Goal: Task Accomplishment & Management: Use online tool/utility

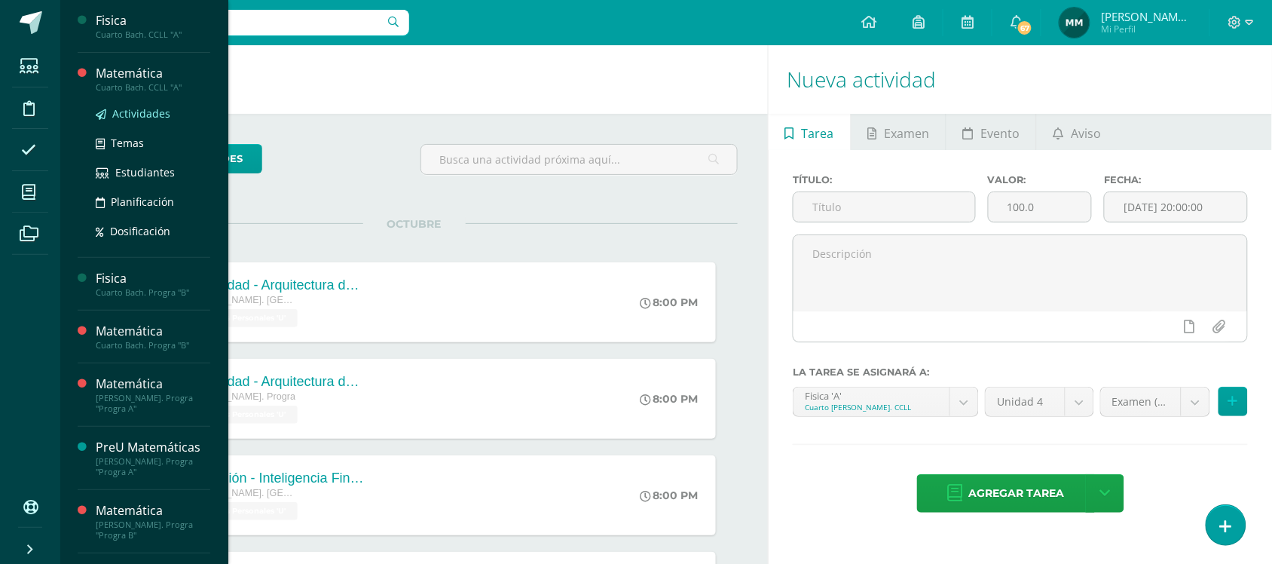
click at [136, 109] on span "Actividades" at bounding box center [141, 113] width 58 height 14
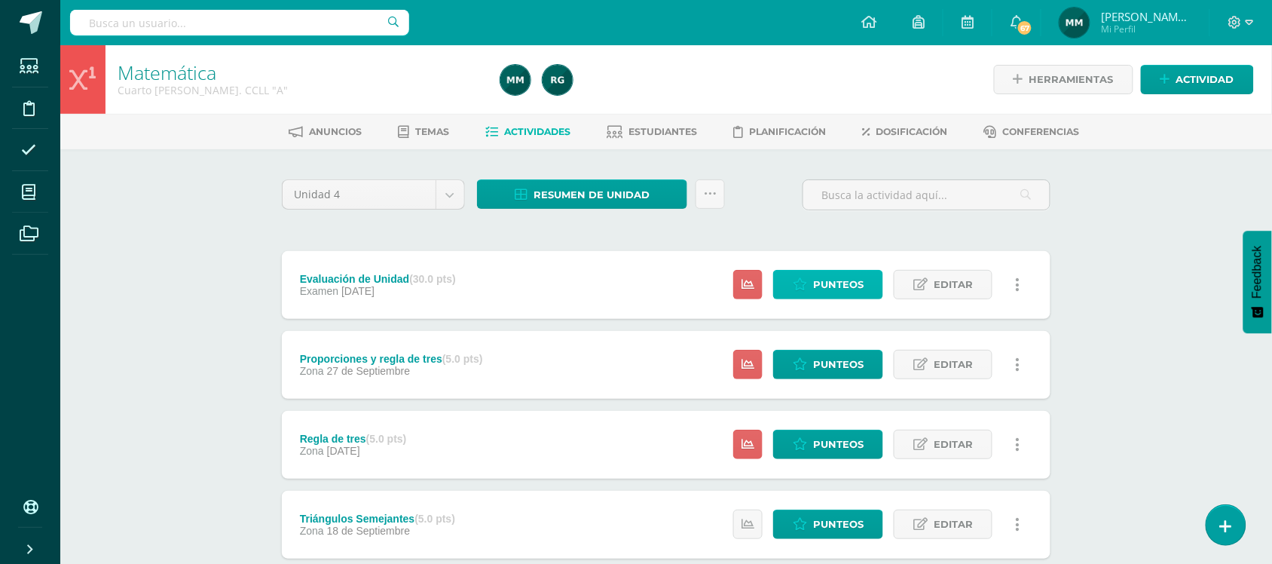
click at [834, 279] on span "Punteos" at bounding box center [838, 285] width 51 height 28
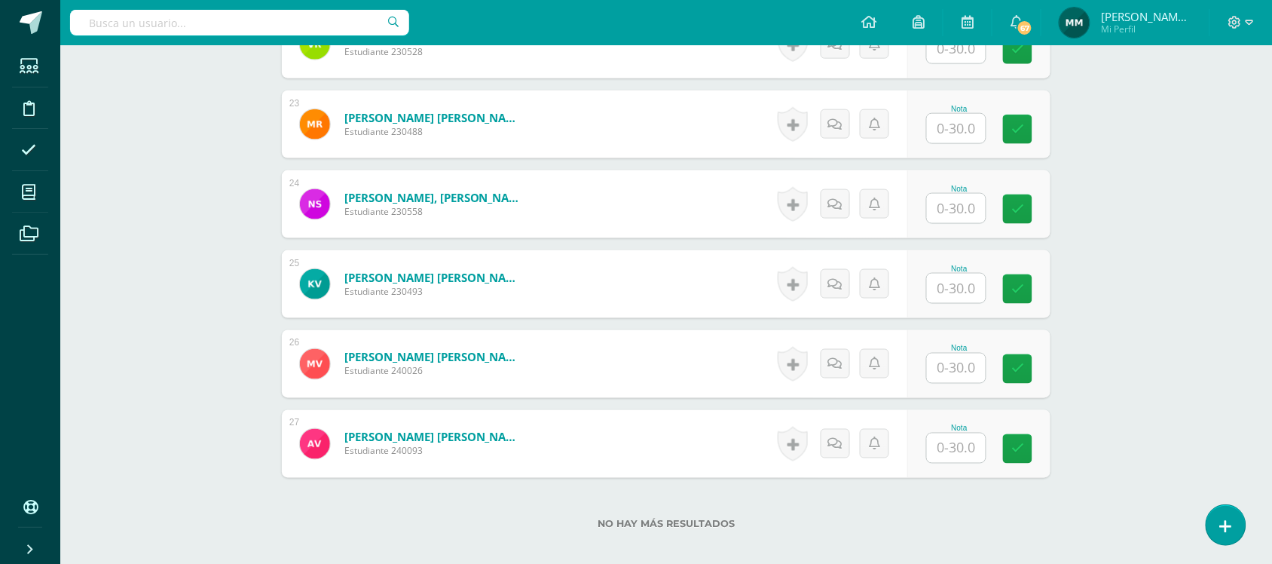
scroll to position [2292, 0]
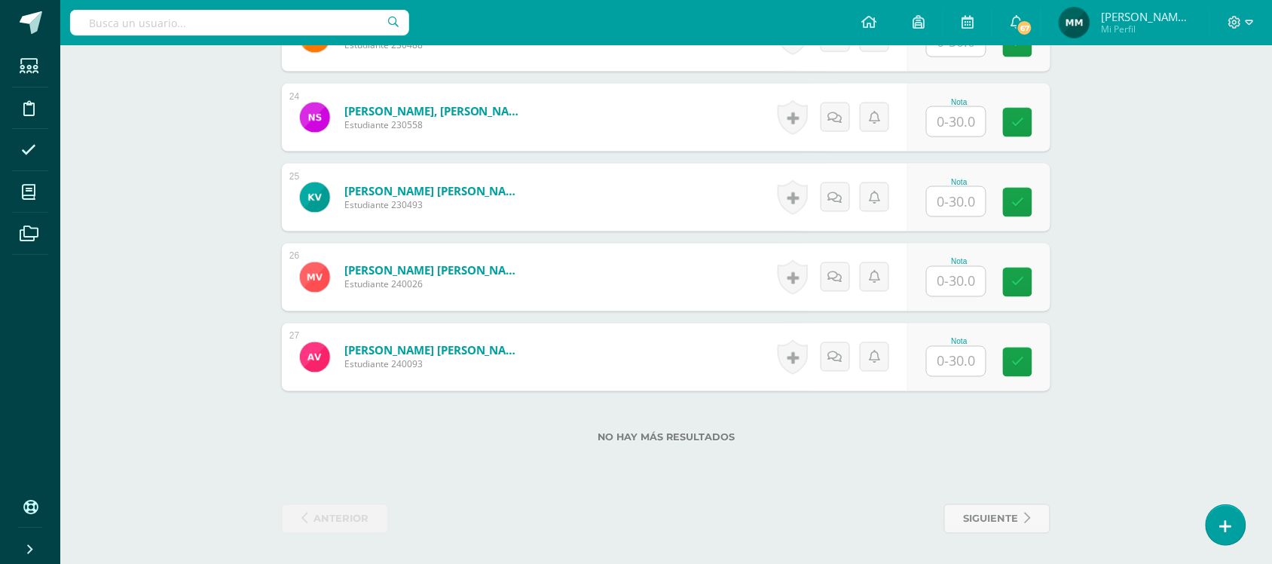
click at [948, 209] on input "text" at bounding box center [956, 201] width 59 height 29
click at [1023, 200] on icon at bounding box center [1017, 197] width 14 height 13
type input "25"
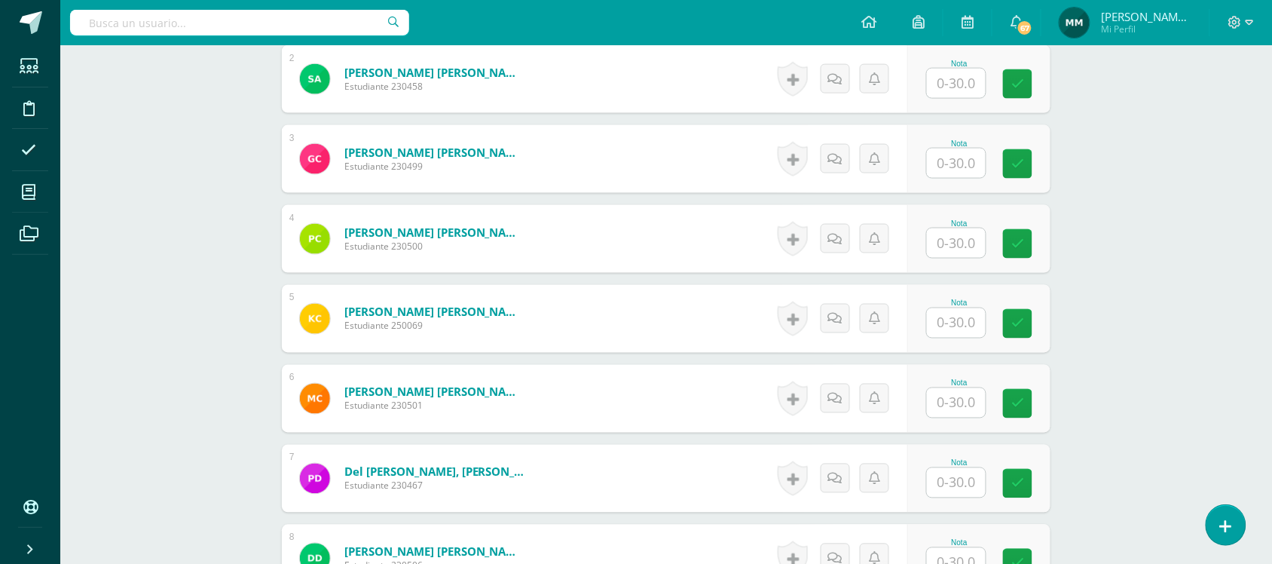
scroll to position [574, 0]
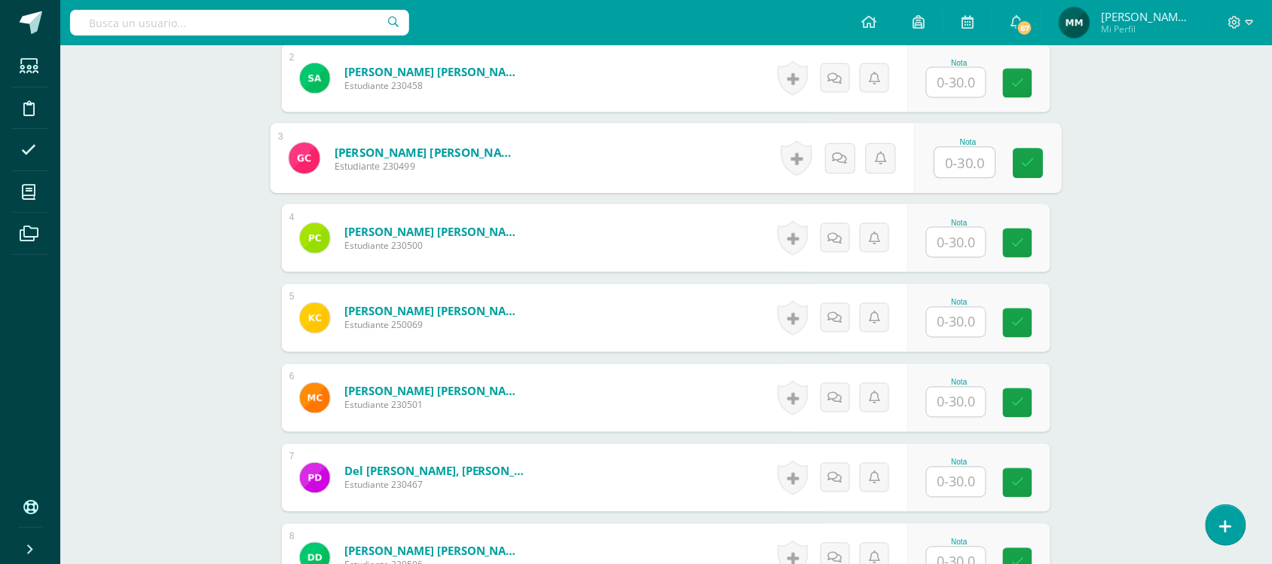
click at [948, 163] on input "text" at bounding box center [965, 163] width 60 height 30
type input "15.5"
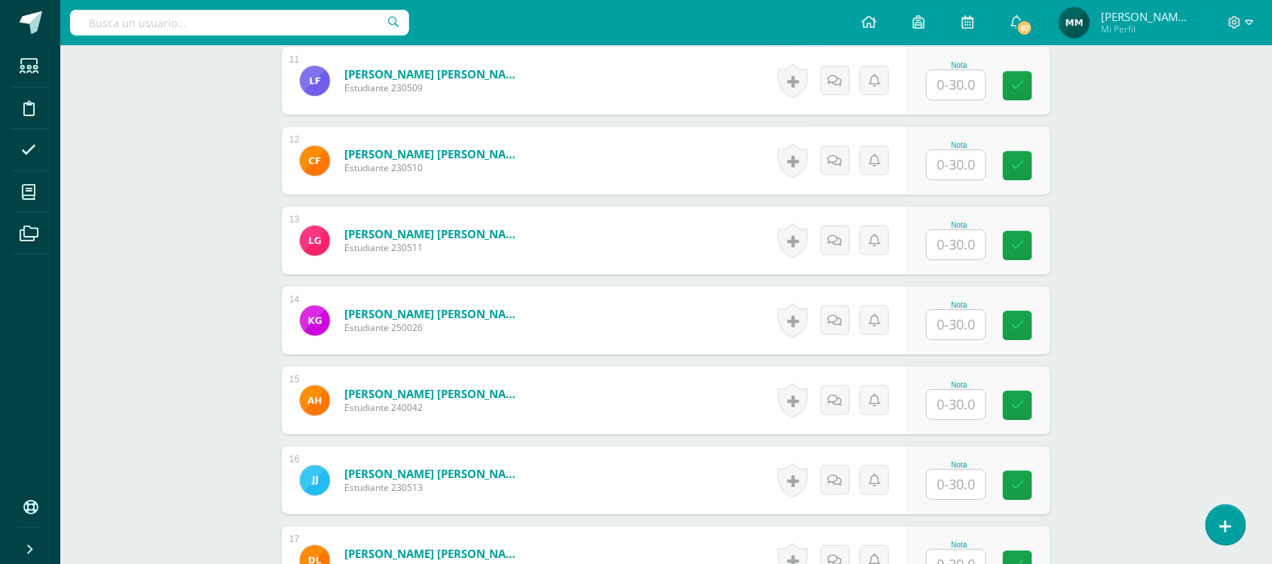
scroll to position [1291, 0]
click at [944, 324] on input "text" at bounding box center [956, 323] width 59 height 29
type input "11.5"
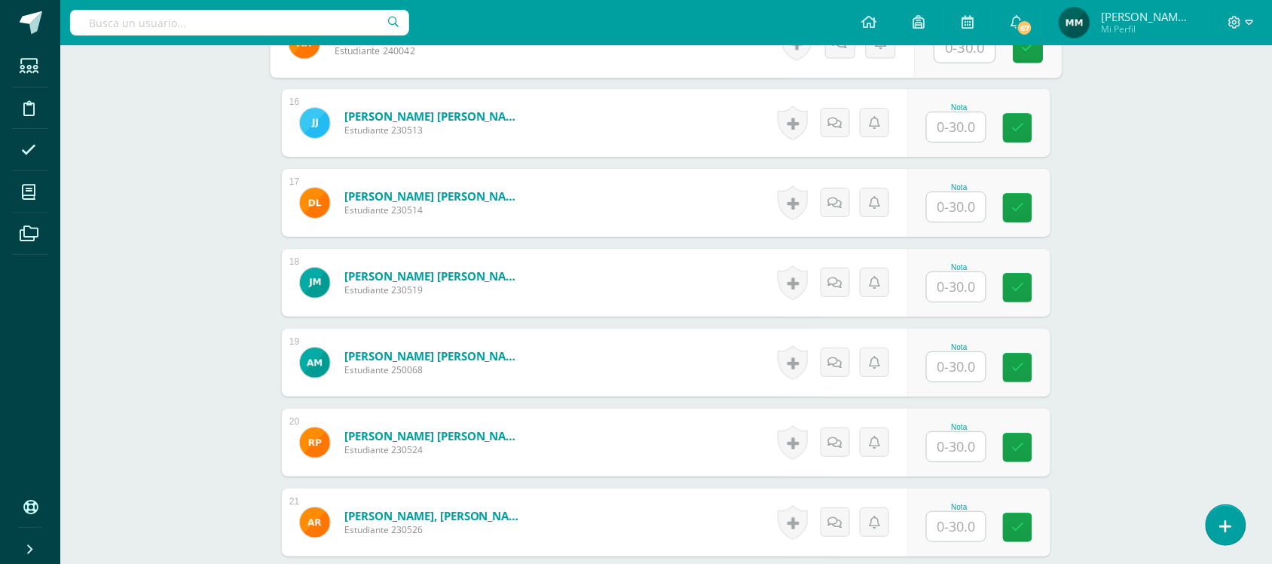
scroll to position [1648, 0]
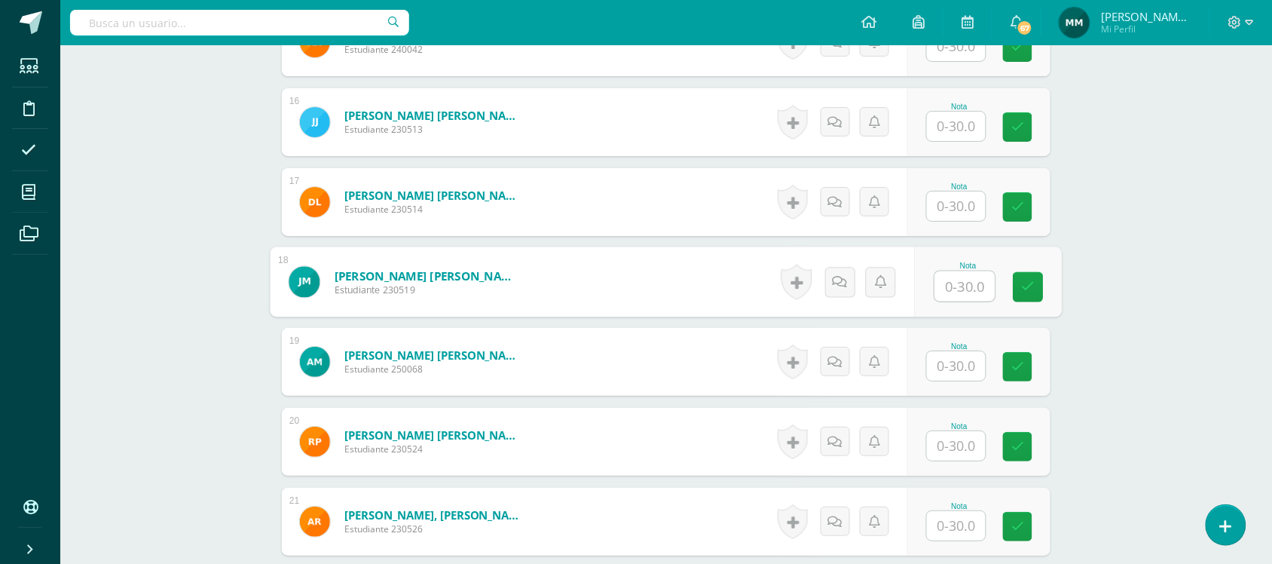
click at [969, 292] on input "text" at bounding box center [965, 286] width 60 height 30
type input "17"
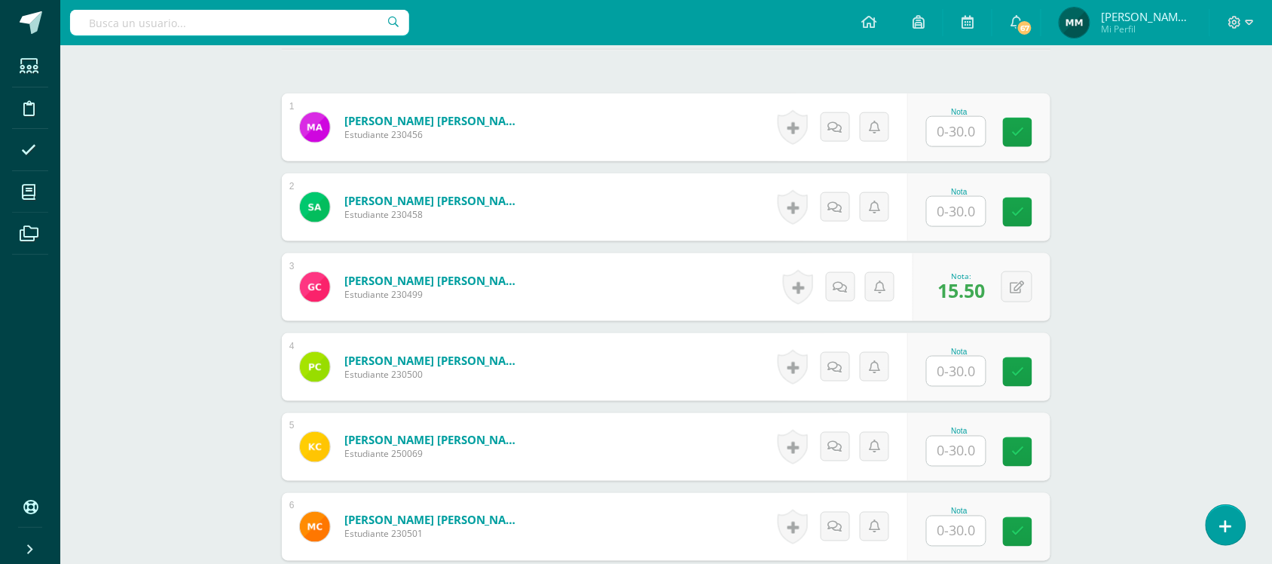
scroll to position [442, 0]
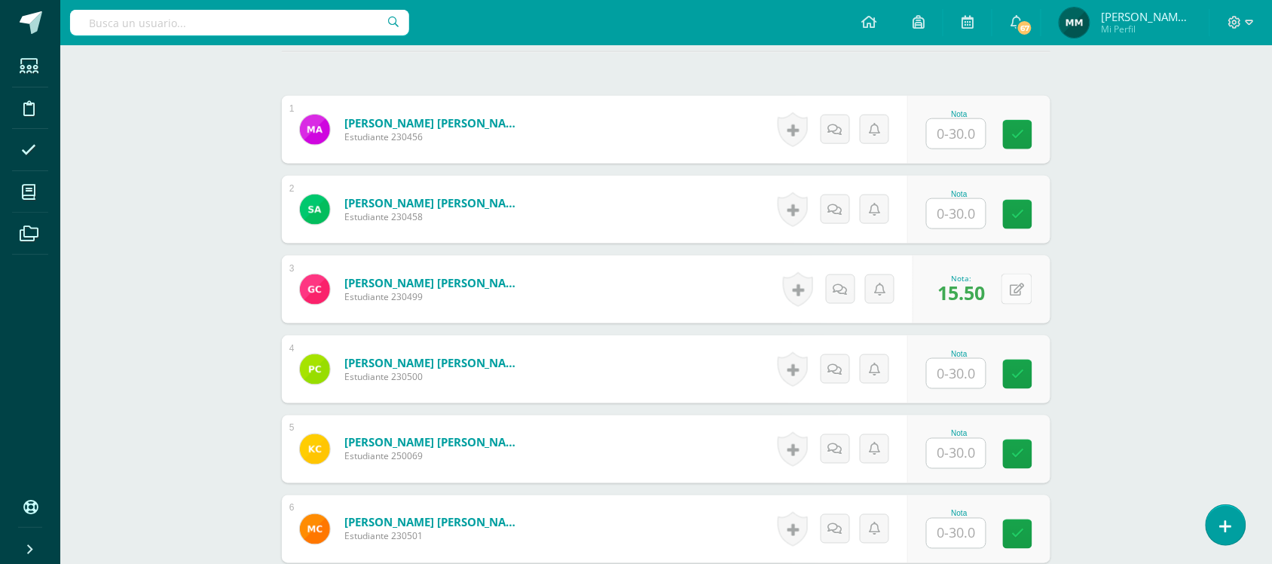
click at [1016, 280] on button at bounding box center [1017, 289] width 31 height 31
type input "16.5"
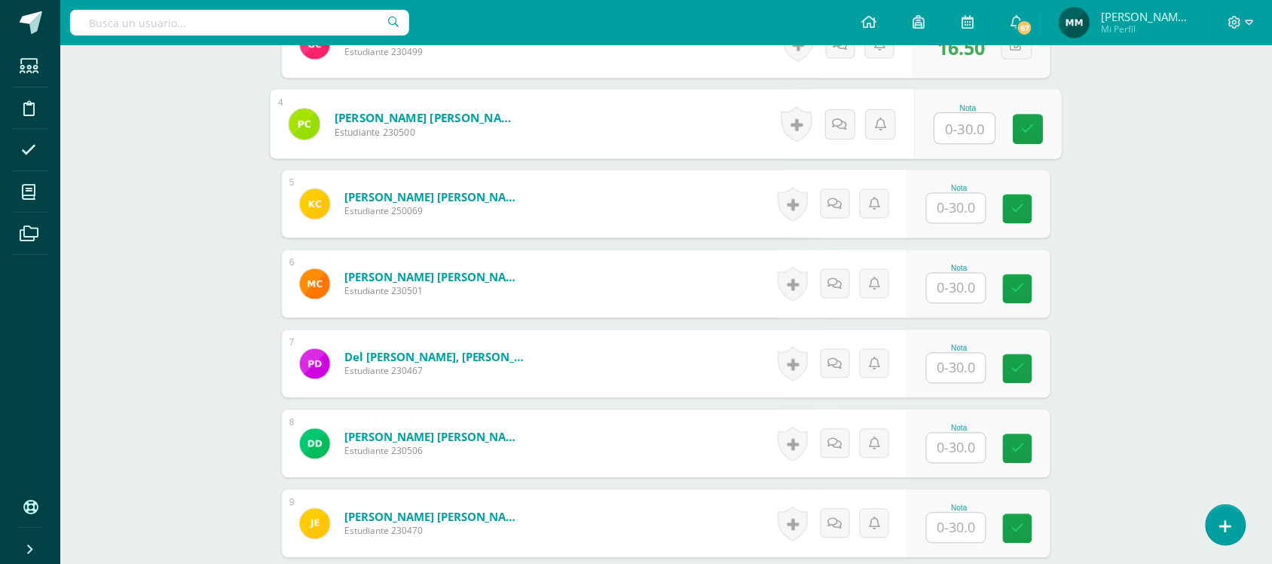
scroll to position [733, 0]
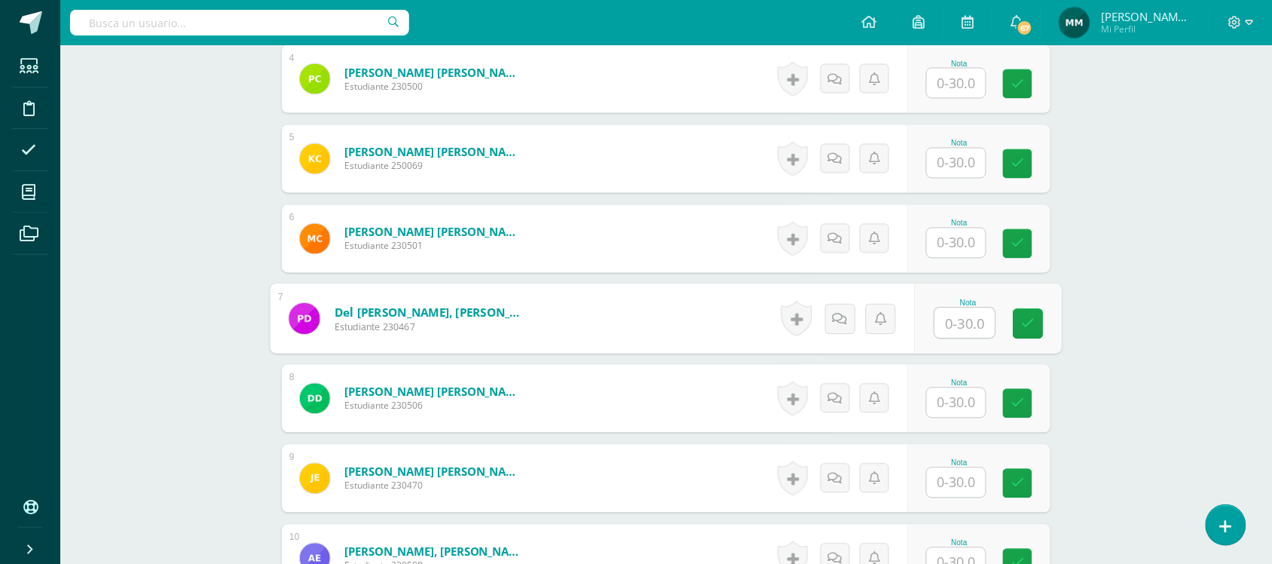
click at [958, 321] on input "text" at bounding box center [965, 323] width 60 height 30
type input "26.5"
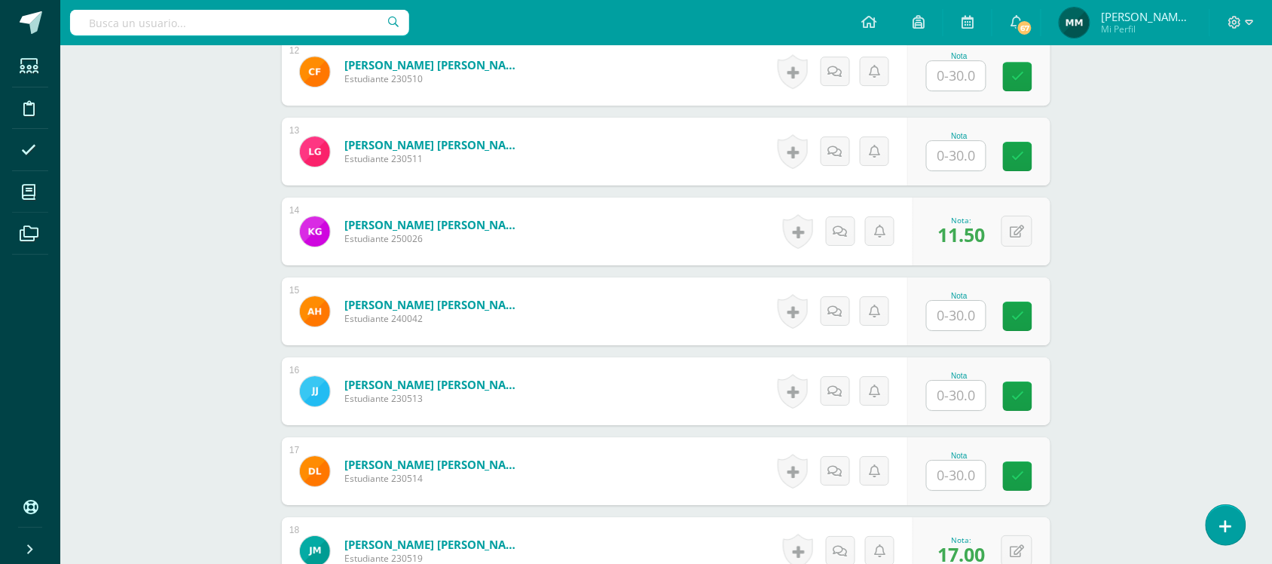
scroll to position [1381, 0]
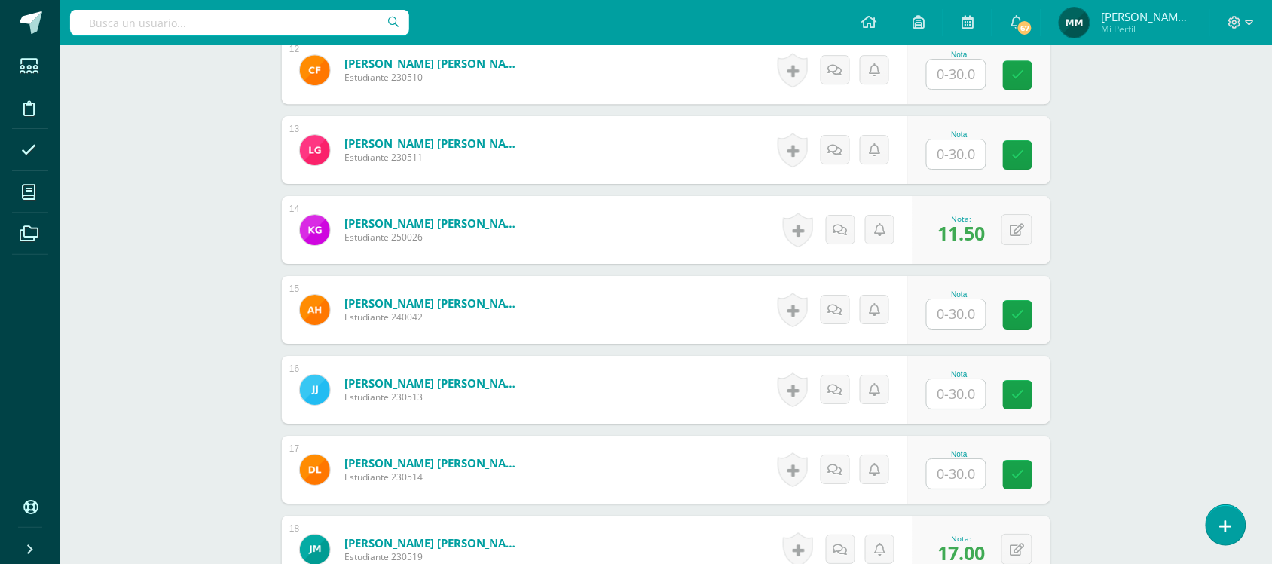
click at [960, 405] on input "text" at bounding box center [956, 393] width 59 height 29
click at [1027, 382] on button at bounding box center [1028, 390] width 32 height 32
type input "15.5"
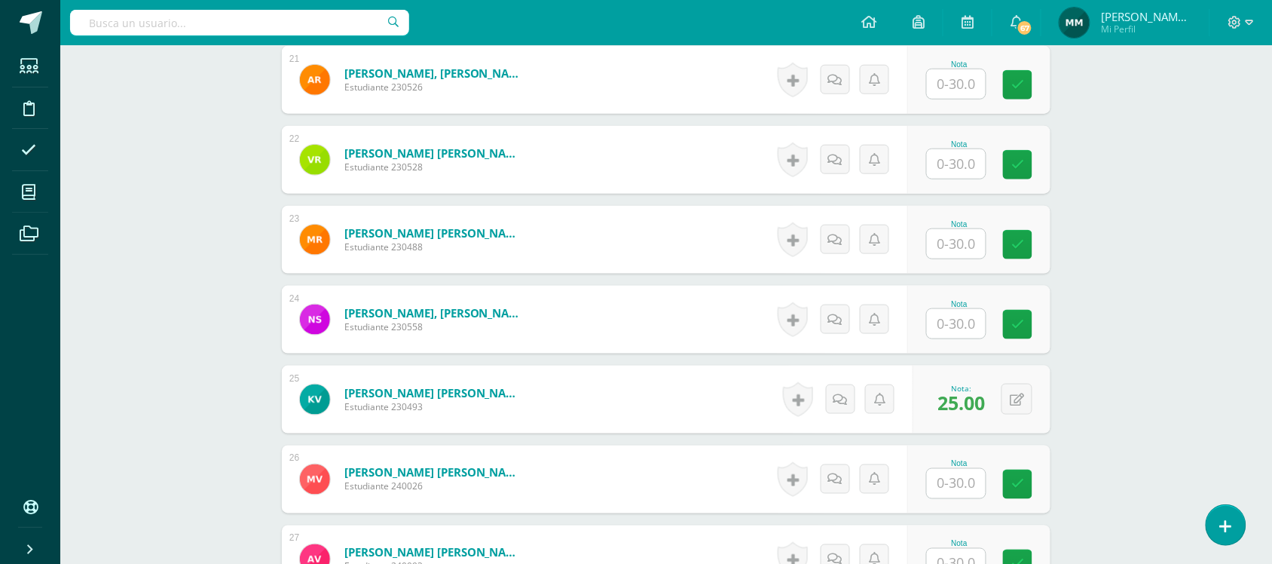
scroll to position [2092, 0]
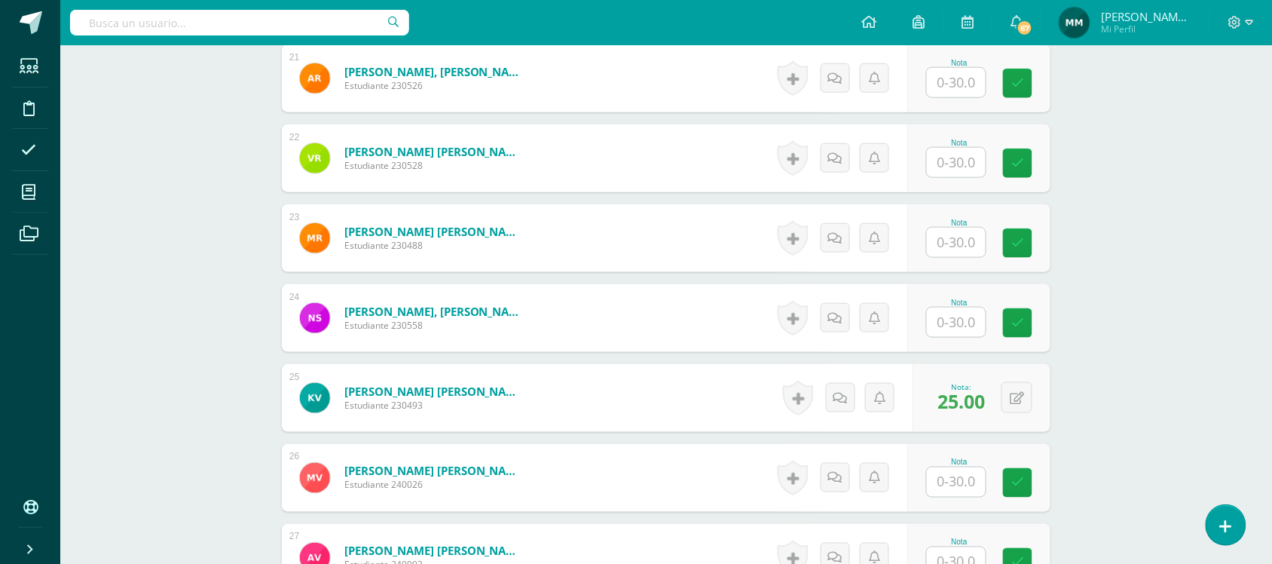
click at [971, 324] on input "text" at bounding box center [956, 322] width 59 height 29
type input "7"
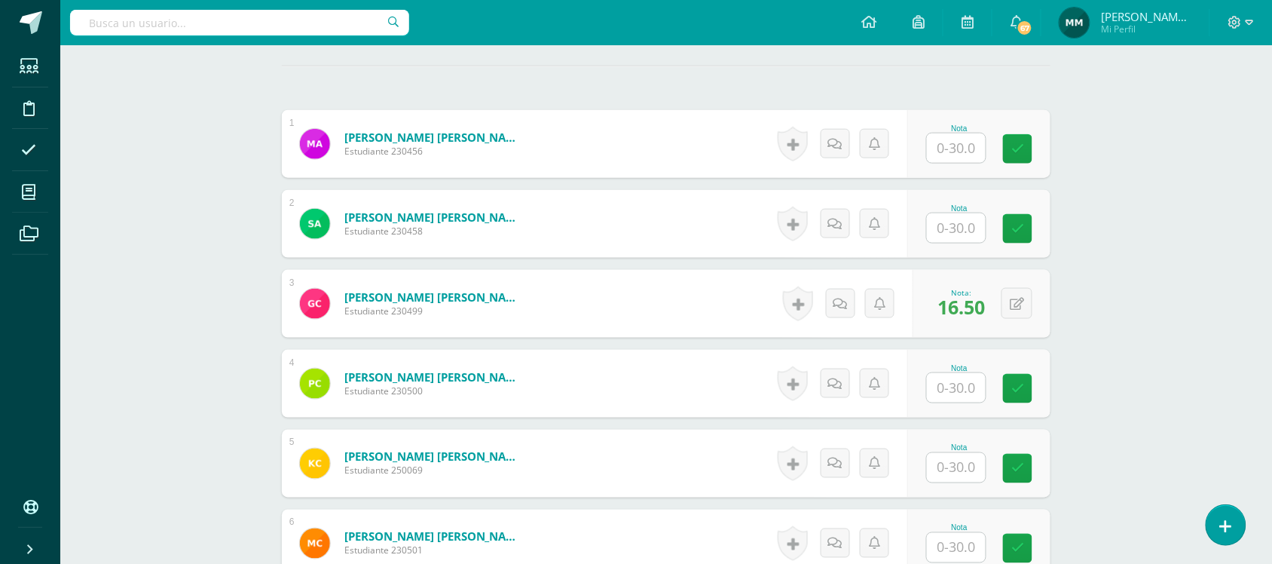
scroll to position [320, 0]
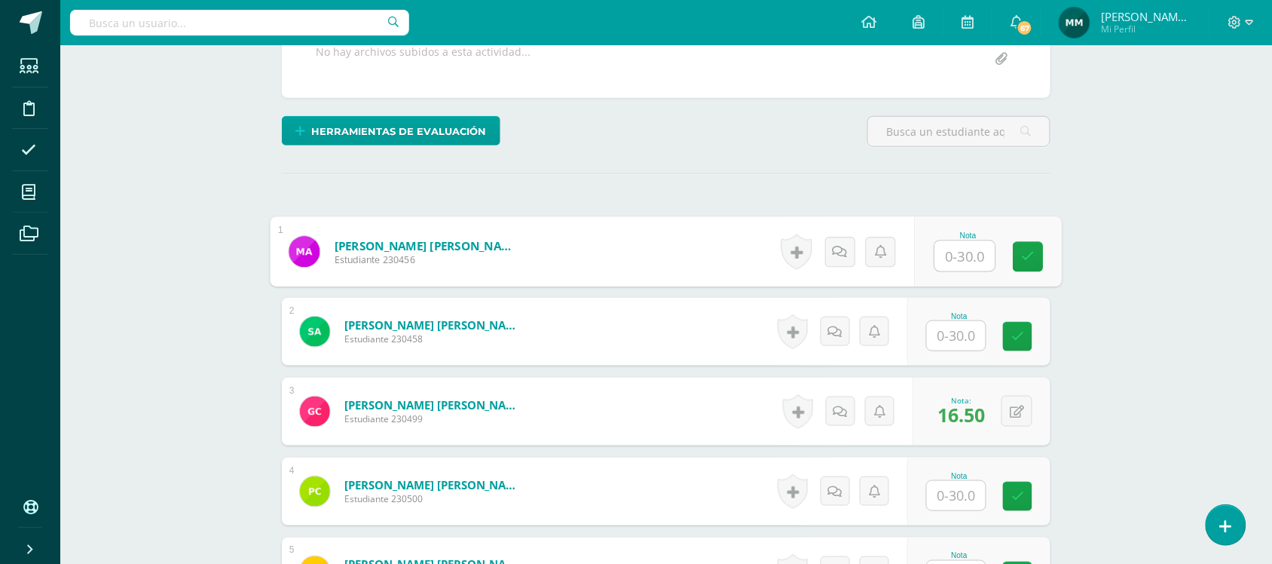
click at [966, 254] on input "text" at bounding box center [965, 256] width 60 height 30
type input "10.5"
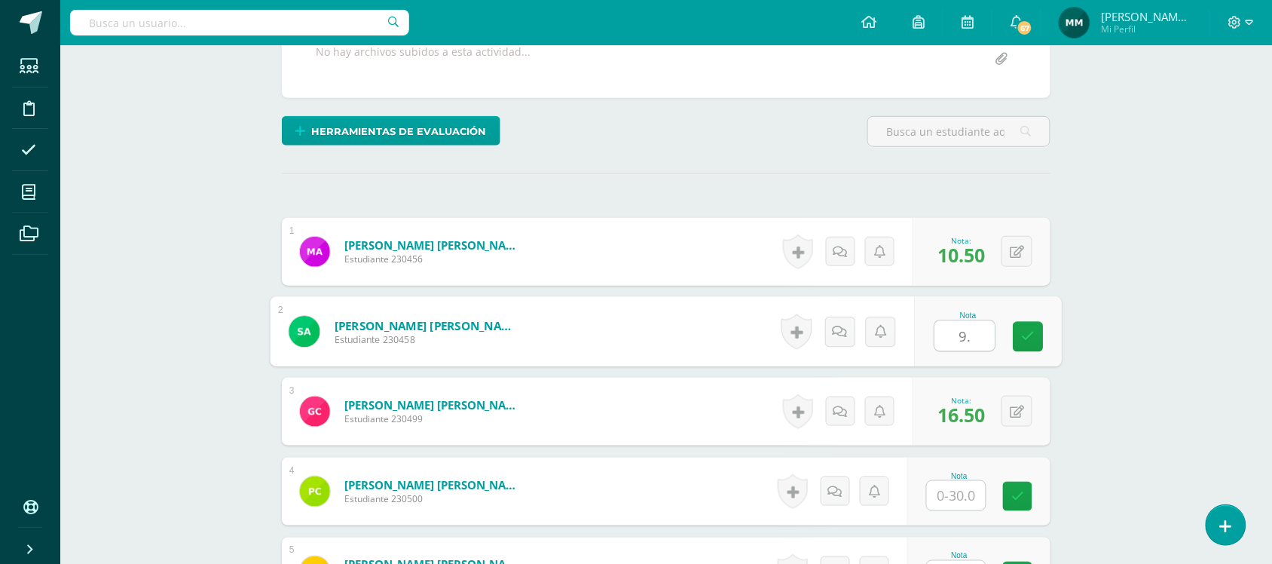
type input "9.5"
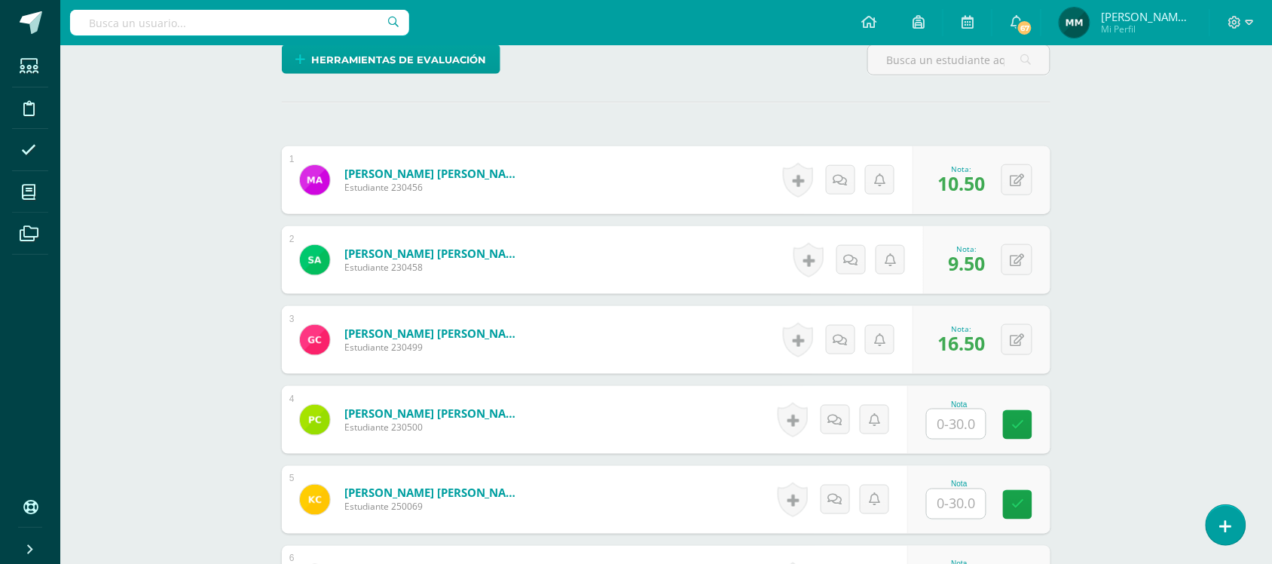
scroll to position [393, 0]
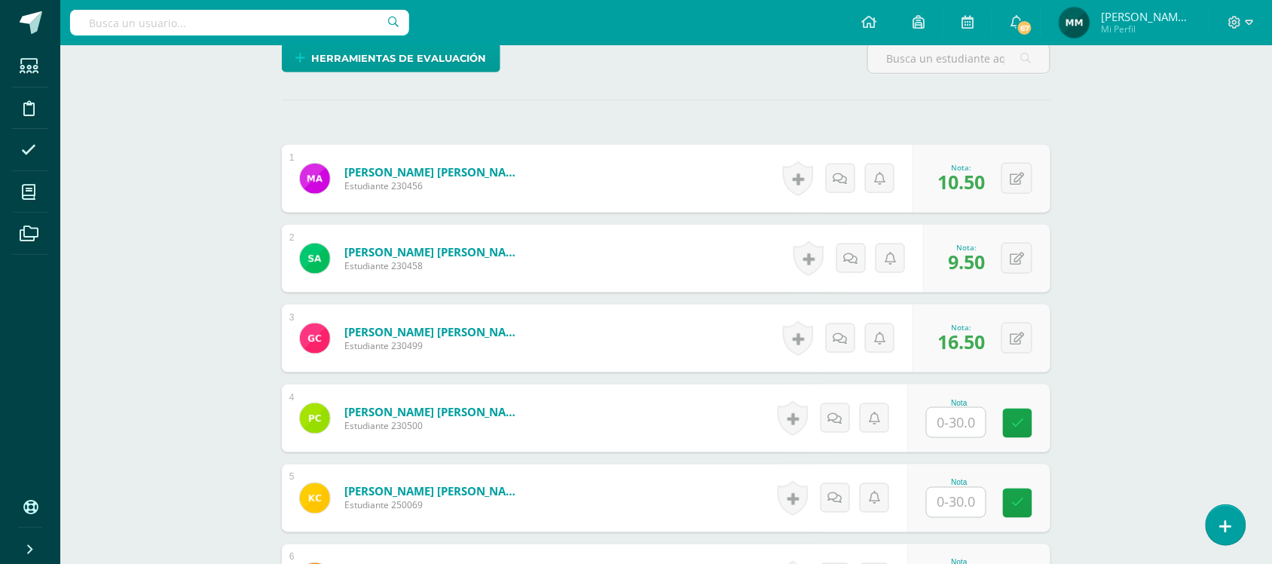
click at [952, 428] on input "text" at bounding box center [956, 422] width 59 height 29
type input "23"
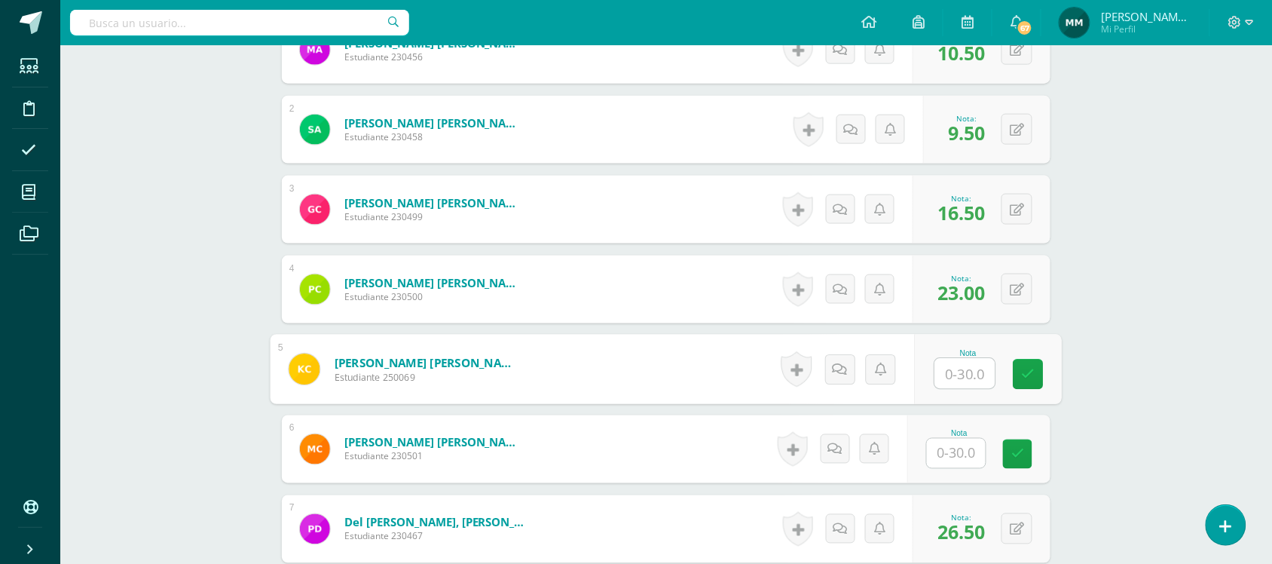
scroll to position [549, 0]
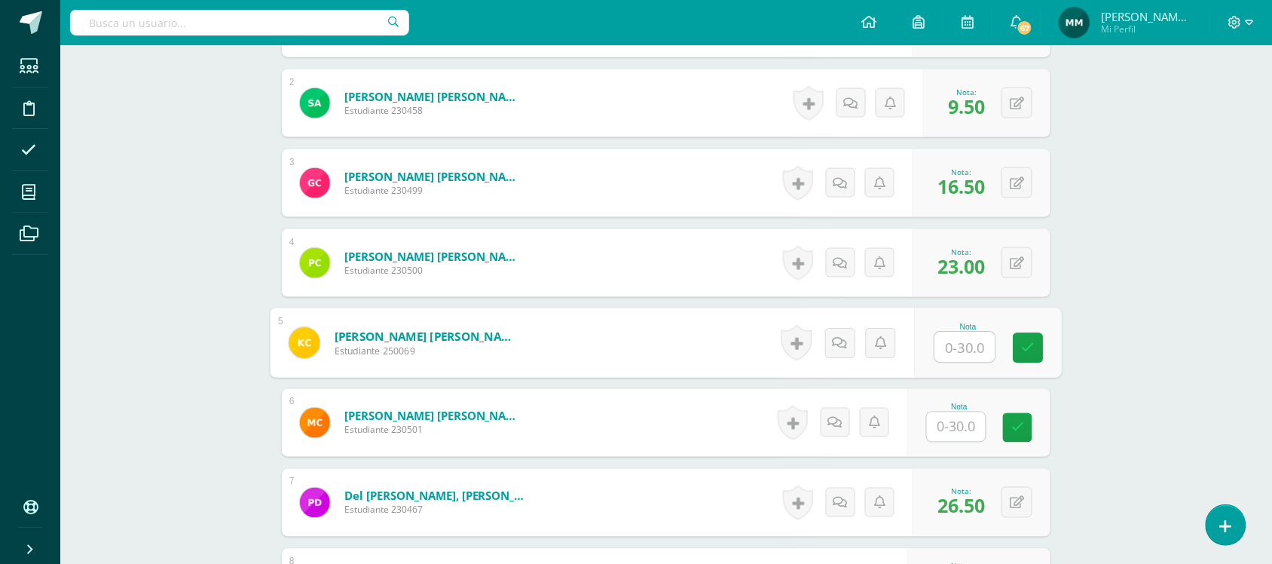
click at [939, 412] on input "text" at bounding box center [956, 426] width 59 height 29
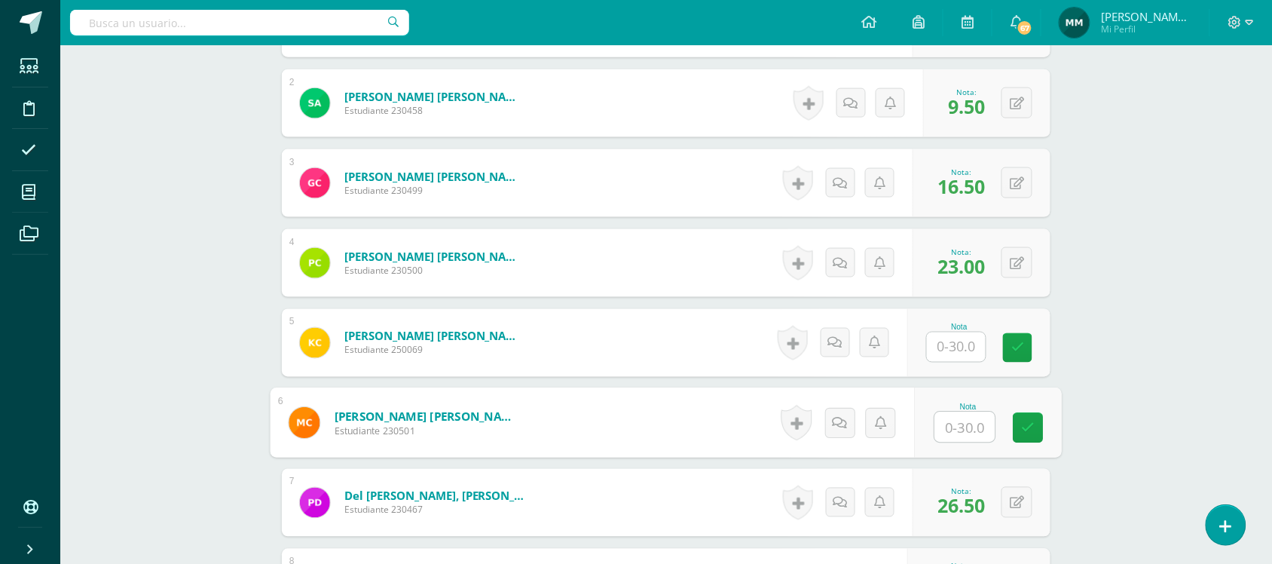
type input "6"
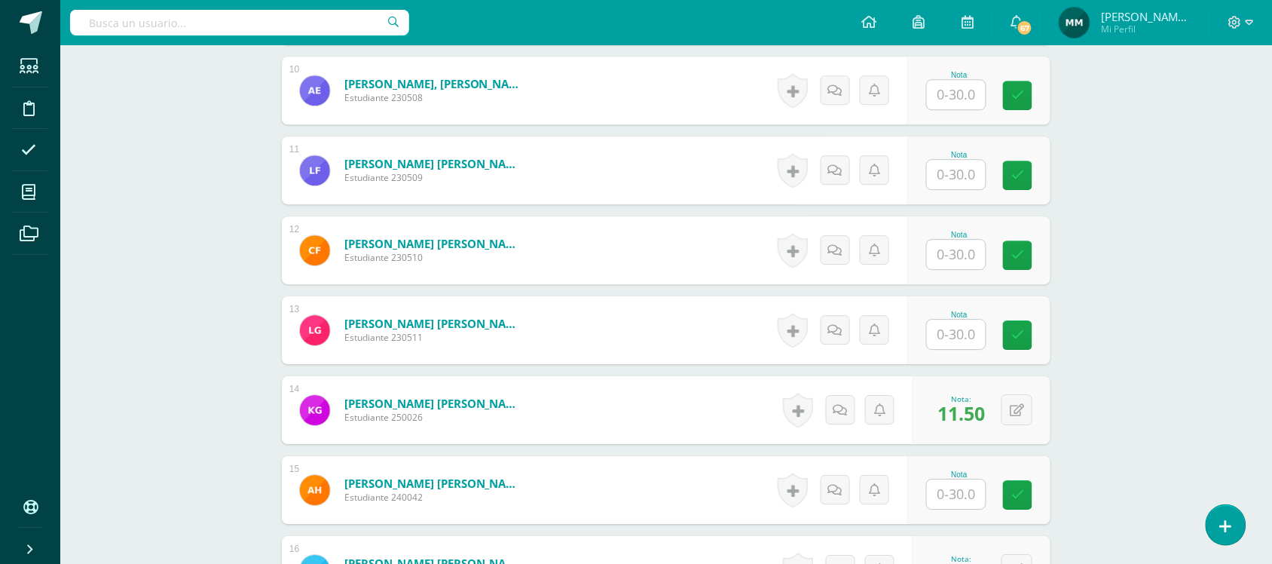
scroll to position [1202, 0]
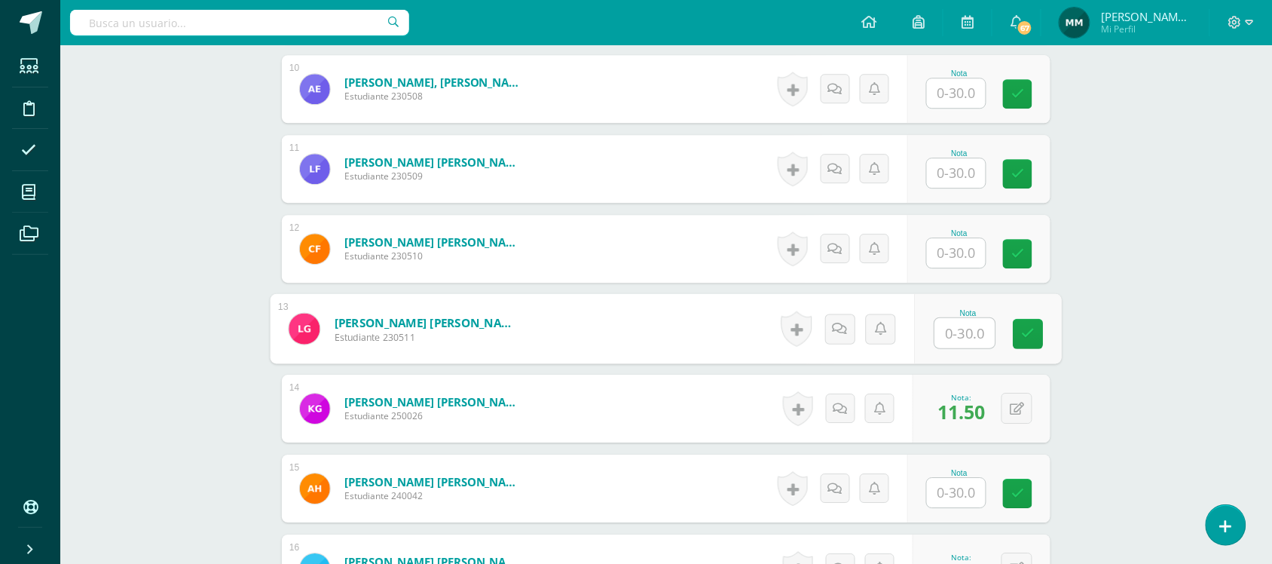
click at [948, 344] on input "text" at bounding box center [965, 333] width 60 height 30
type input "21.5}"
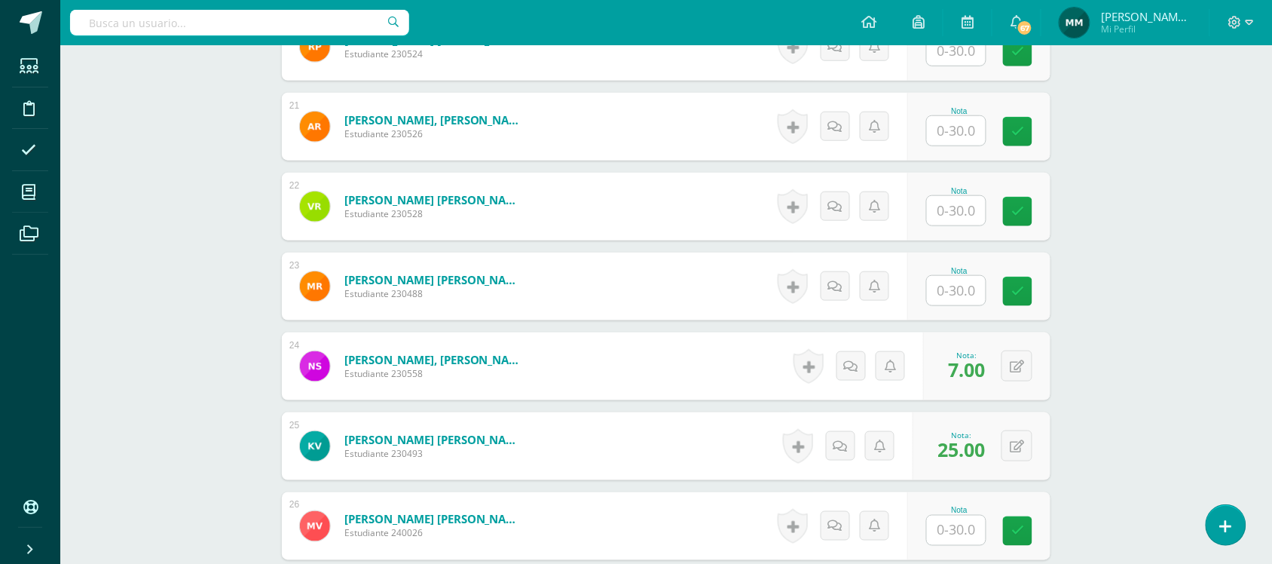
scroll to position [2044, 0]
click at [951, 130] on input "text" at bounding box center [956, 129] width 59 height 29
type input "18"
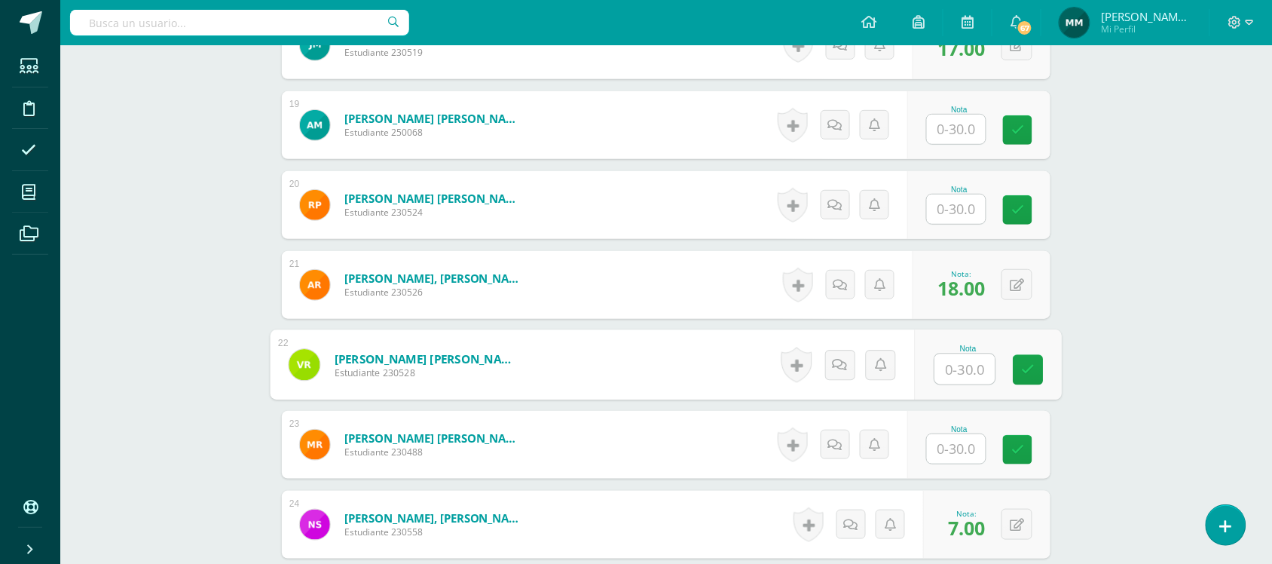
scroll to position [1881, 0]
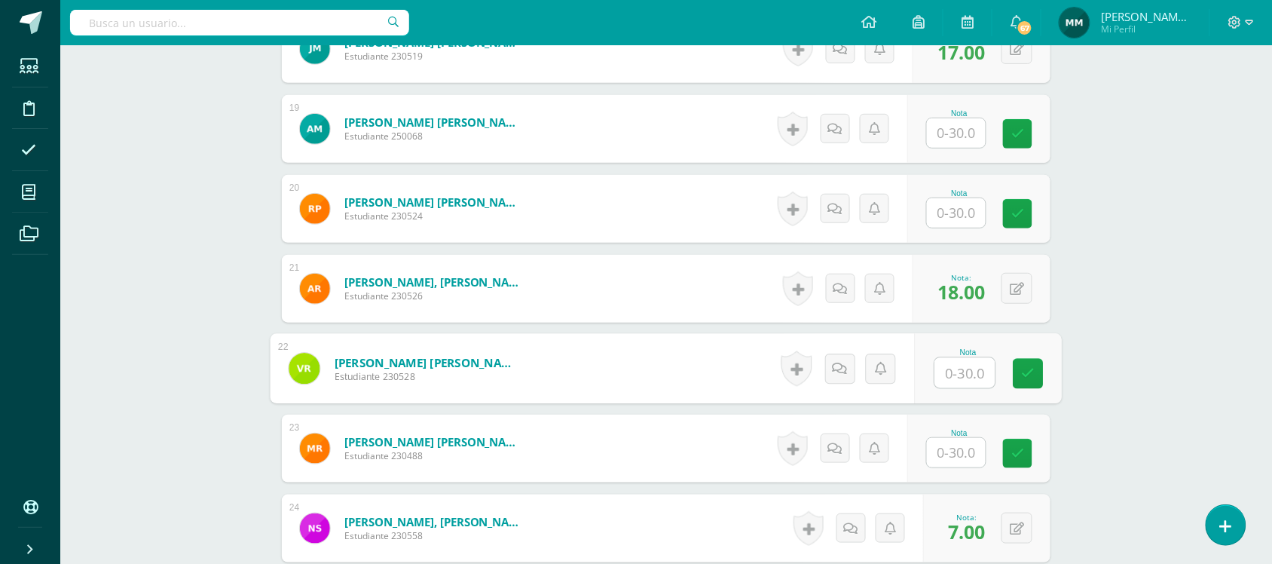
click at [944, 222] on input "text" at bounding box center [956, 212] width 59 height 29
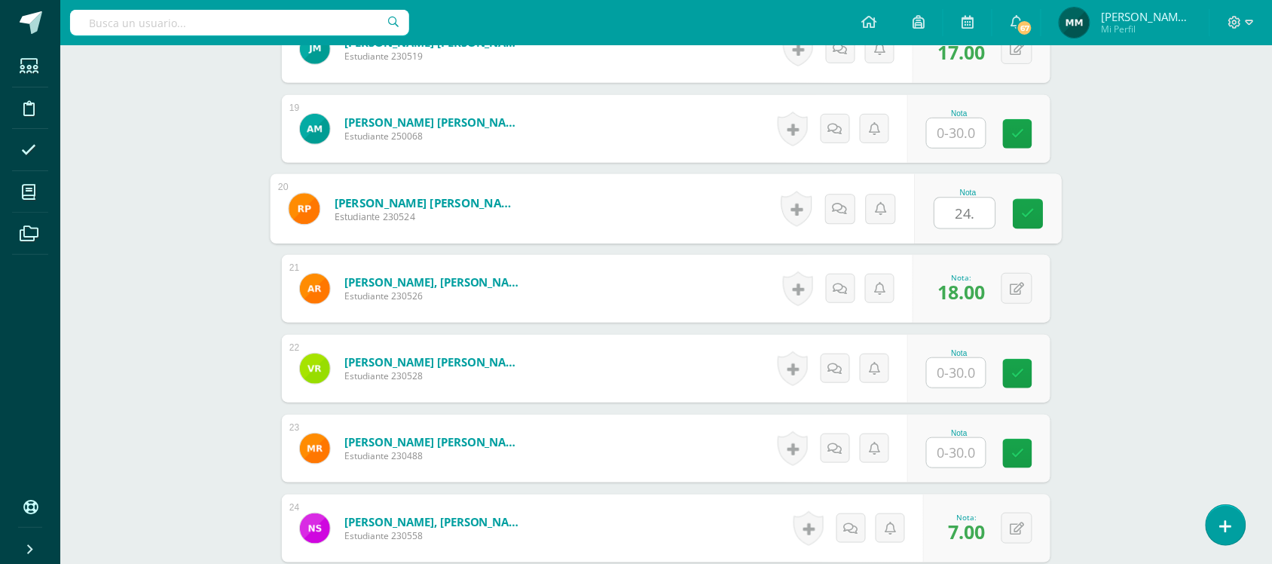
type input "24.5"
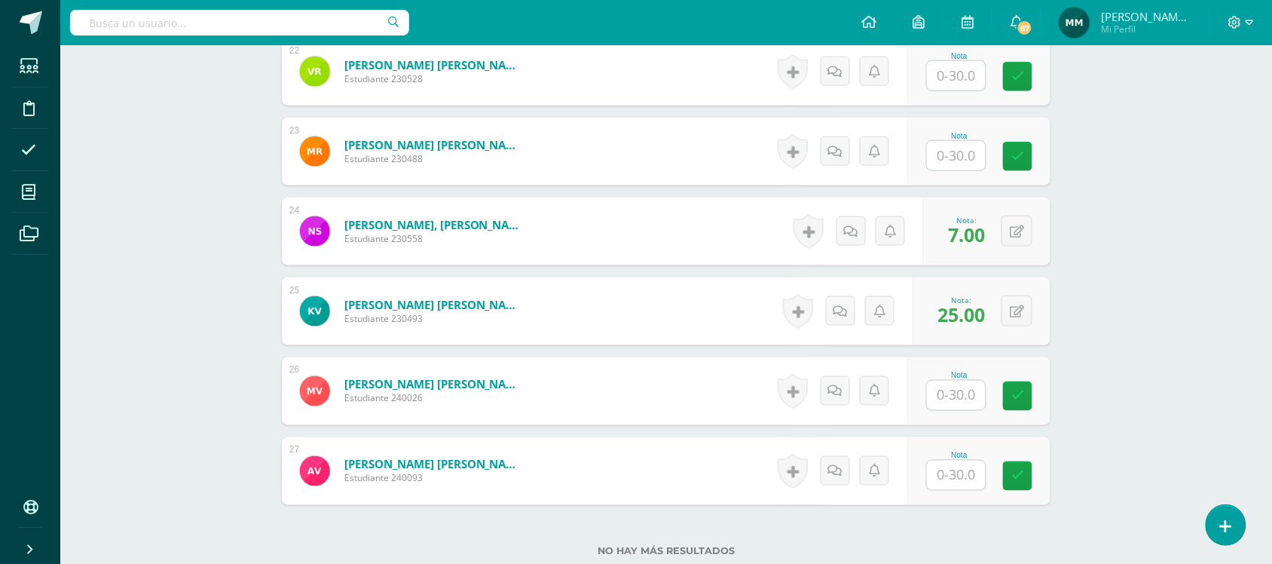
scroll to position [2191, 0]
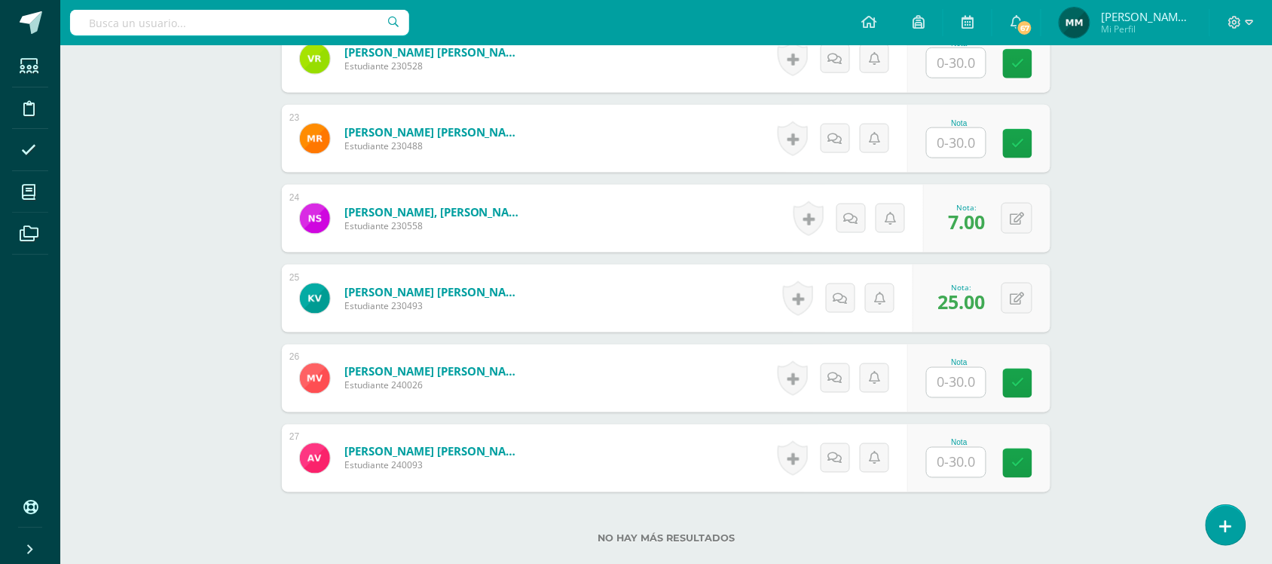
click at [957, 59] on input "text" at bounding box center [956, 62] width 59 height 29
type input "27"
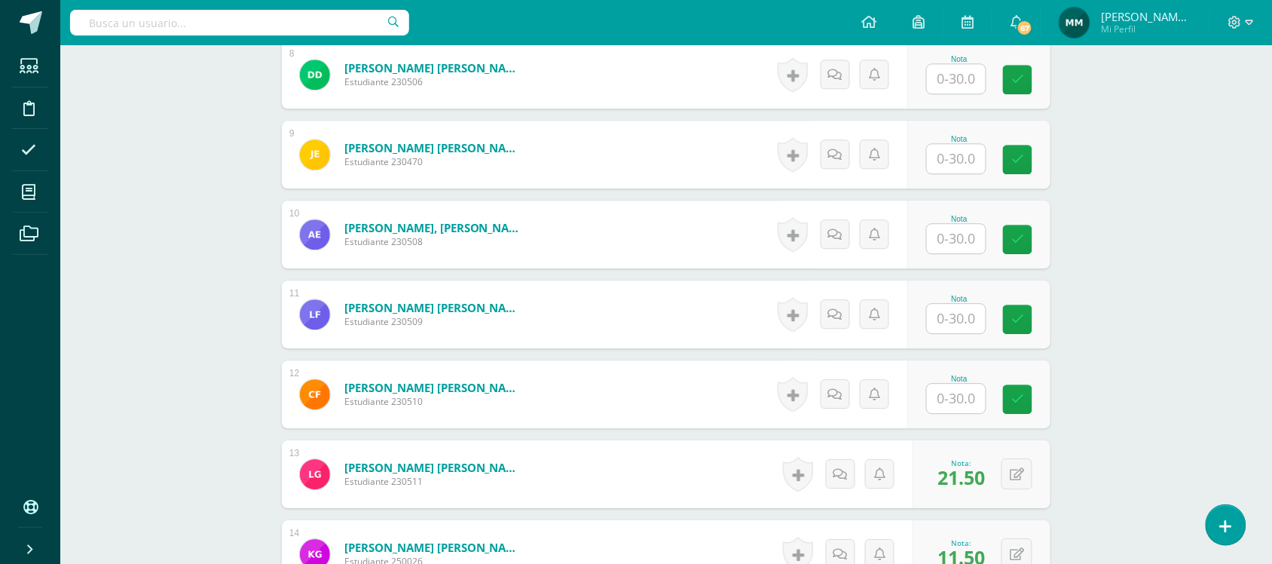
scroll to position [1056, 0]
click at [965, 160] on input "text" at bounding box center [965, 160] width 60 height 30
type input "12"
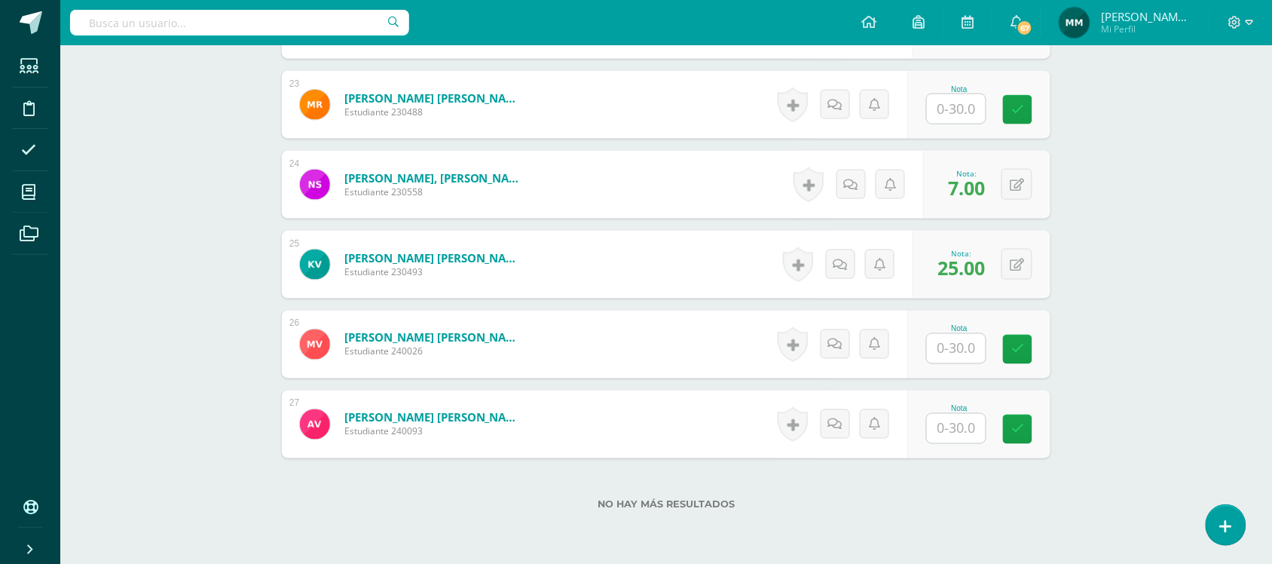
scroll to position [2230, 0]
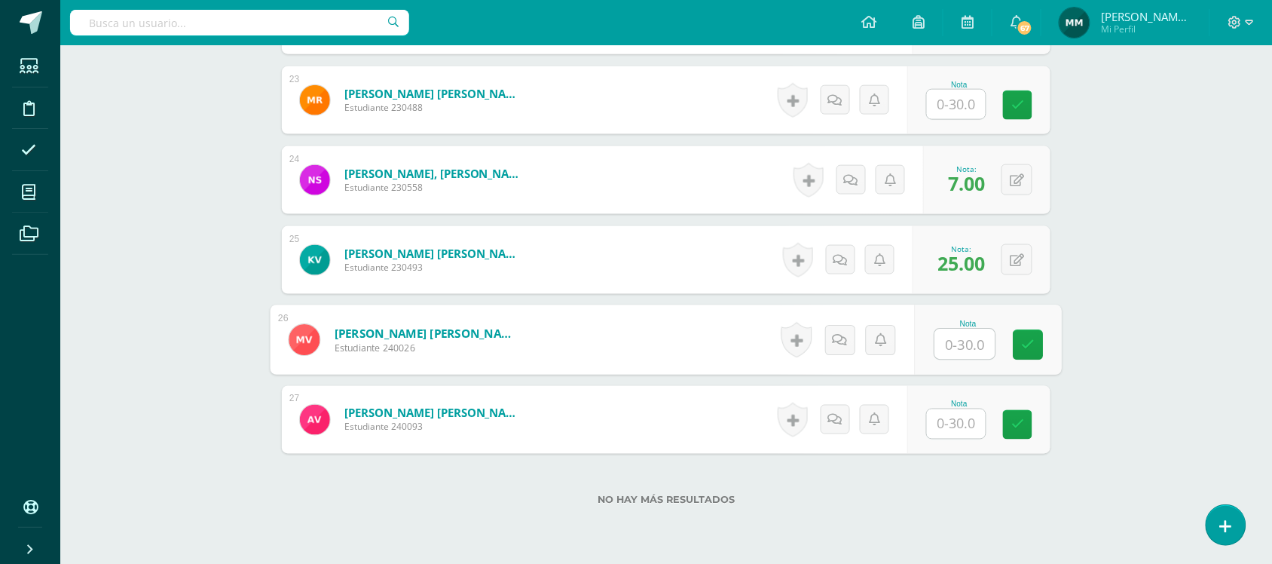
click at [944, 347] on input "text" at bounding box center [965, 344] width 60 height 30
type input "9"
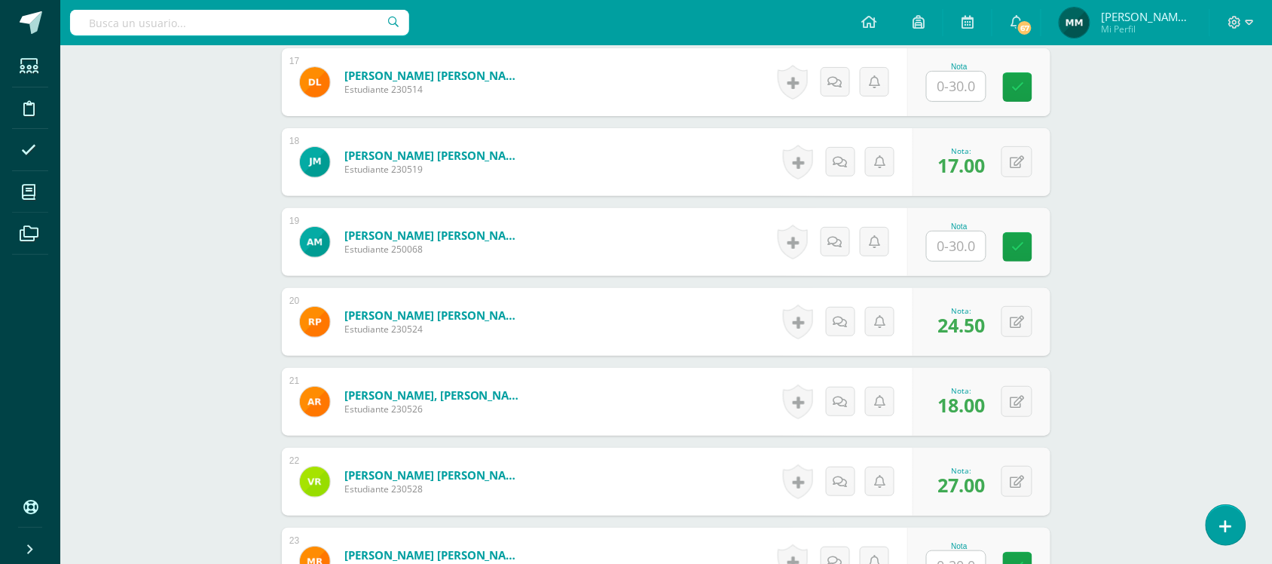
scroll to position [1766, 0]
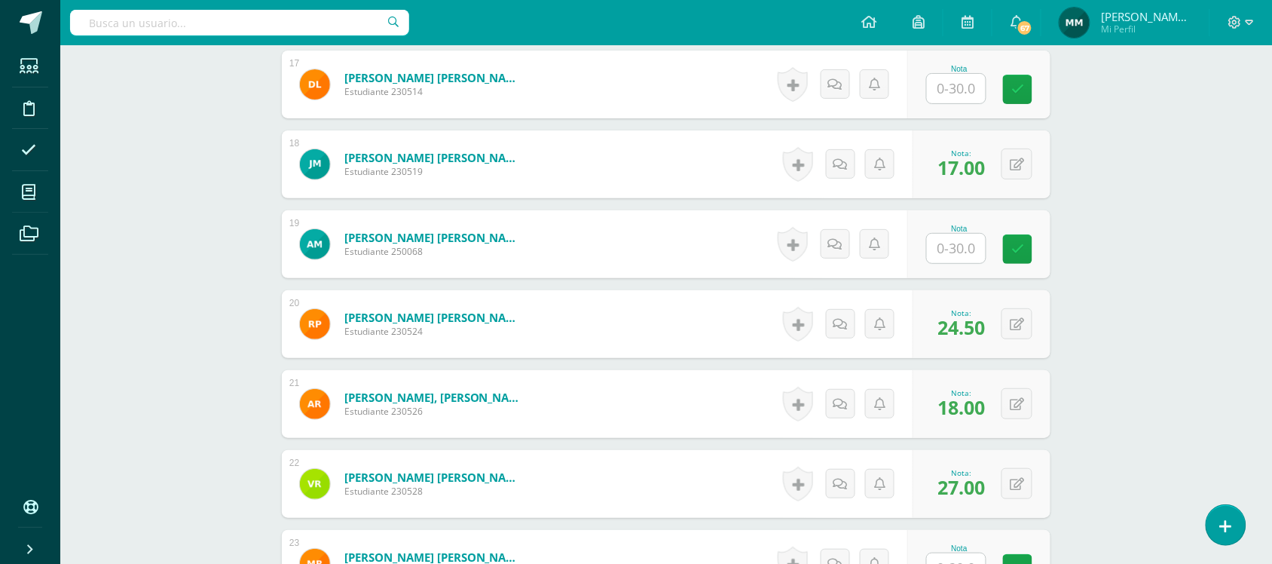
click at [969, 249] on input "text" at bounding box center [956, 248] width 59 height 29
type input "0"
type input "2"
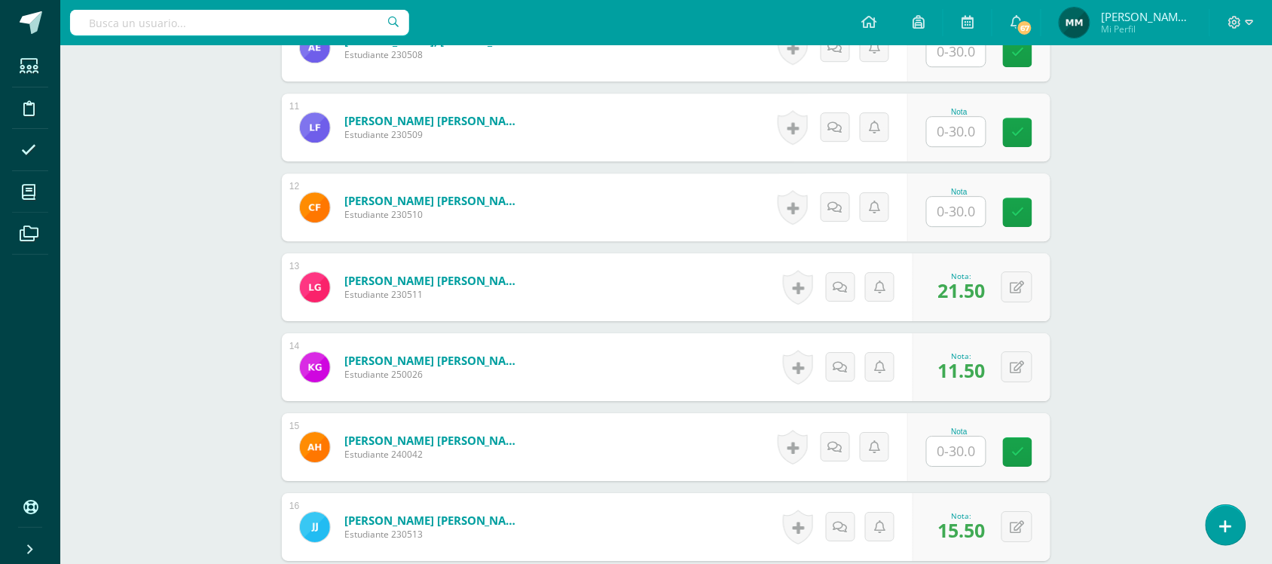
scroll to position [1242, 0]
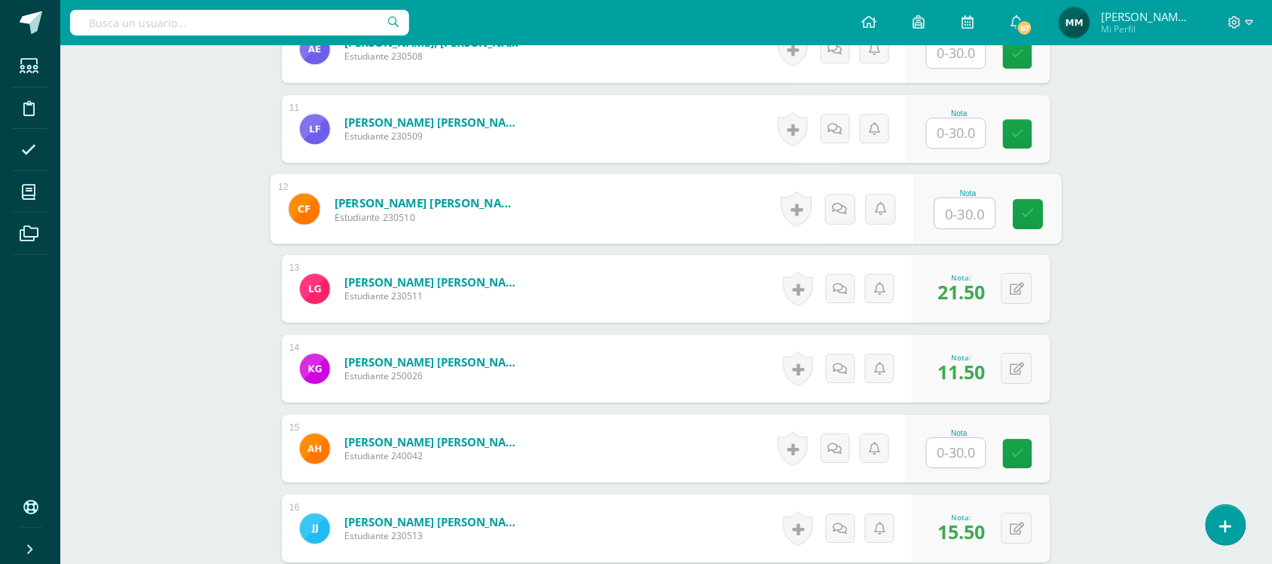
click at [937, 212] on input "text" at bounding box center [965, 213] width 60 height 30
type input "23.5"
click at [938, 212] on span "23.50" at bounding box center [961, 212] width 47 height 26
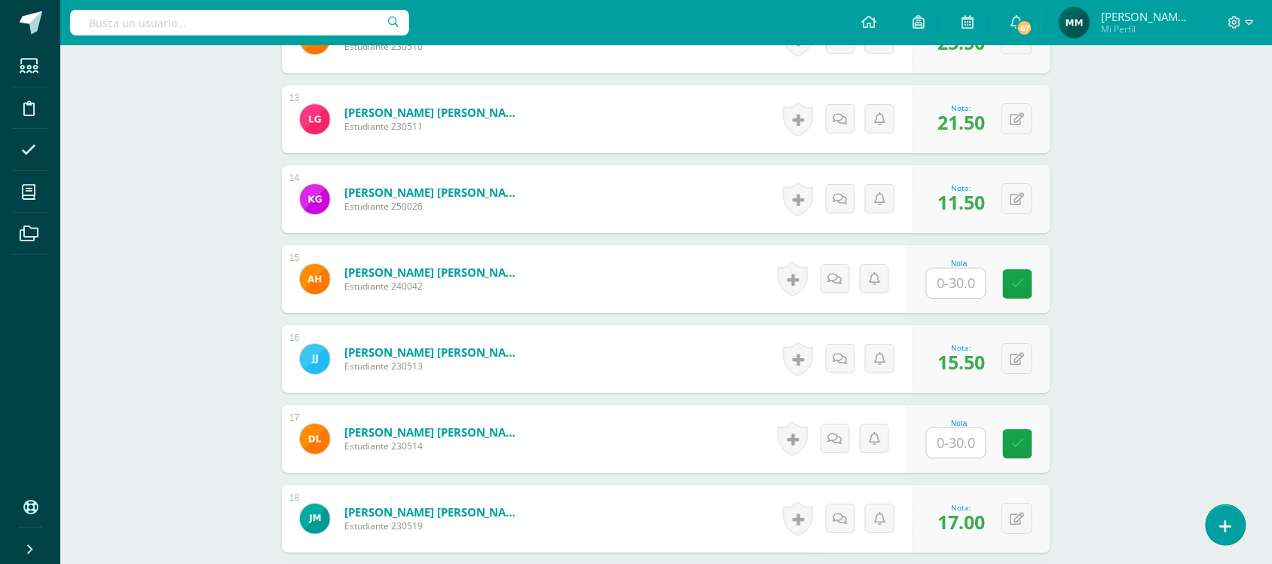
scroll to position [1413, 0]
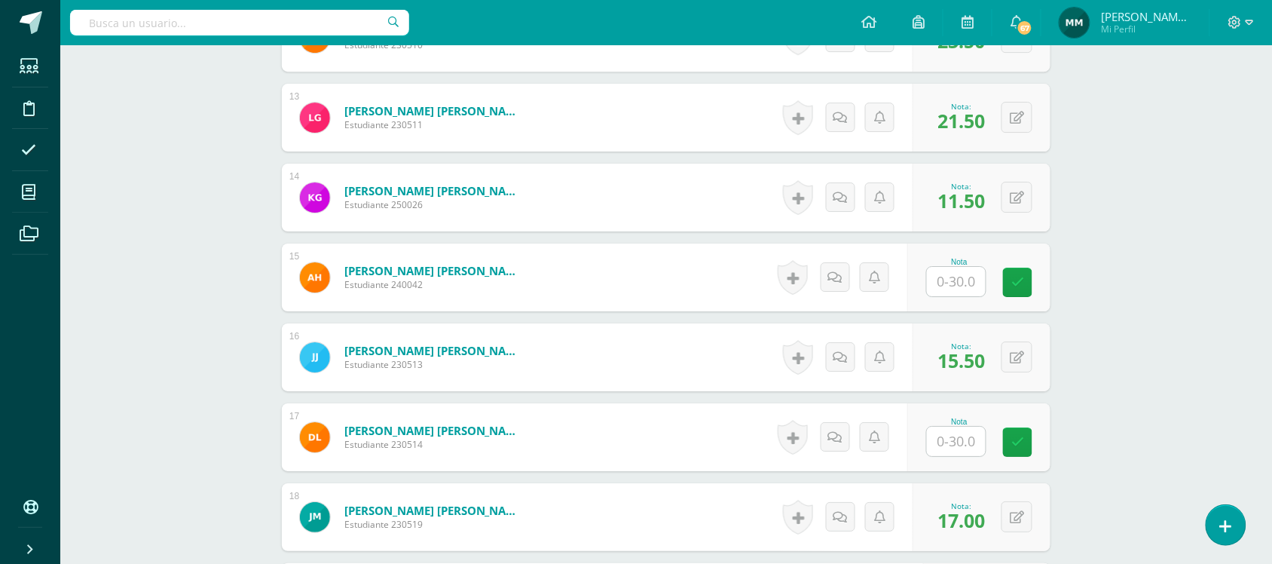
click at [966, 277] on input "text" at bounding box center [956, 281] width 59 height 29
type input "9"
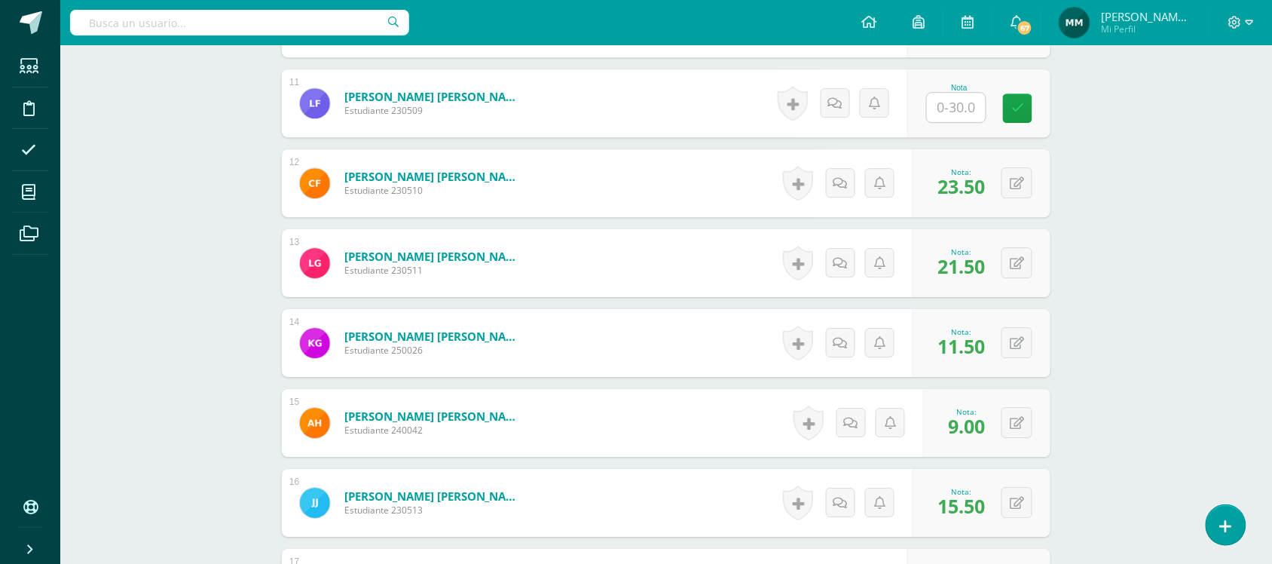
scroll to position [1267, 0]
click at [966, 115] on input "text" at bounding box center [965, 108] width 60 height 30
click at [1016, 109] on button at bounding box center [1028, 104] width 32 height 32
type input "25.5"
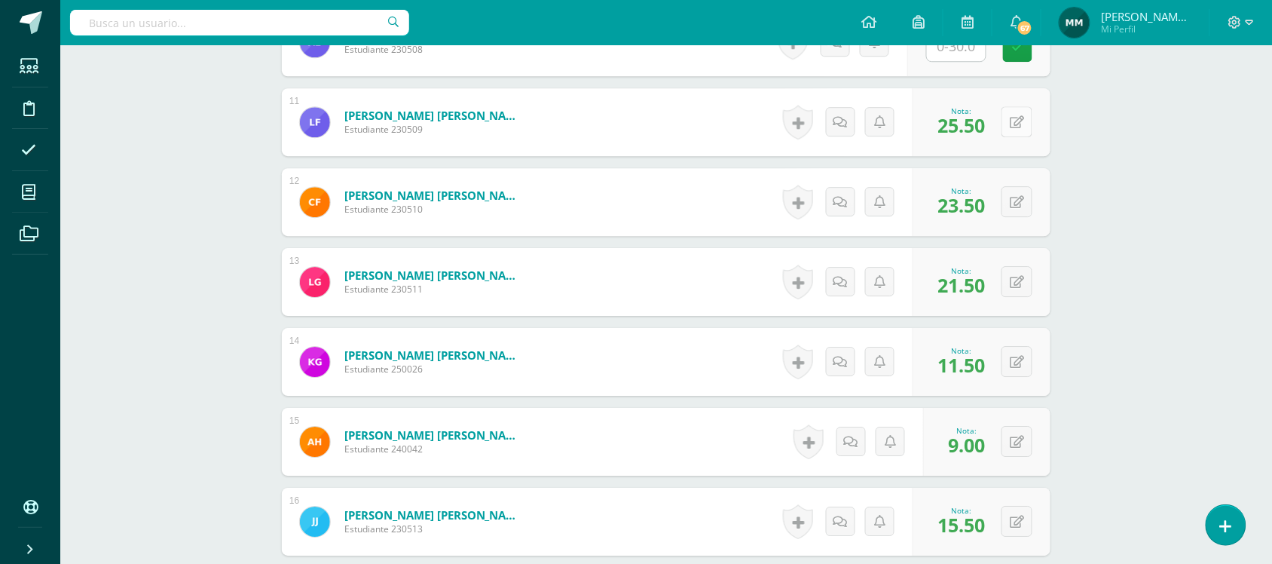
scroll to position [1248, 0]
click at [1014, 197] on button at bounding box center [1017, 202] width 31 height 31
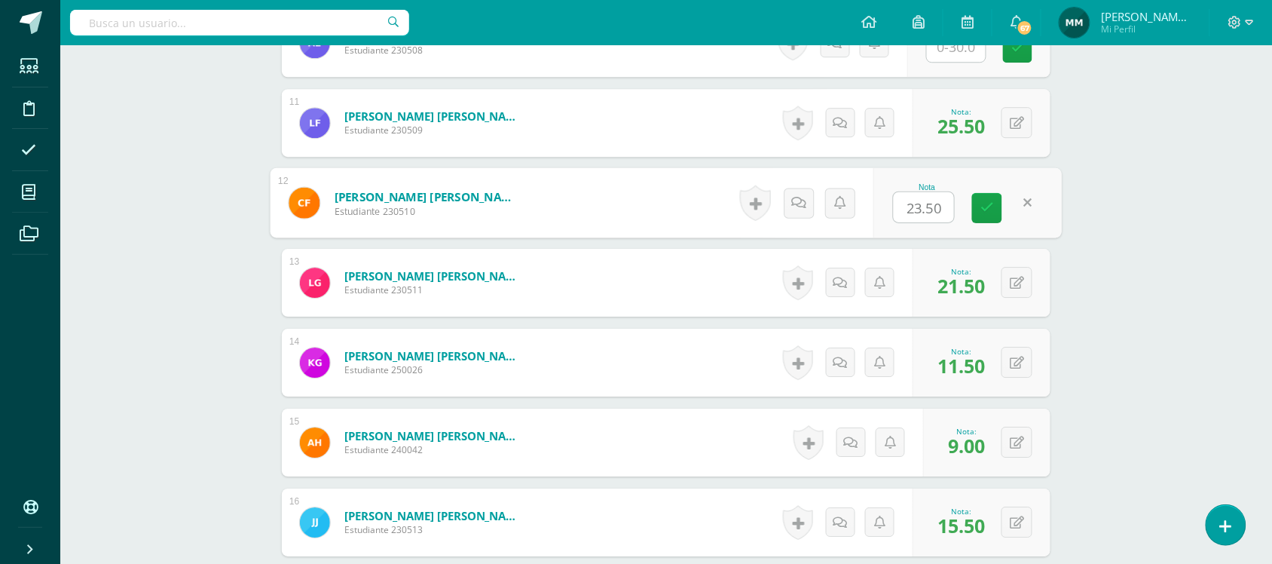
click at [917, 215] on input "23.50" at bounding box center [924, 207] width 60 height 30
type input "24.50"
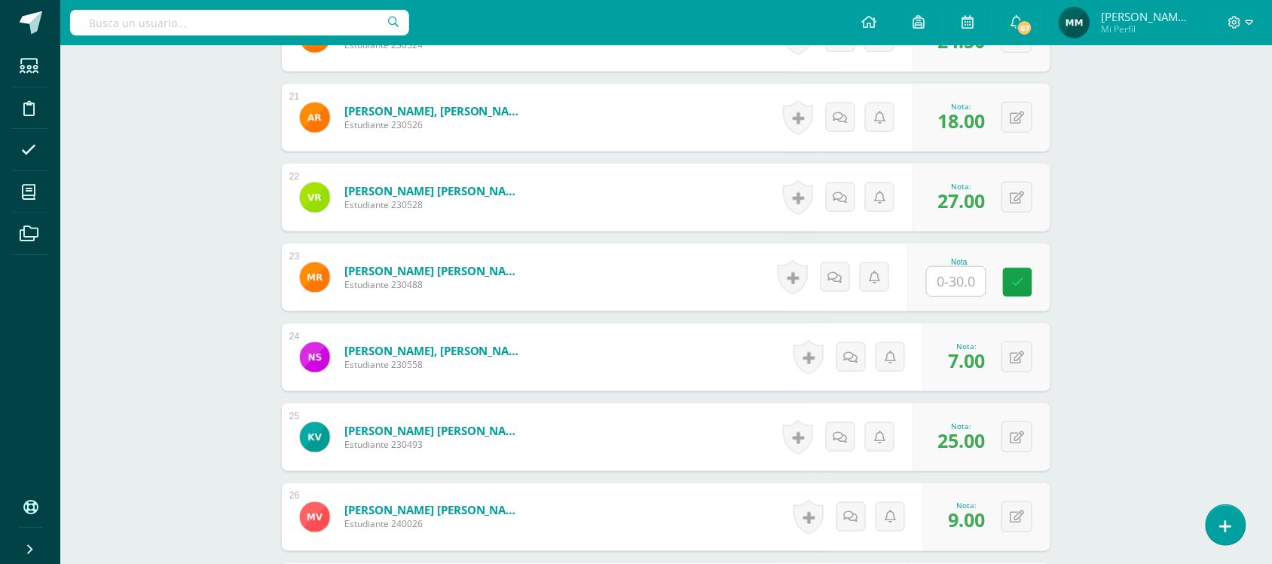
scroll to position [2203, 0]
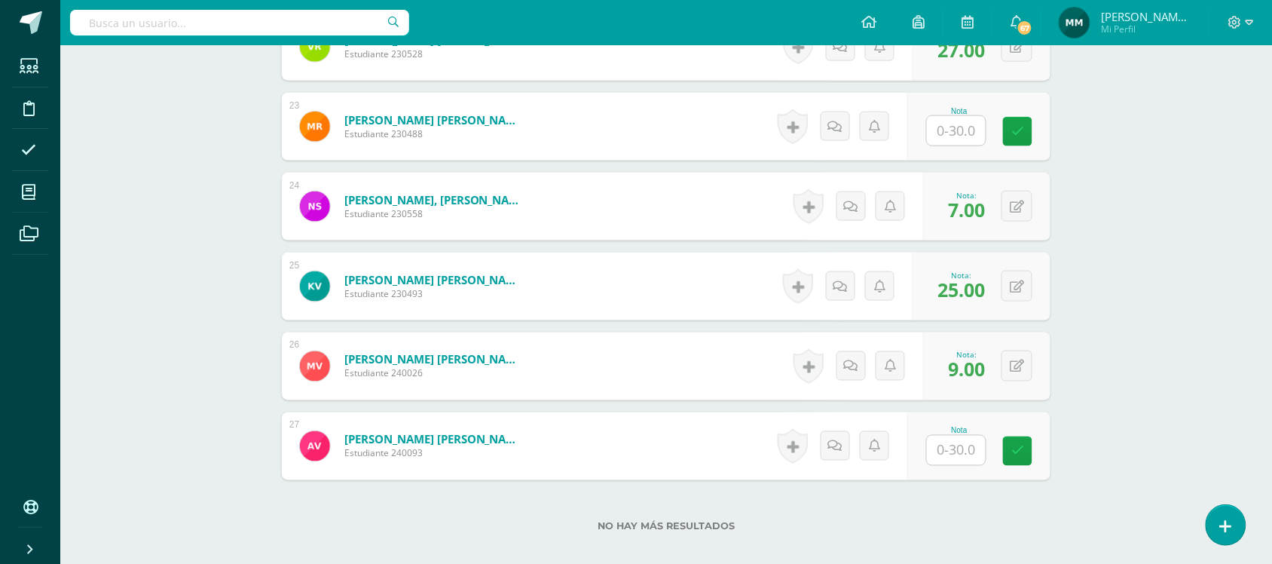
click at [943, 446] on input "text" at bounding box center [956, 450] width 59 height 29
type input "11.5"
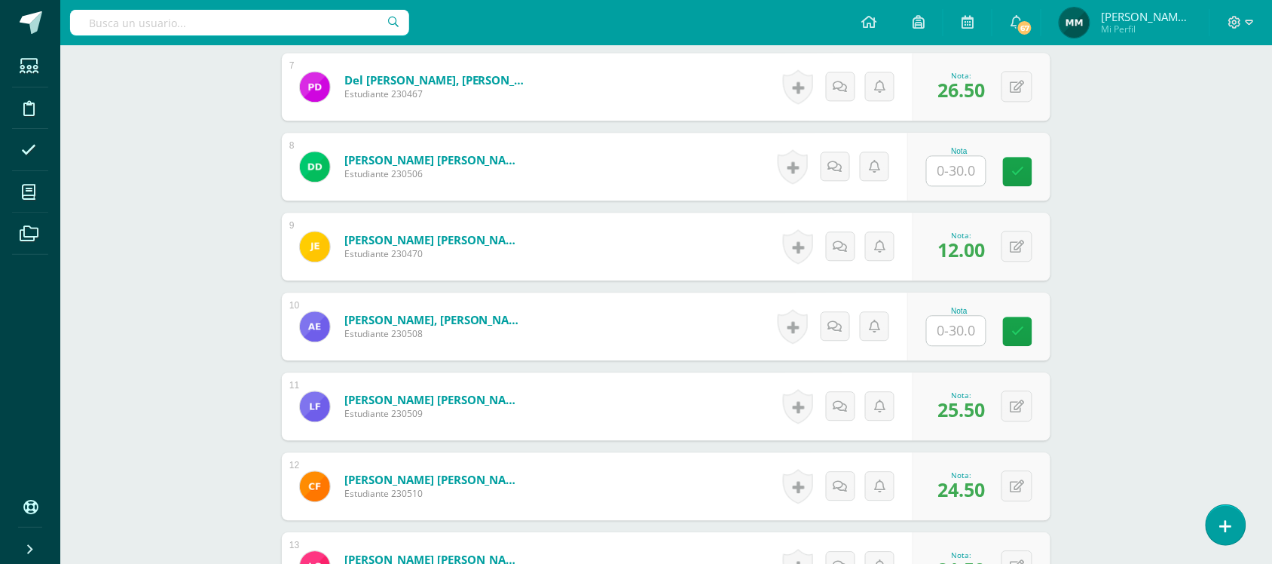
scroll to position [963, 0]
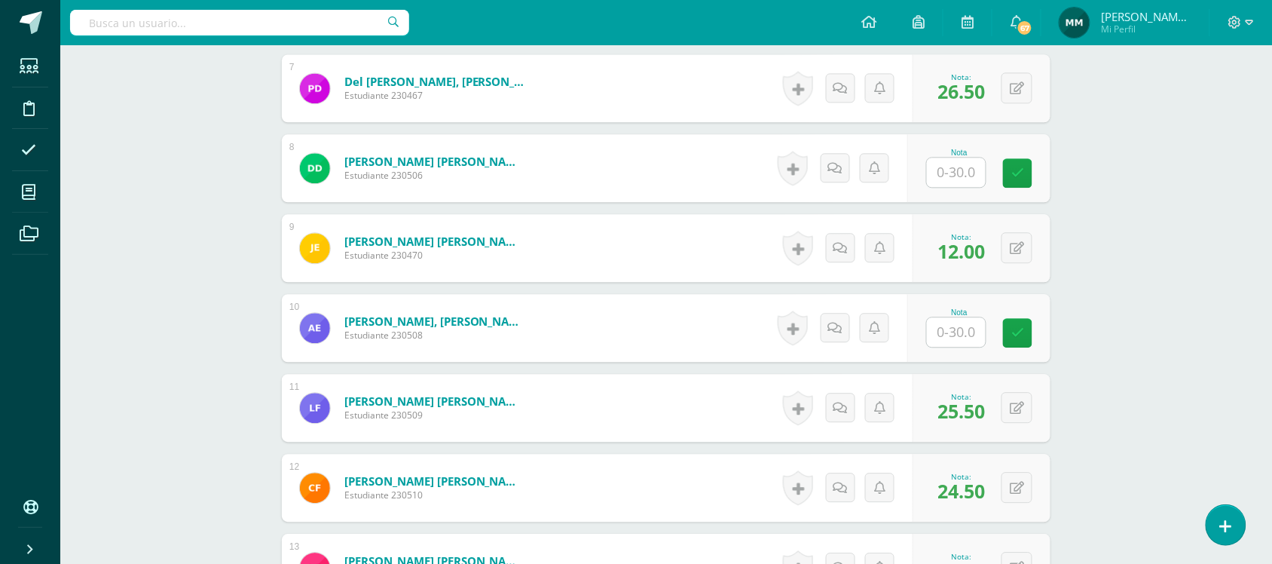
click at [955, 164] on input "text" at bounding box center [956, 172] width 59 height 29
type input "6"
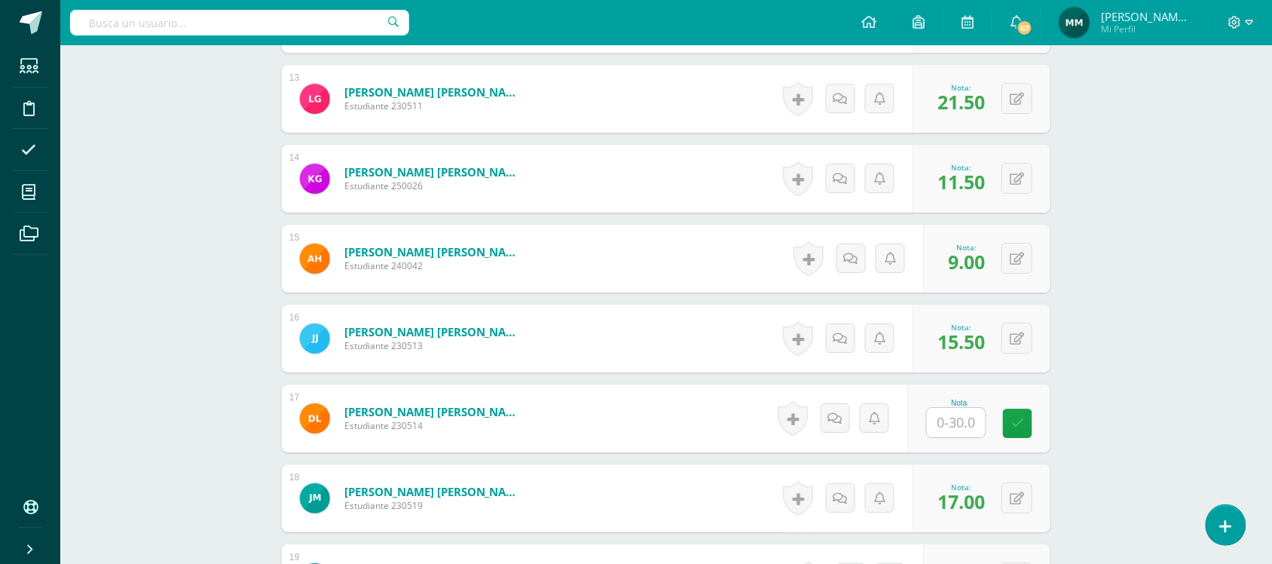
scroll to position [1471, 0]
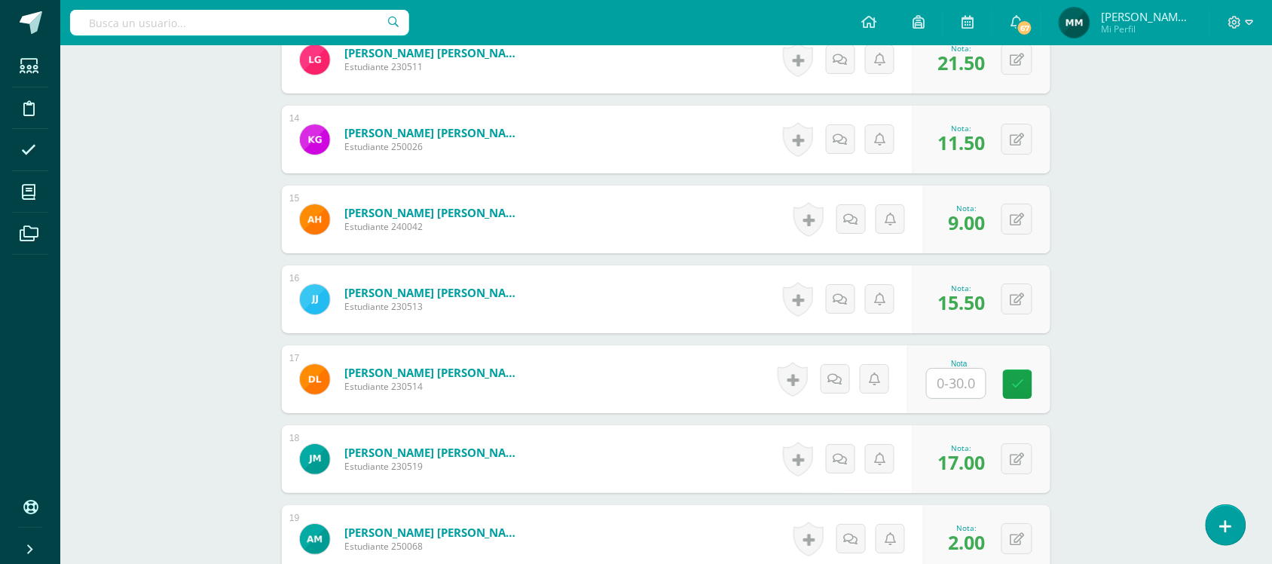
click at [972, 383] on input "text" at bounding box center [956, 383] width 59 height 29
type input "5"
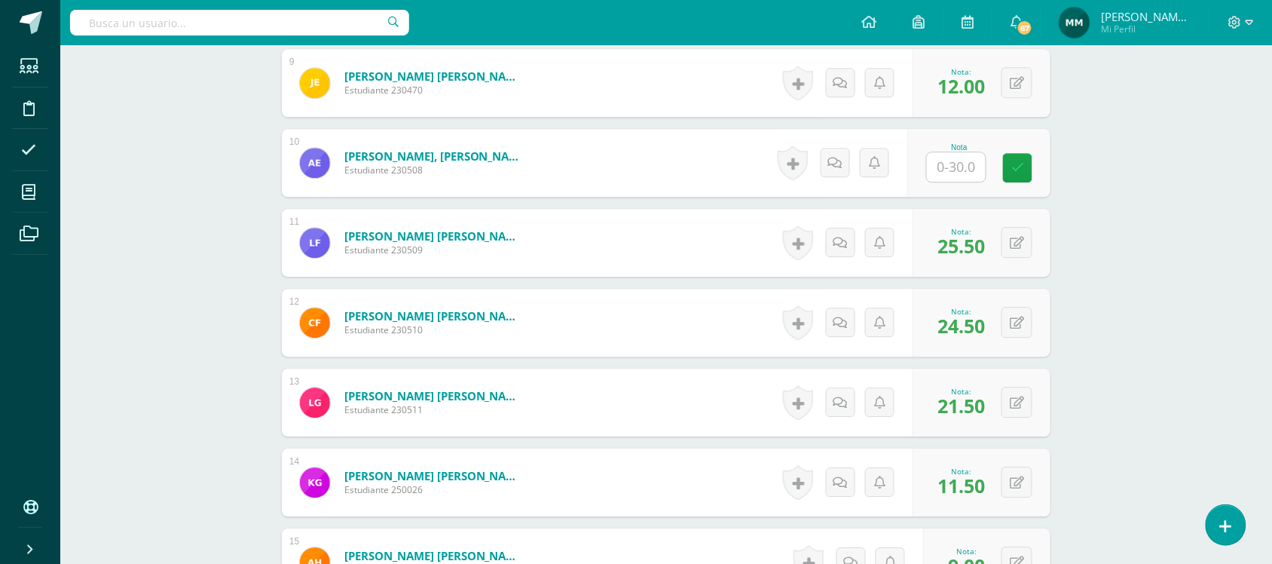
scroll to position [1072, 0]
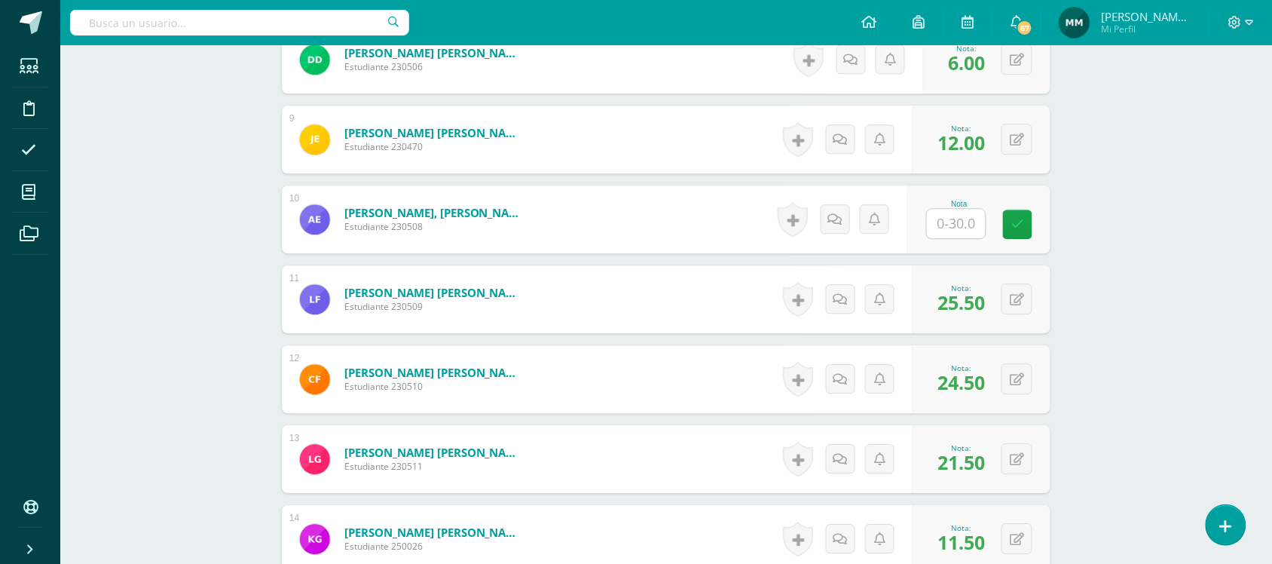
click at [971, 215] on input "text" at bounding box center [956, 223] width 59 height 29
type input "8"
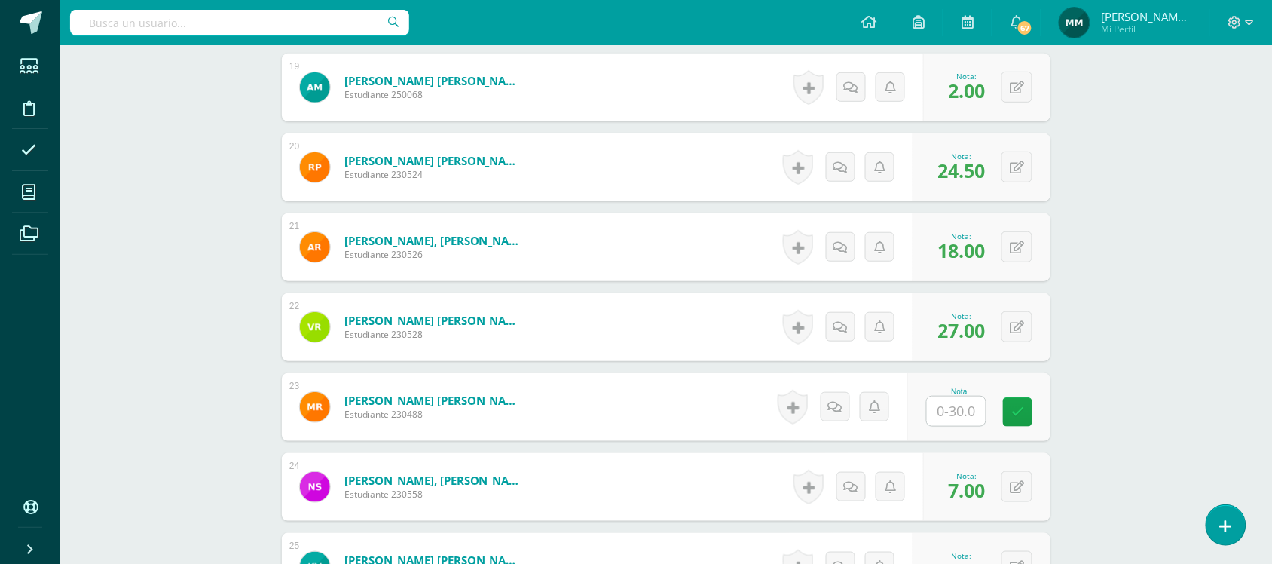
scroll to position [1951, 0]
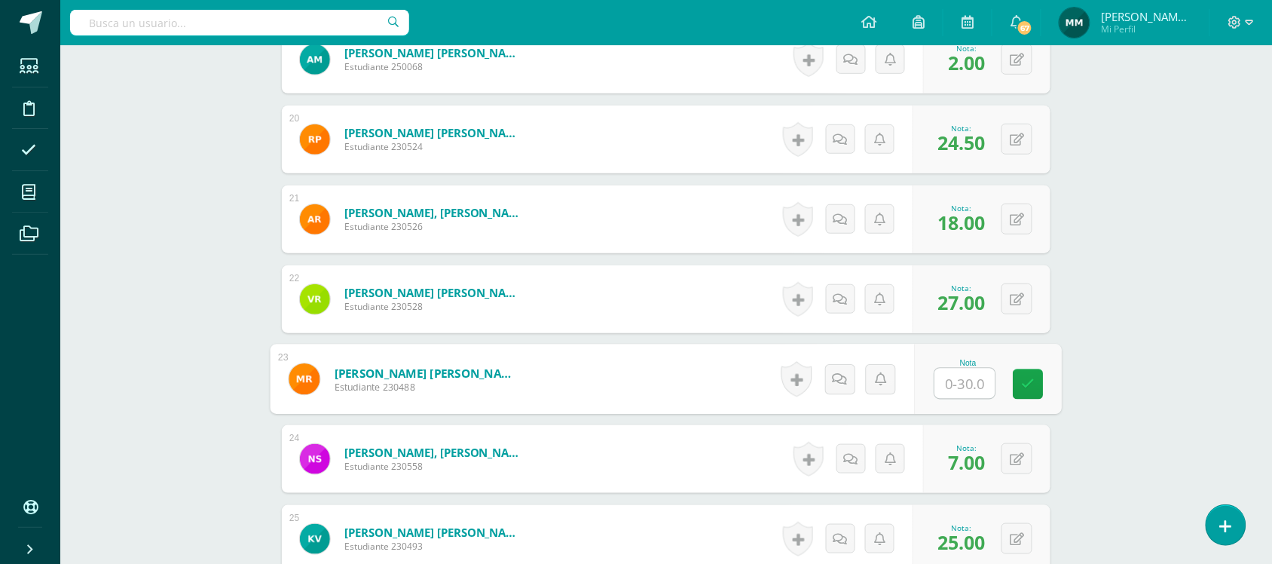
click at [955, 375] on input "text" at bounding box center [965, 384] width 60 height 30
type input "10"
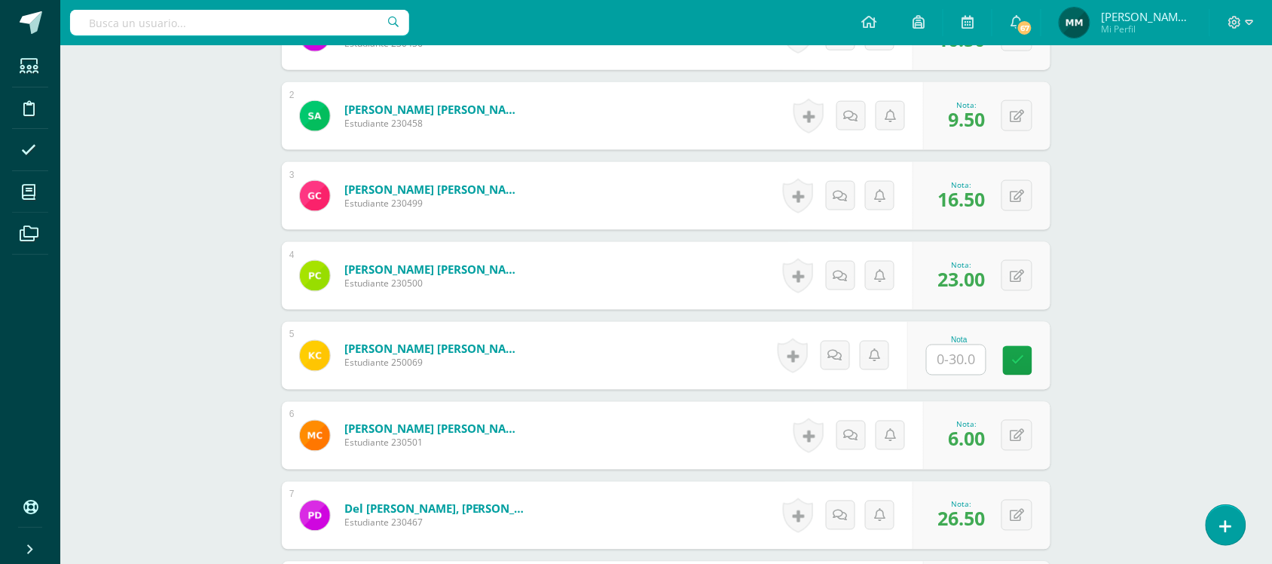
scroll to position [537, 0]
click at [947, 338] on div "Nota" at bounding box center [959, 339] width 66 height 8
click at [946, 354] on input "text" at bounding box center [956, 358] width 59 height 29
type input "29"
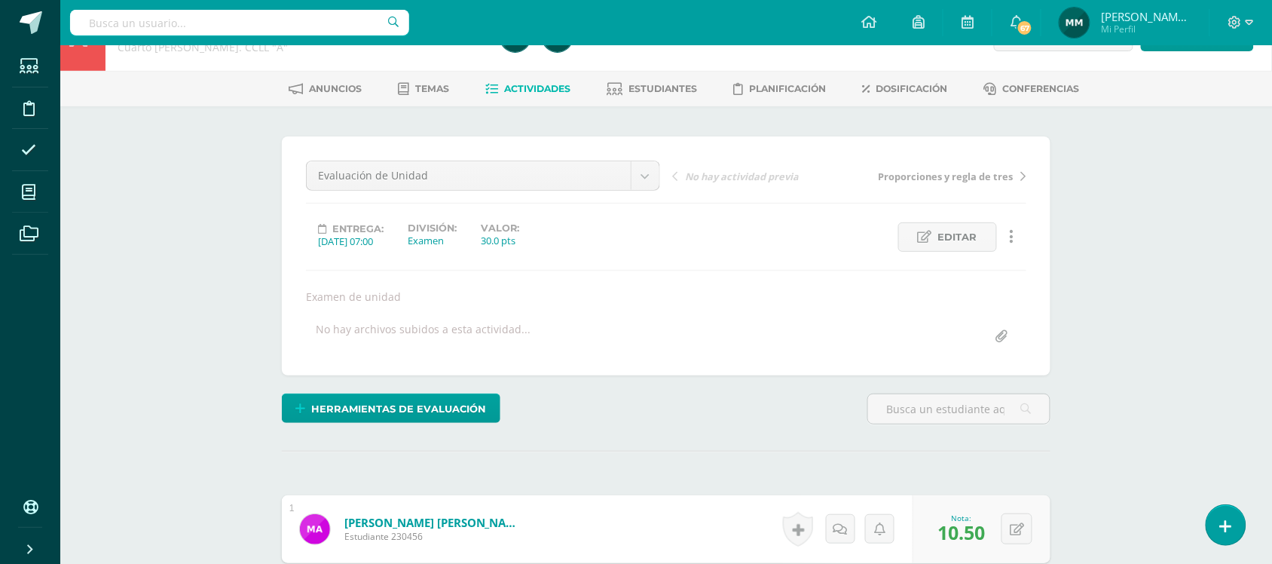
scroll to position [0, 0]
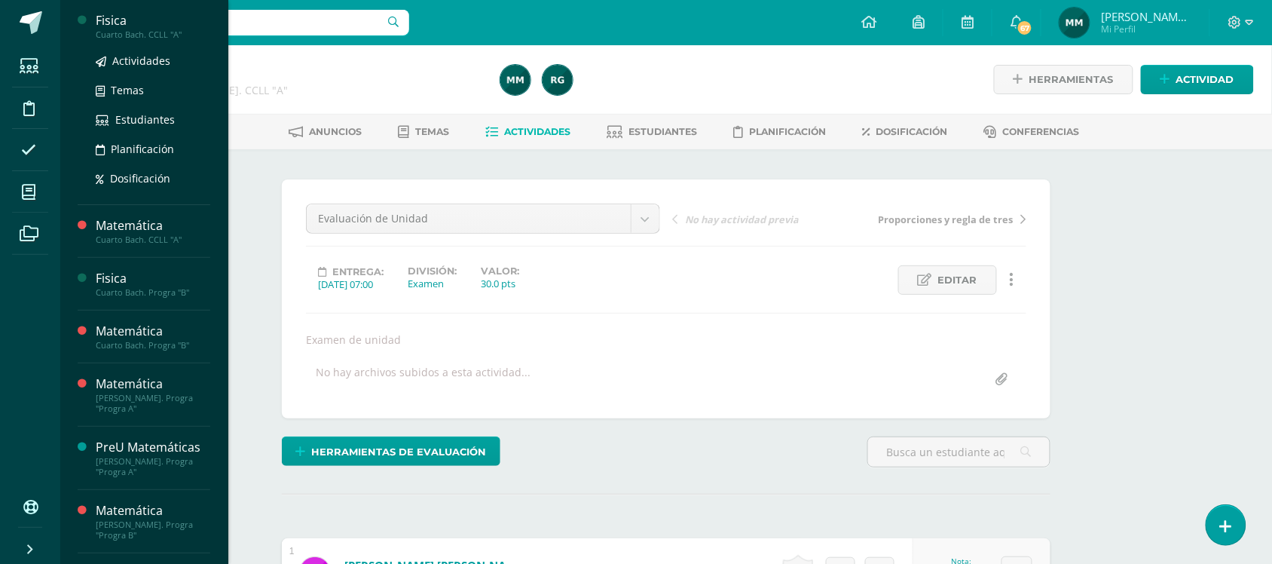
click at [121, 40] on div "Actividades Temas Estudiantes Planificación Dosificación" at bounding box center [153, 116] width 115 height 152
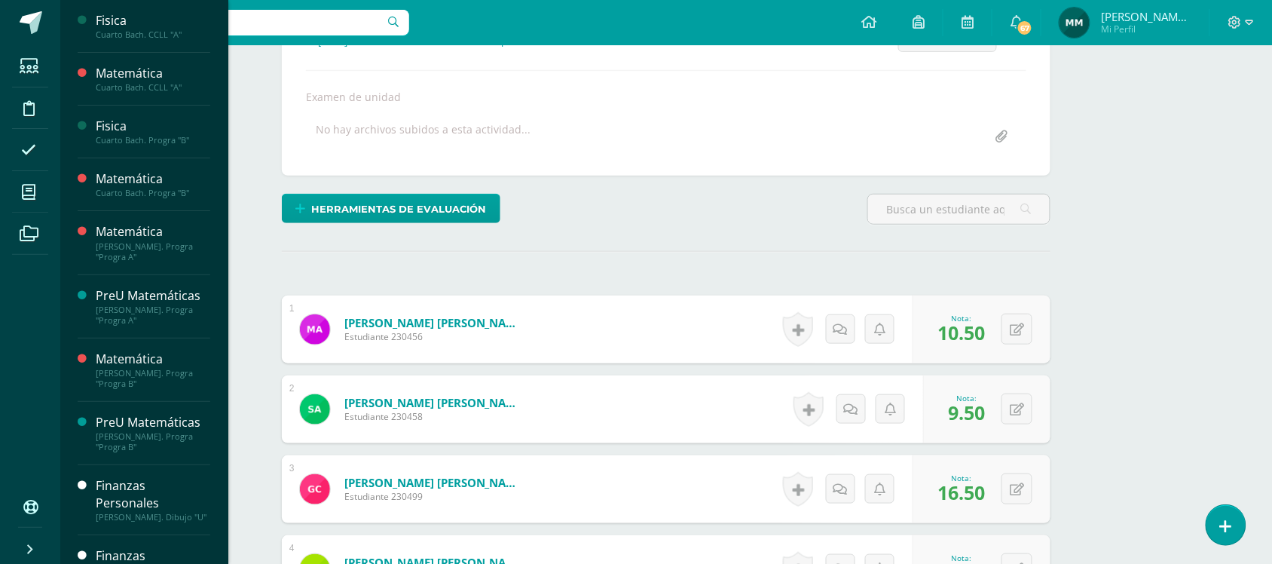
scroll to position [250, 0]
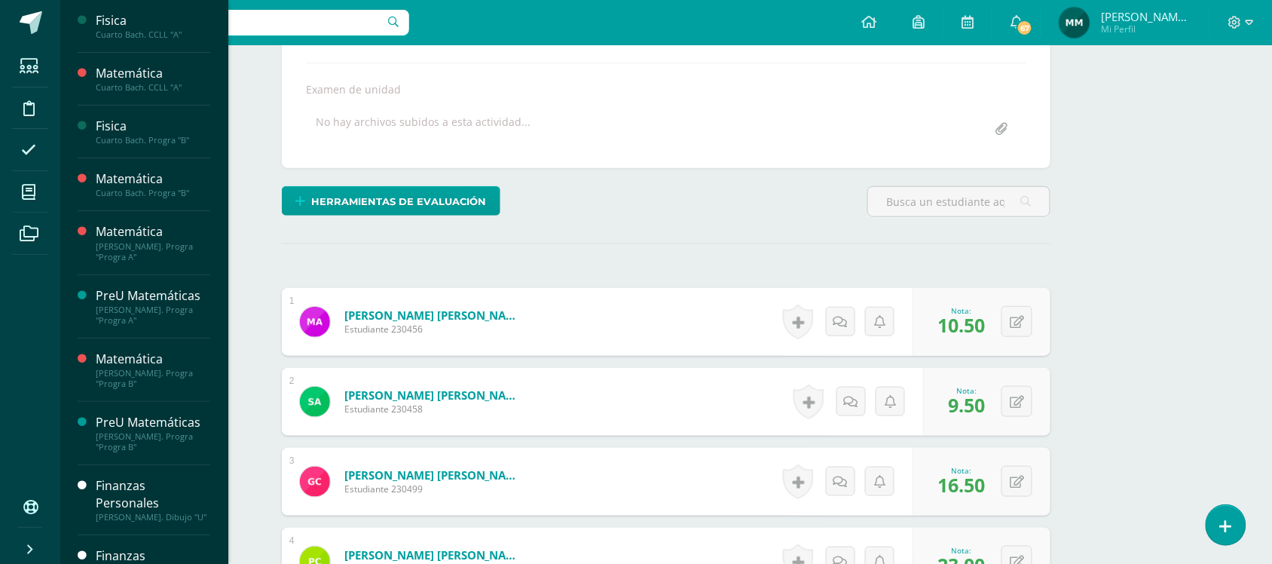
click at [163, 40] on div at bounding box center [239, 22] width 339 height 45
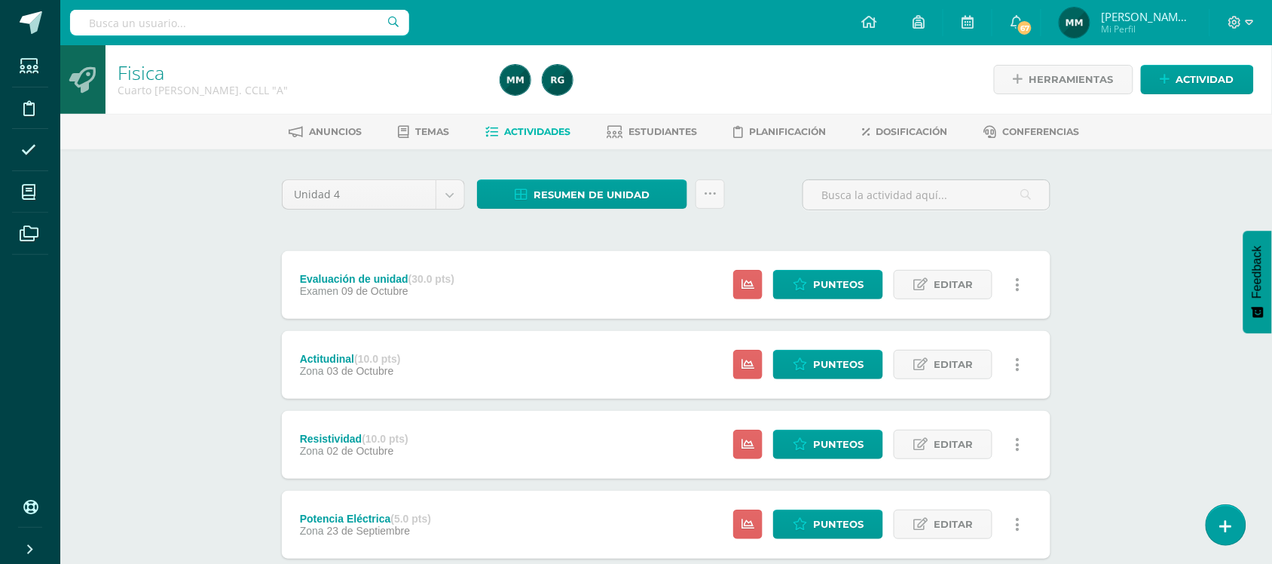
scroll to position [87, 0]
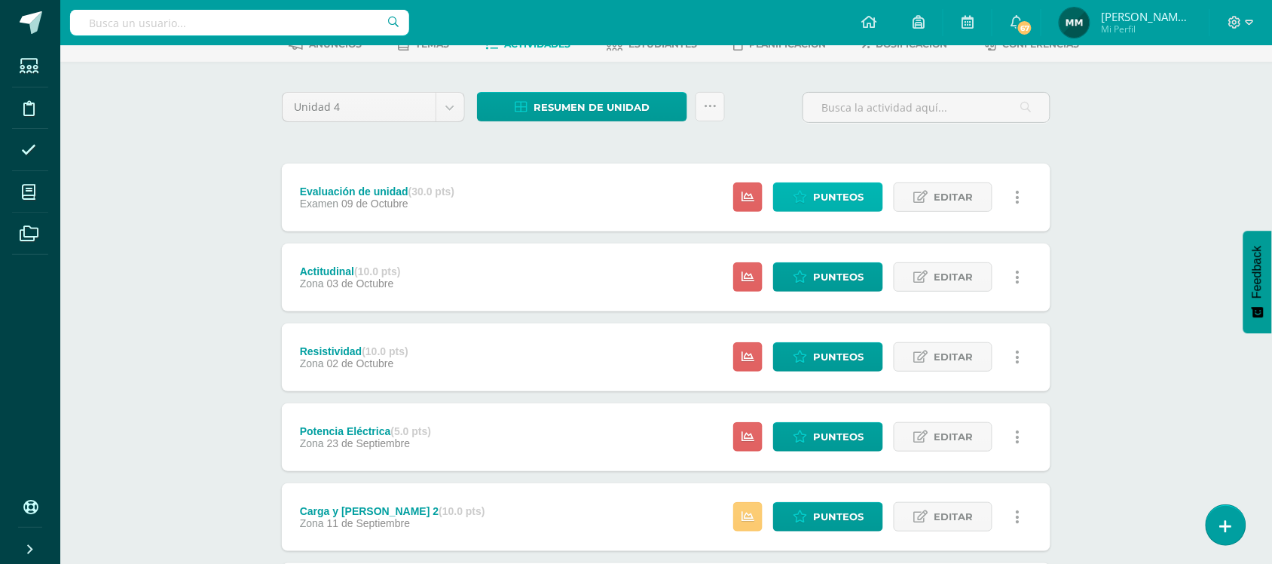
click at [831, 189] on span "Punteos" at bounding box center [838, 197] width 51 height 28
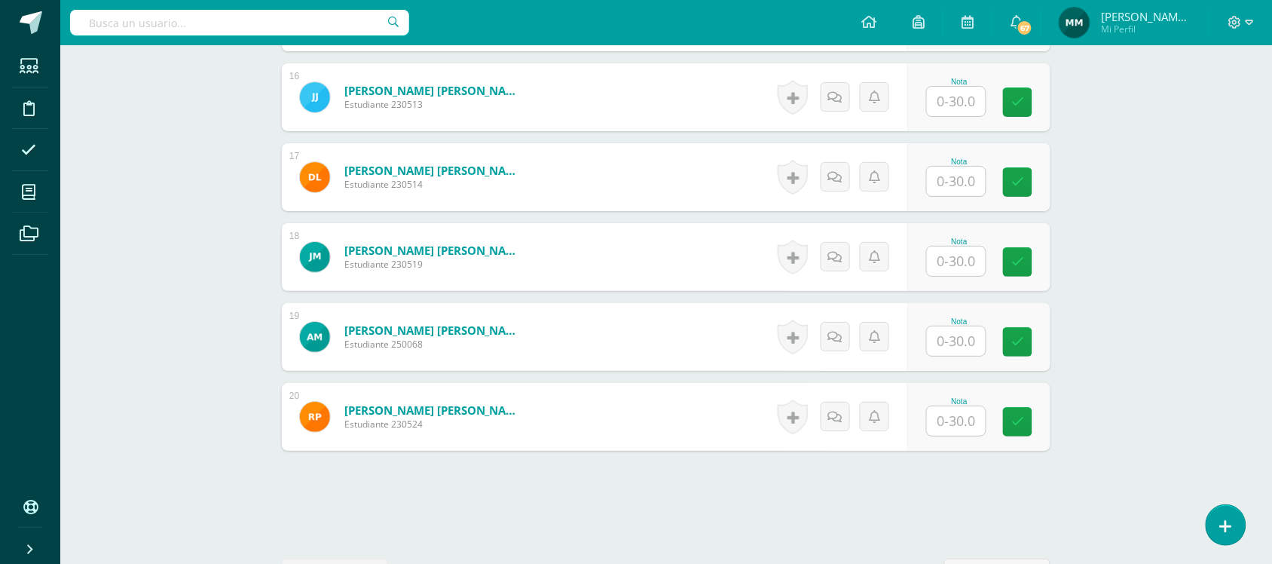
scroll to position [1679, 0]
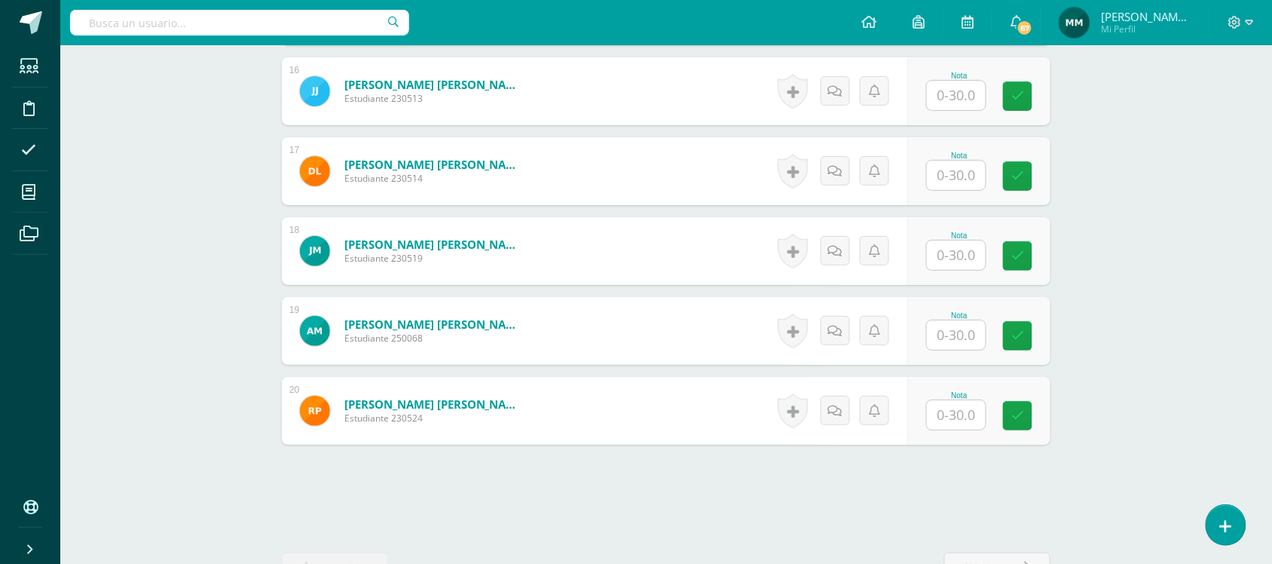
click at [973, 424] on input "text" at bounding box center [956, 414] width 59 height 29
type input "30"
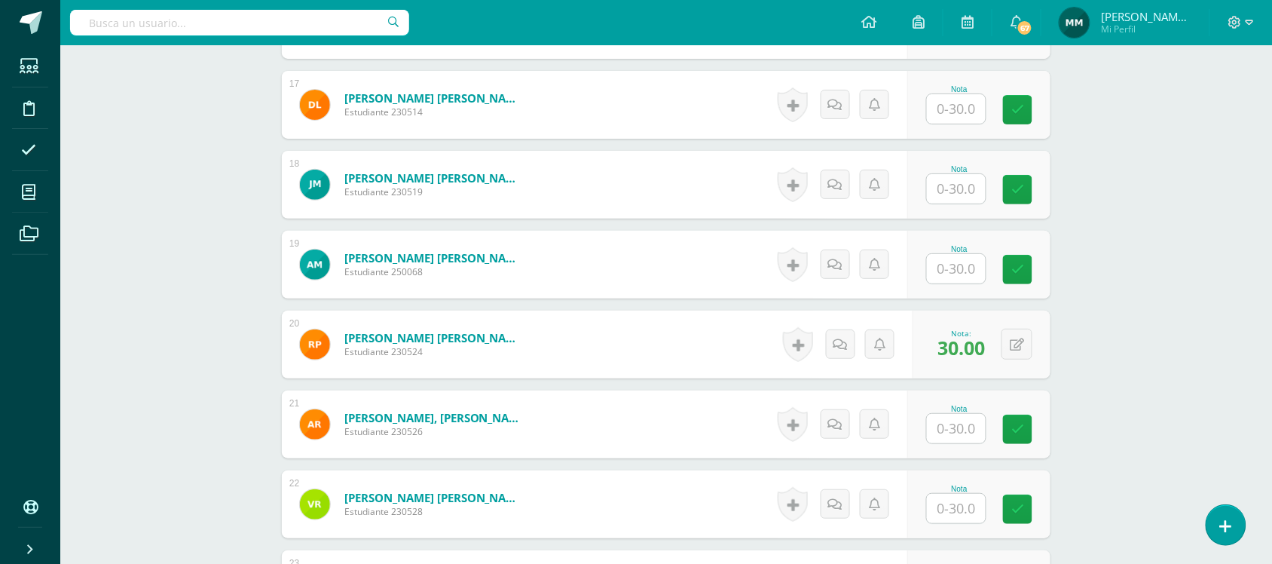
scroll to position [1747, 0]
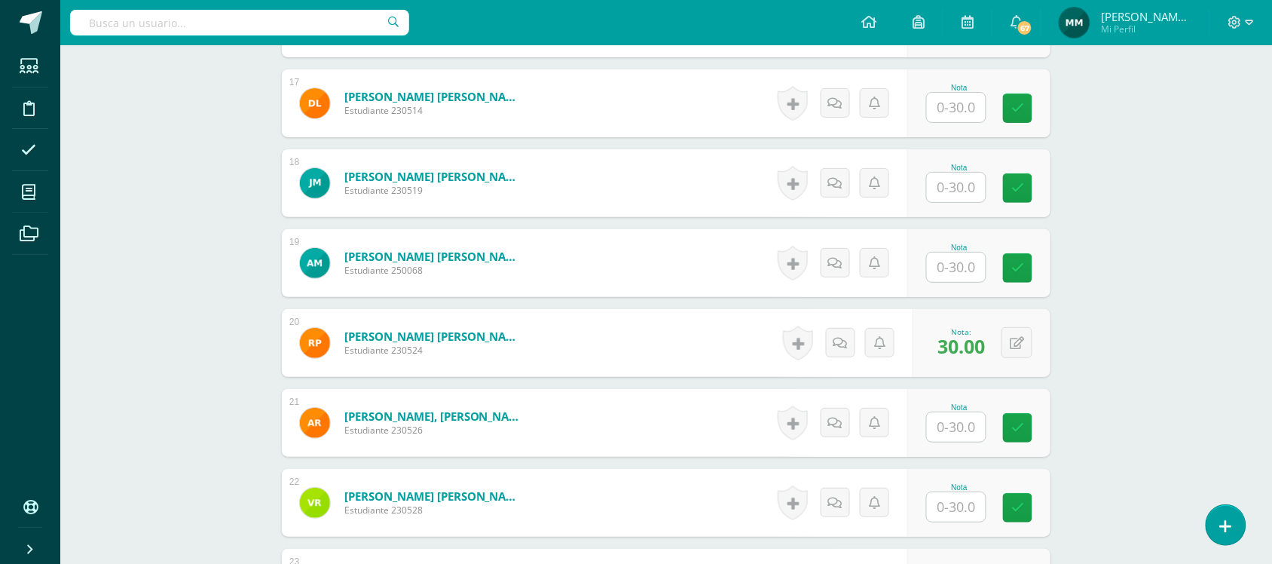
click at [962, 510] on input "text" at bounding box center [956, 506] width 59 height 29
type input "27.5"
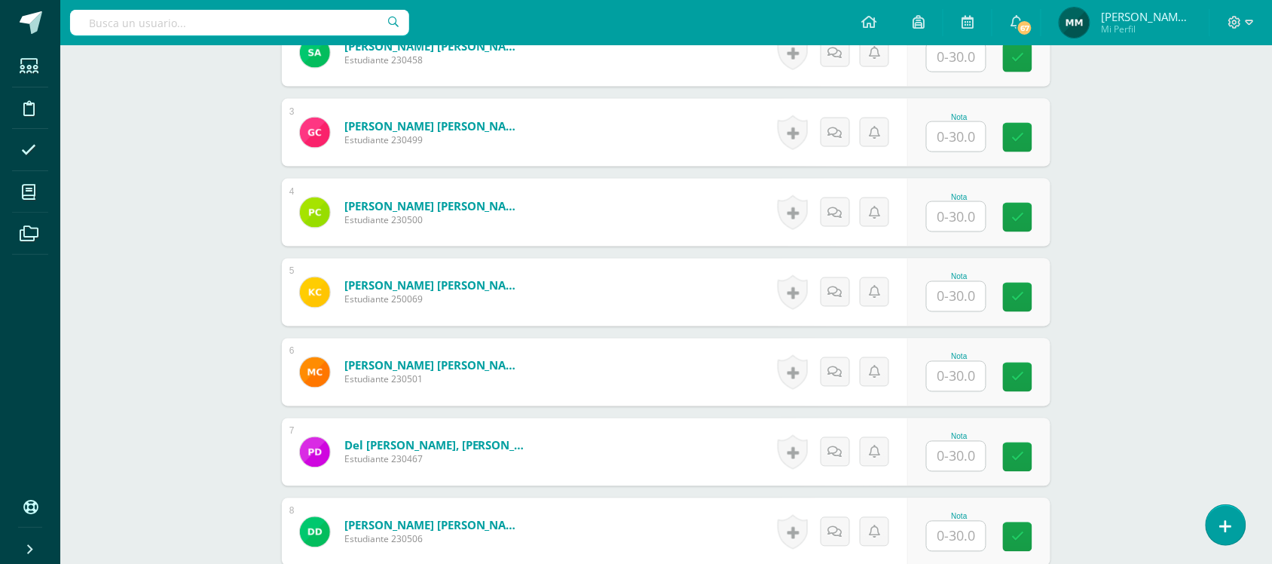
scroll to position [545, 0]
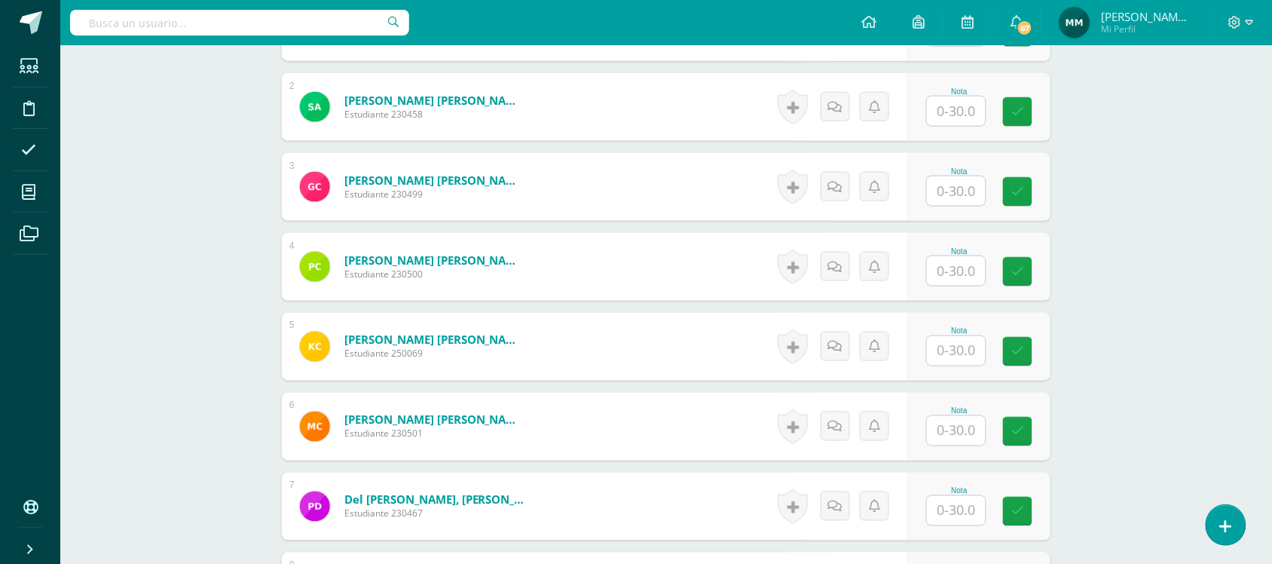
click at [951, 197] on input "text" at bounding box center [956, 190] width 59 height 29
type input "26"
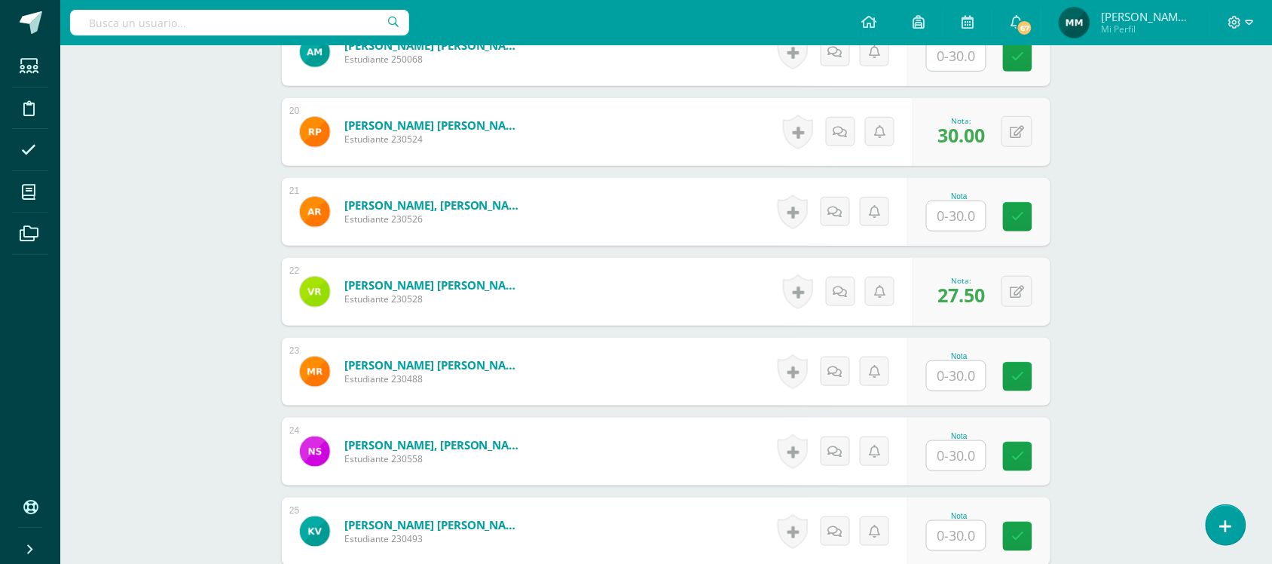
scroll to position [1961, 0]
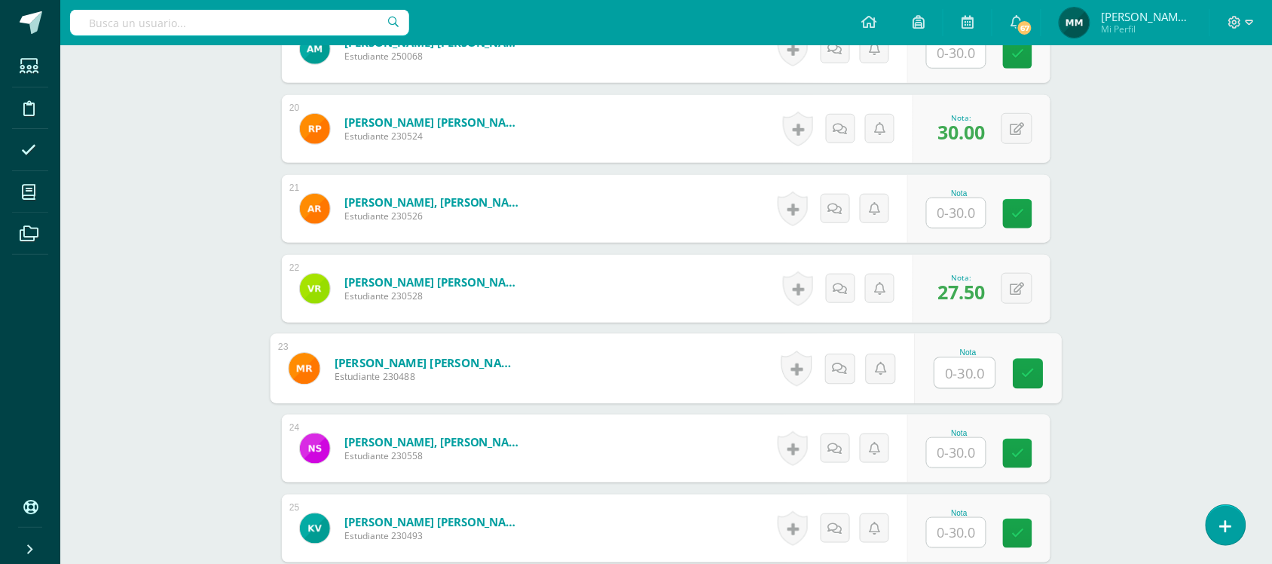
click at [952, 368] on input "text" at bounding box center [965, 373] width 60 height 30
type input "24.5"
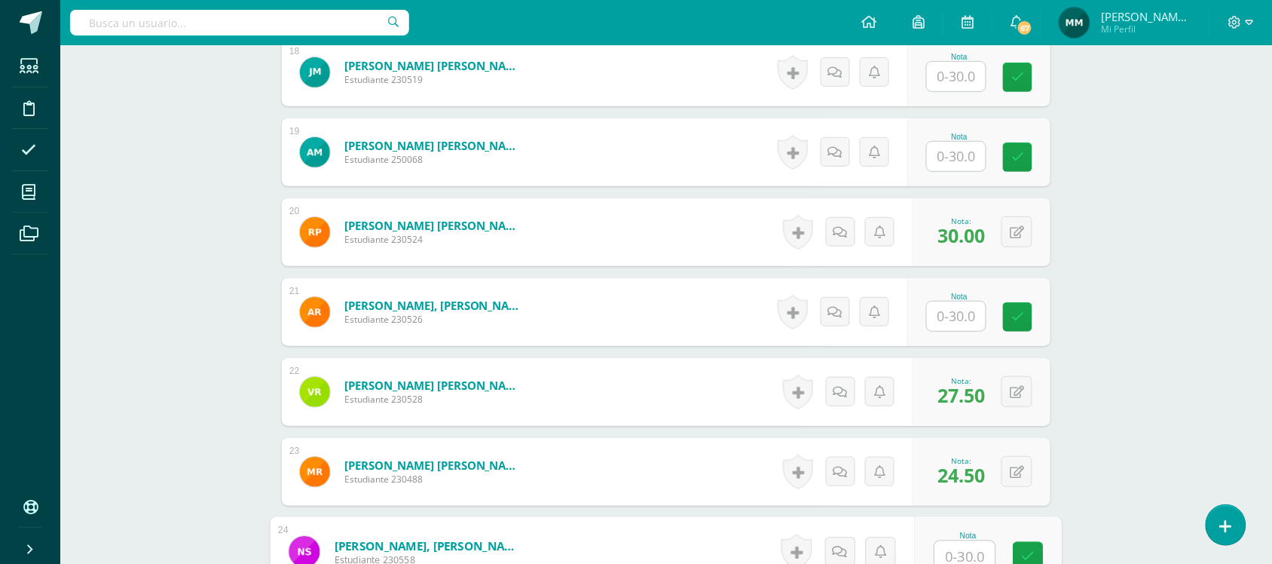
scroll to position [2292, 0]
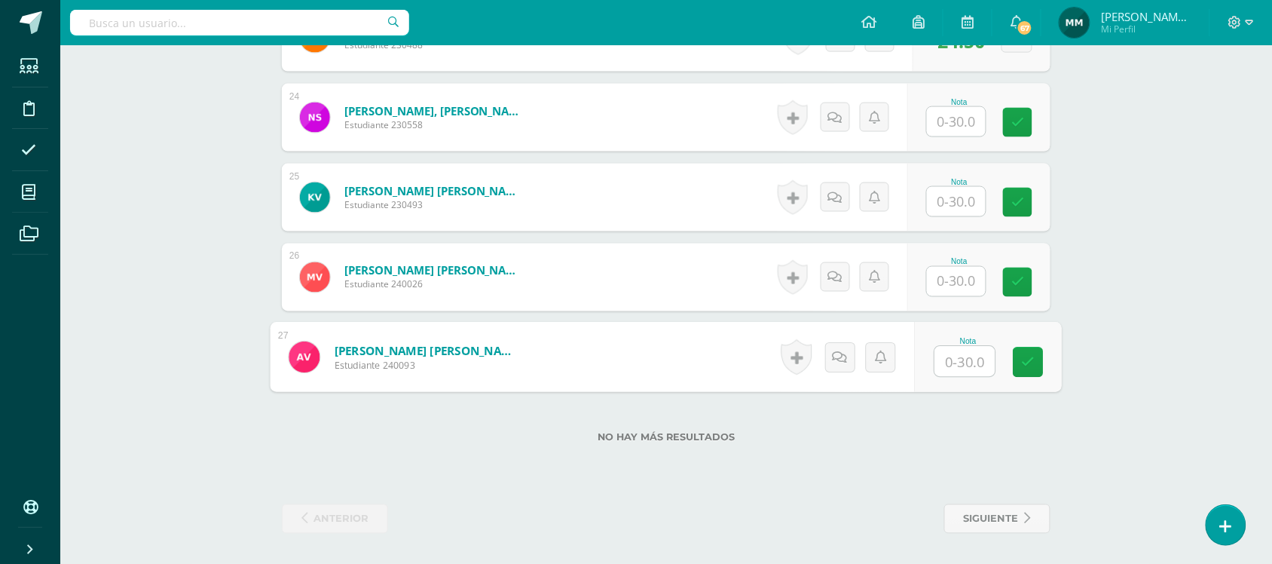
click at [954, 366] on input "text" at bounding box center [965, 362] width 60 height 30
type input "19"
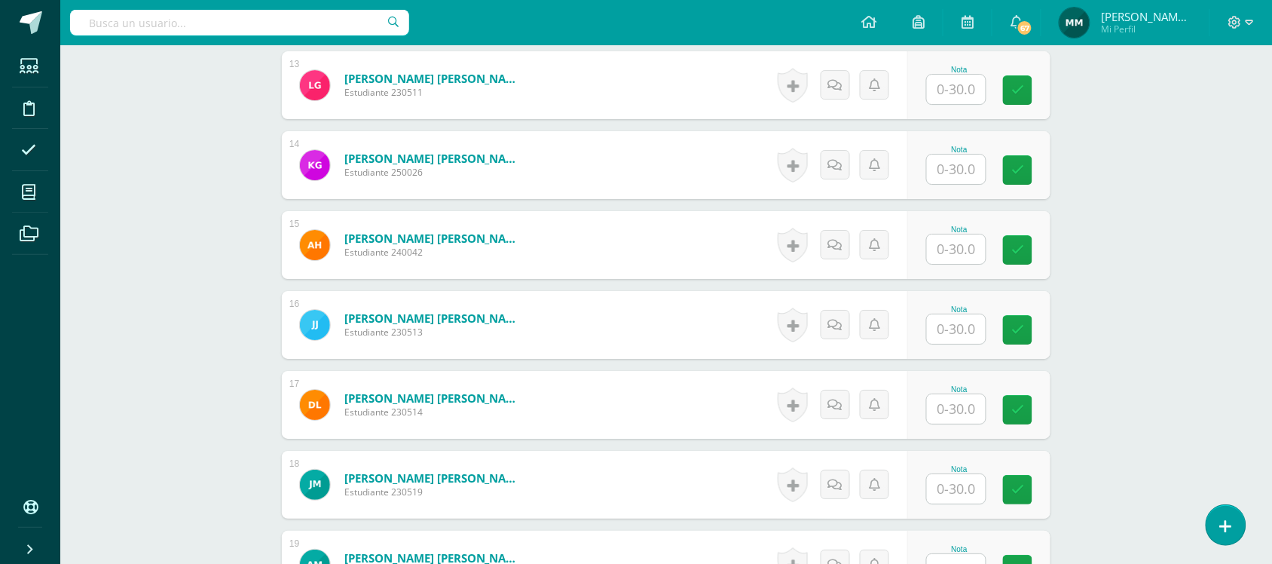
scroll to position [1448, 0]
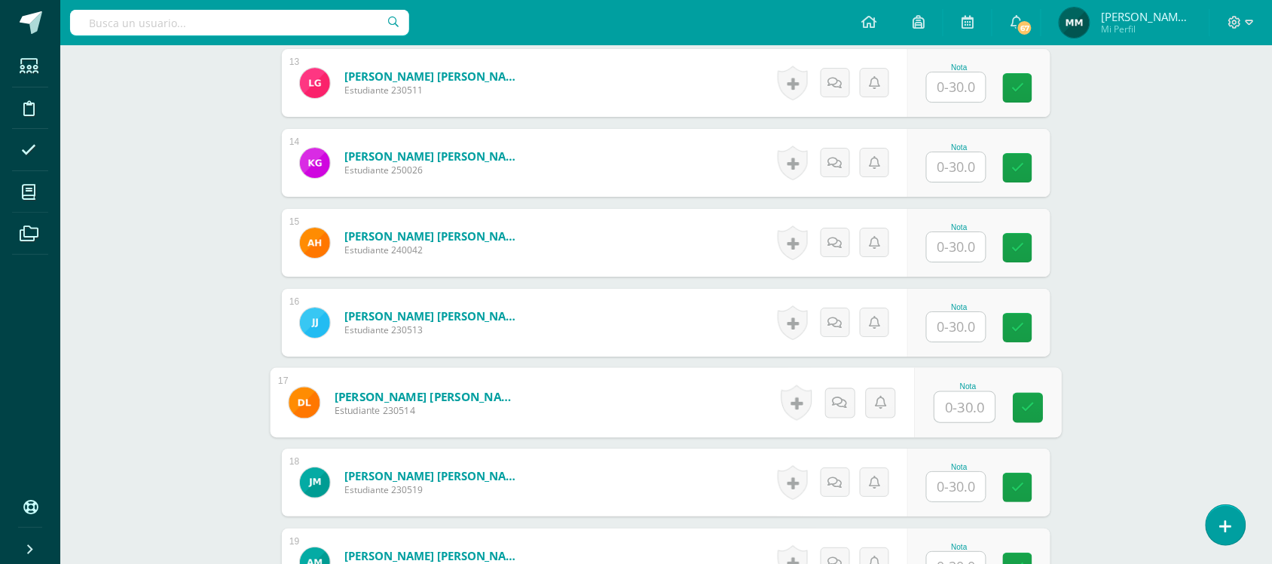
click at [975, 411] on input "text" at bounding box center [965, 407] width 60 height 30
type input "23"
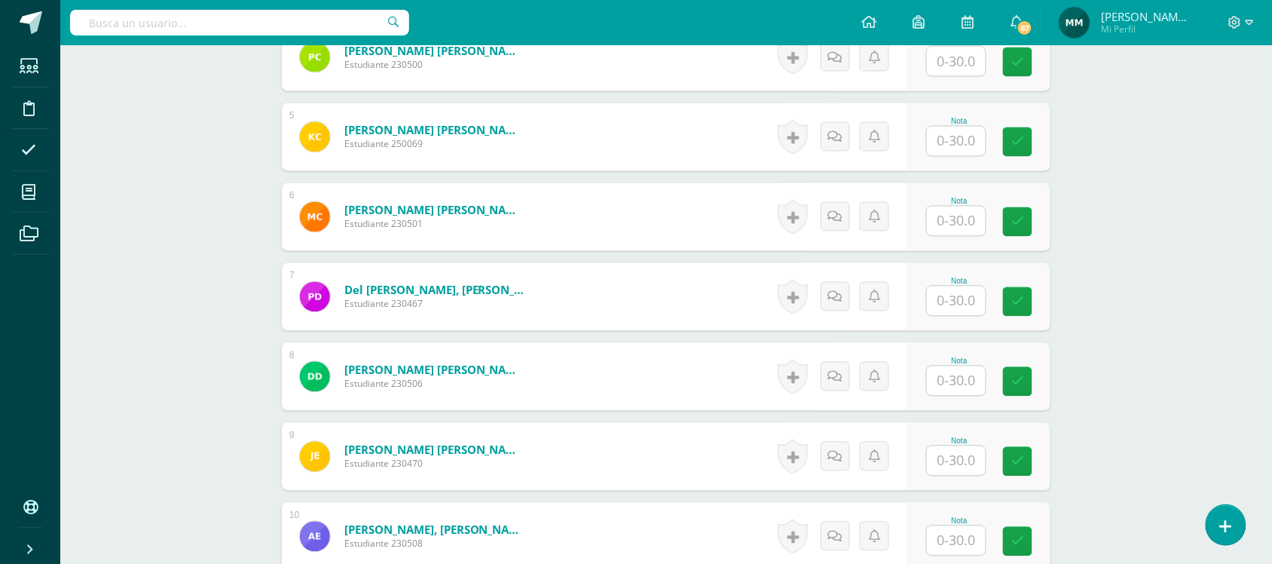
scroll to position [770, 0]
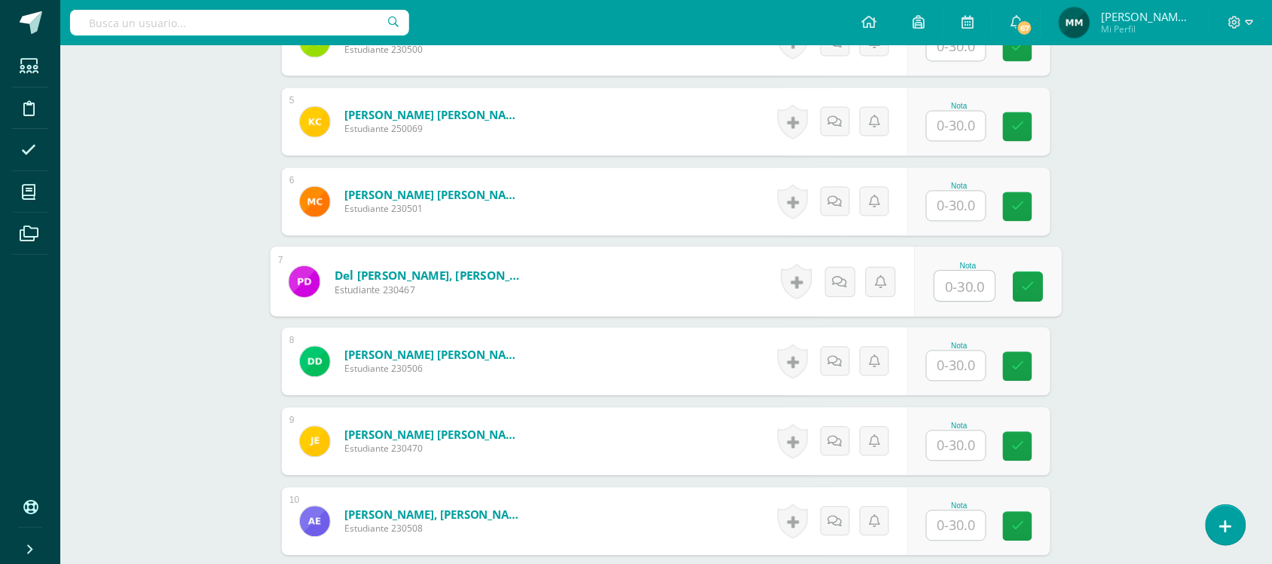
click at [935, 291] on div at bounding box center [966, 287] width 62 height 32
type input "20.5"
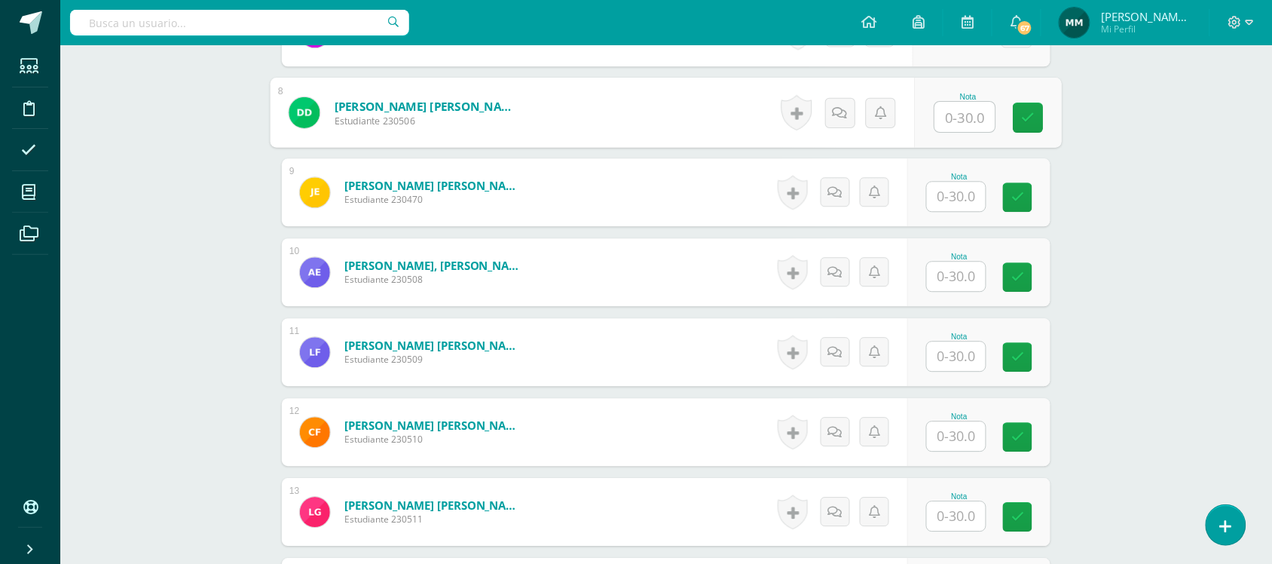
scroll to position [1025, 0]
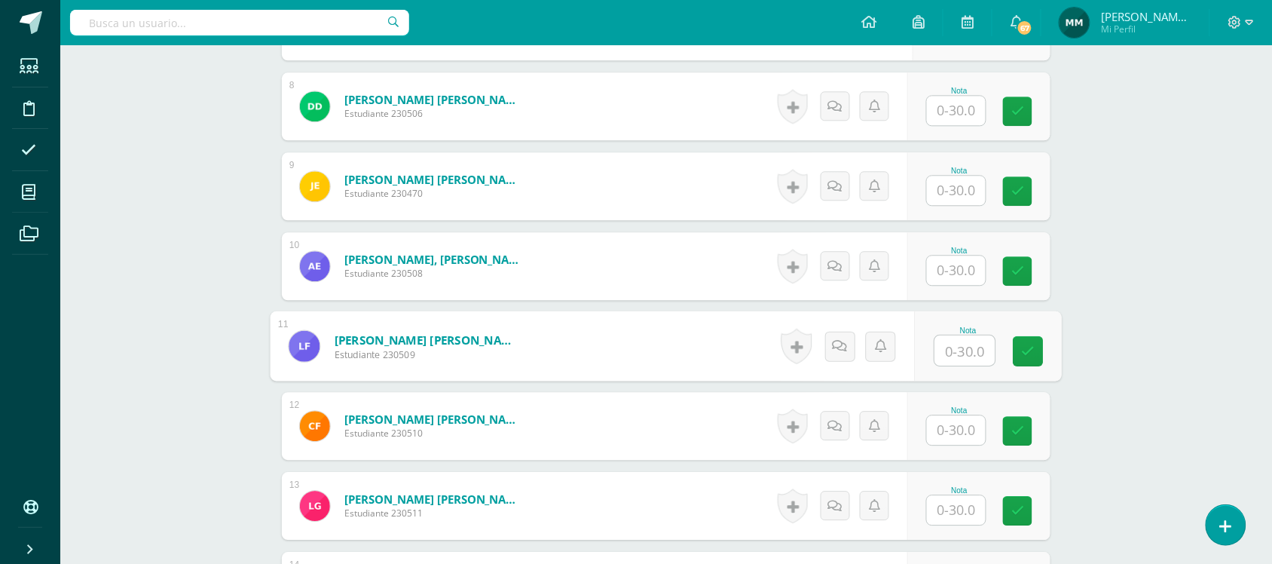
click at [947, 353] on input "text" at bounding box center [965, 350] width 60 height 30
type input "26.5"
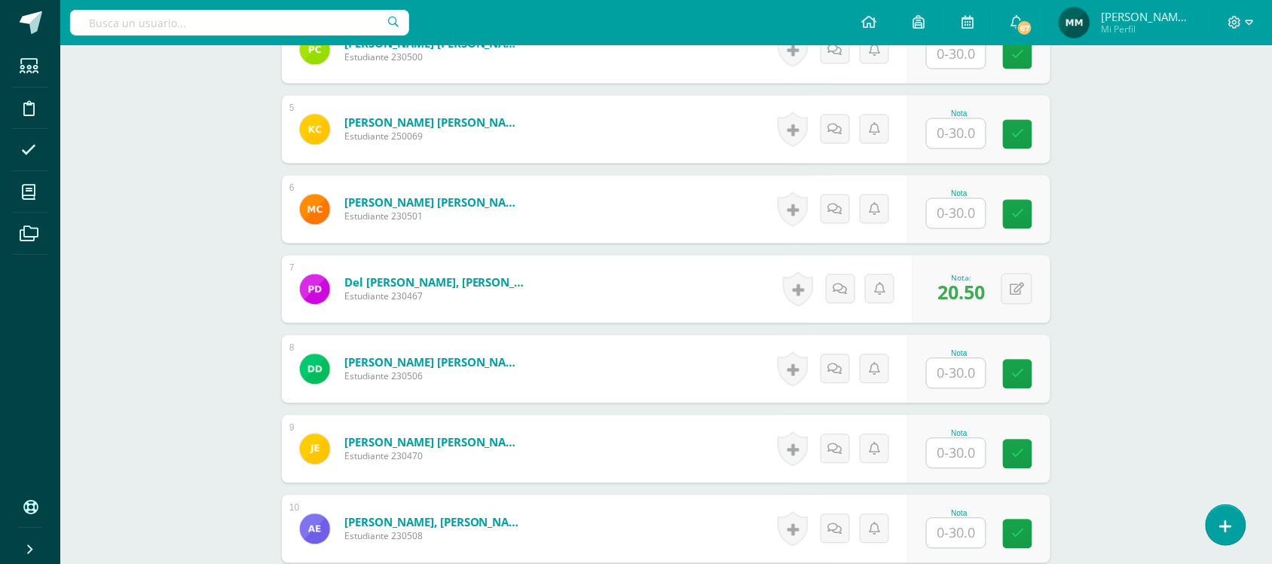
scroll to position [761, 0]
click at [954, 215] on input "text" at bounding box center [956, 214] width 59 height 29
type input "15"
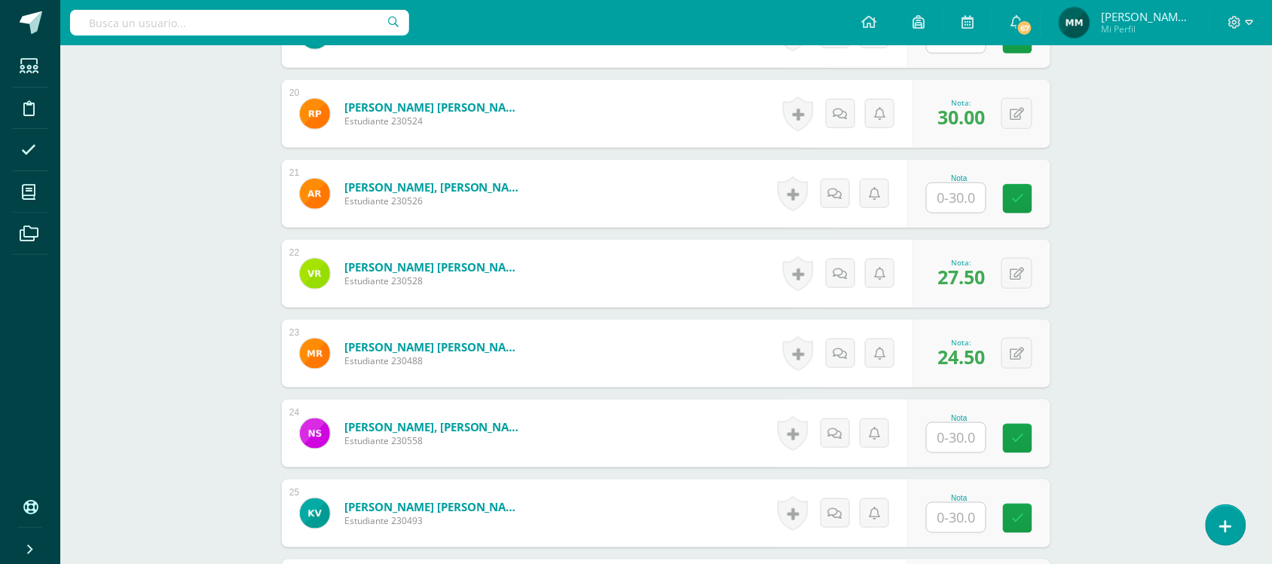
scroll to position [1980, 0]
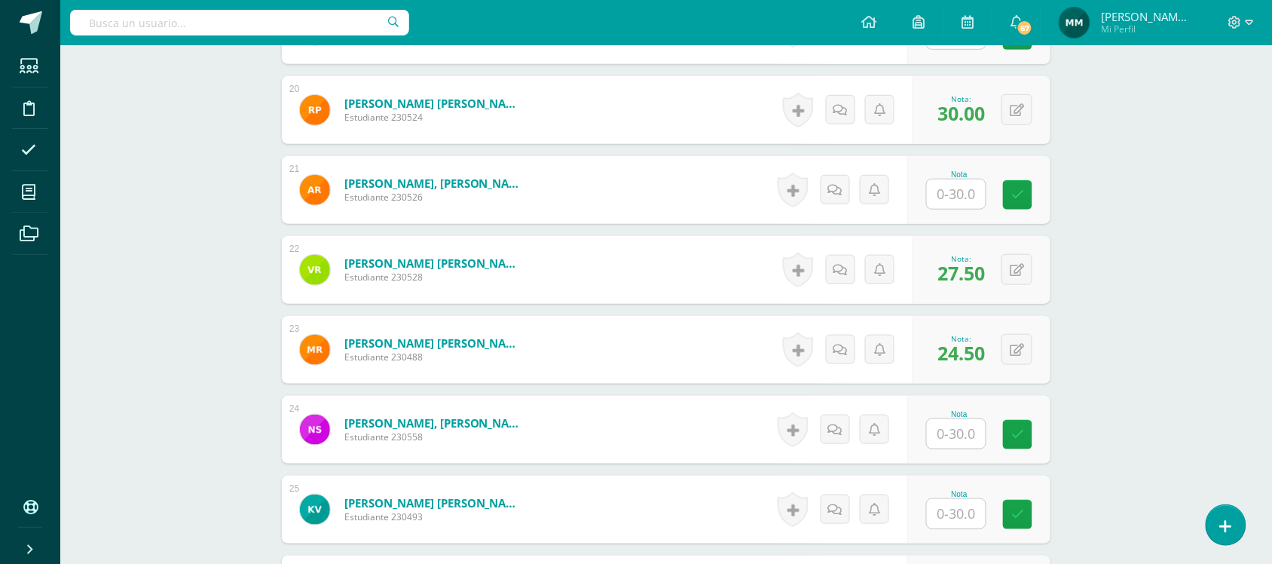
click at [950, 201] on input "text" at bounding box center [956, 193] width 59 height 29
type input "23"
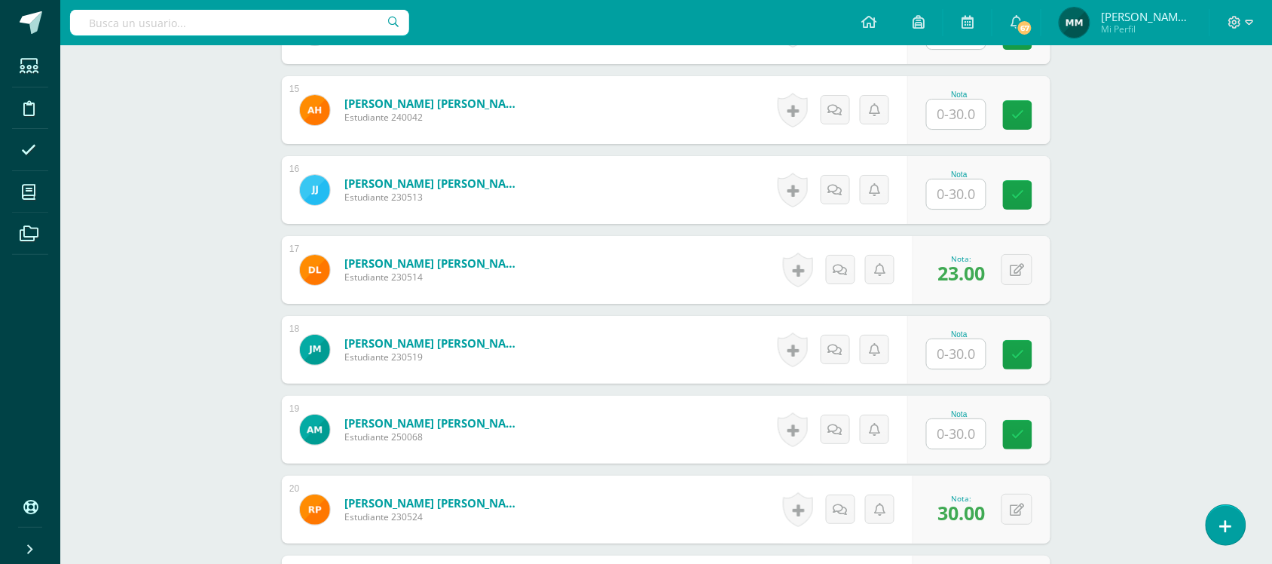
scroll to position [1580, 0]
click at [948, 185] on input "text" at bounding box center [956, 194] width 59 height 29
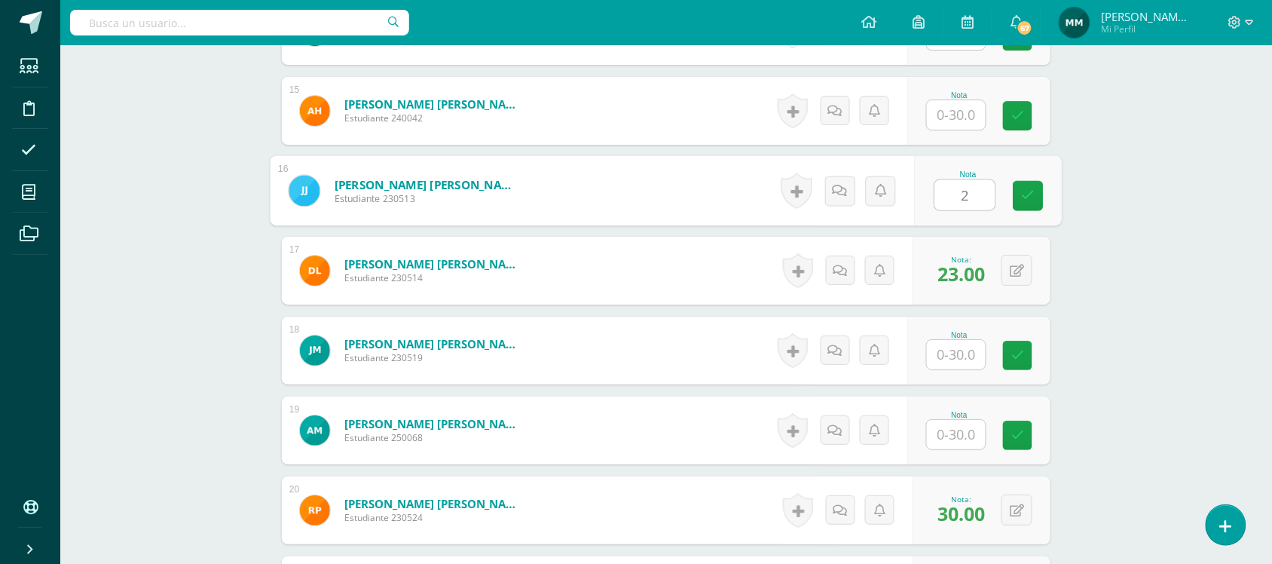
type input "27"
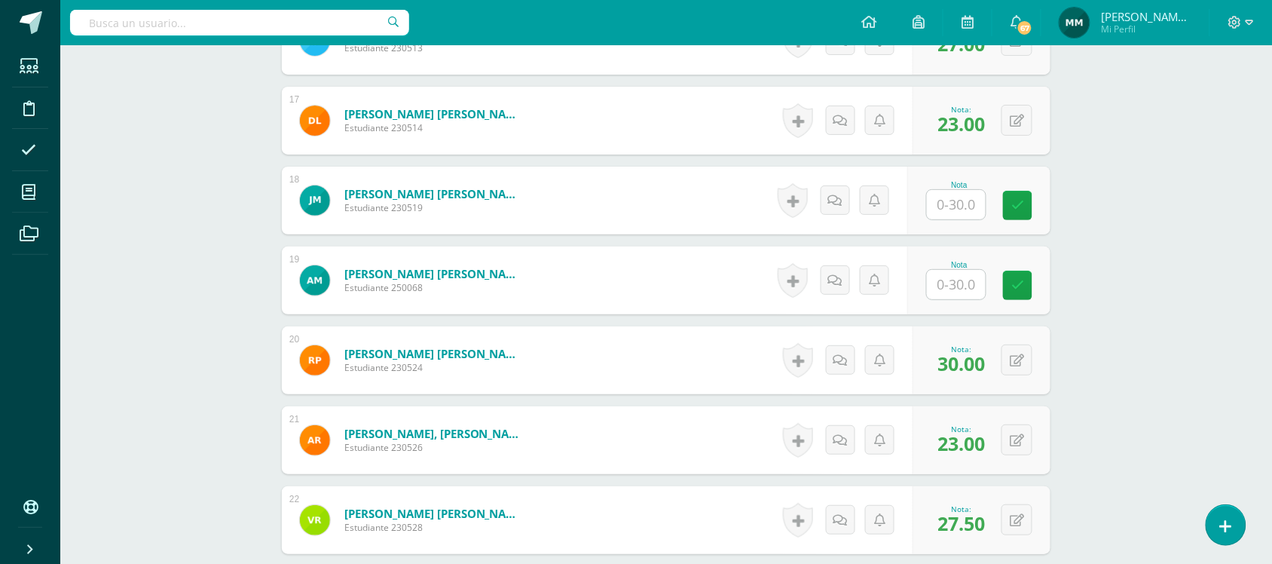
scroll to position [1728, 0]
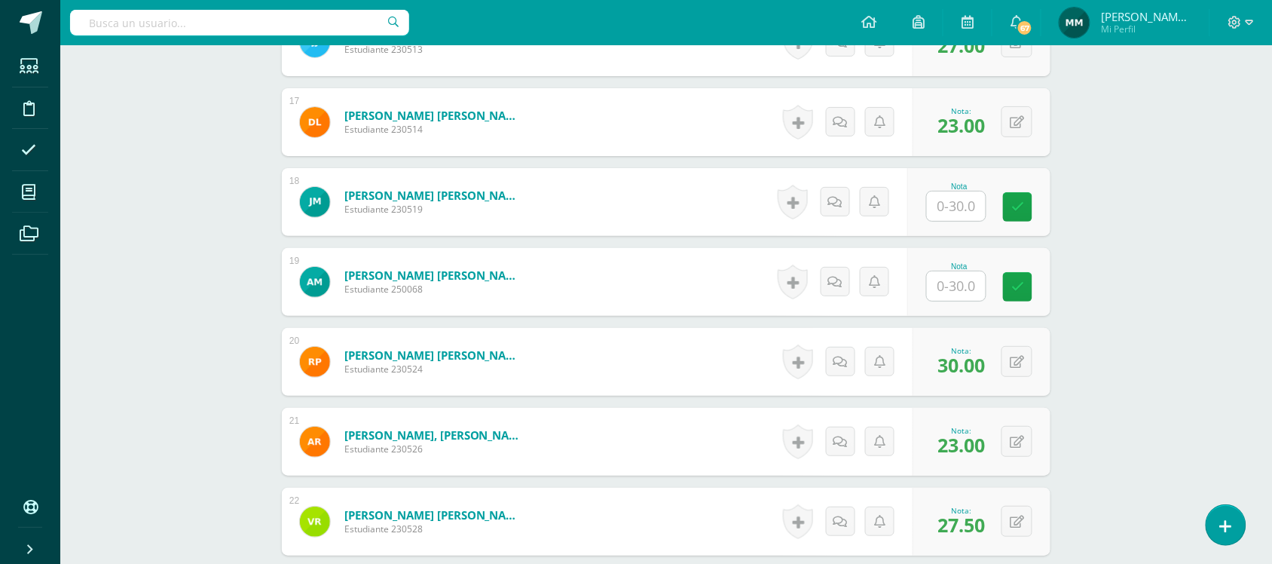
click at [935, 197] on input "text" at bounding box center [956, 205] width 59 height 29
type input "21"
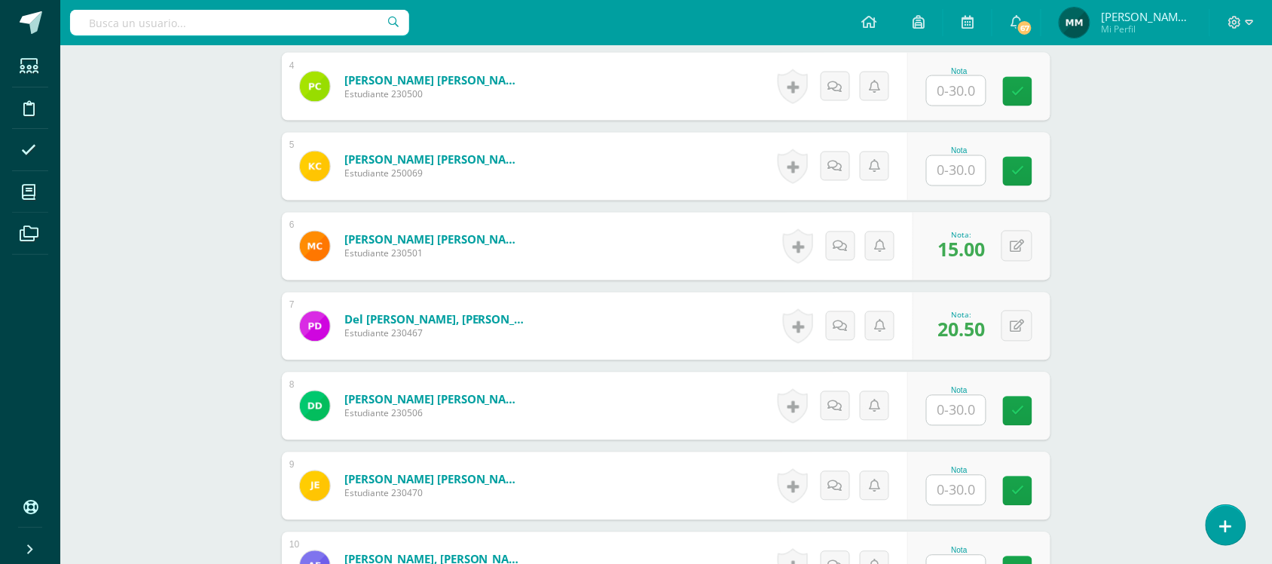
scroll to position [729, 0]
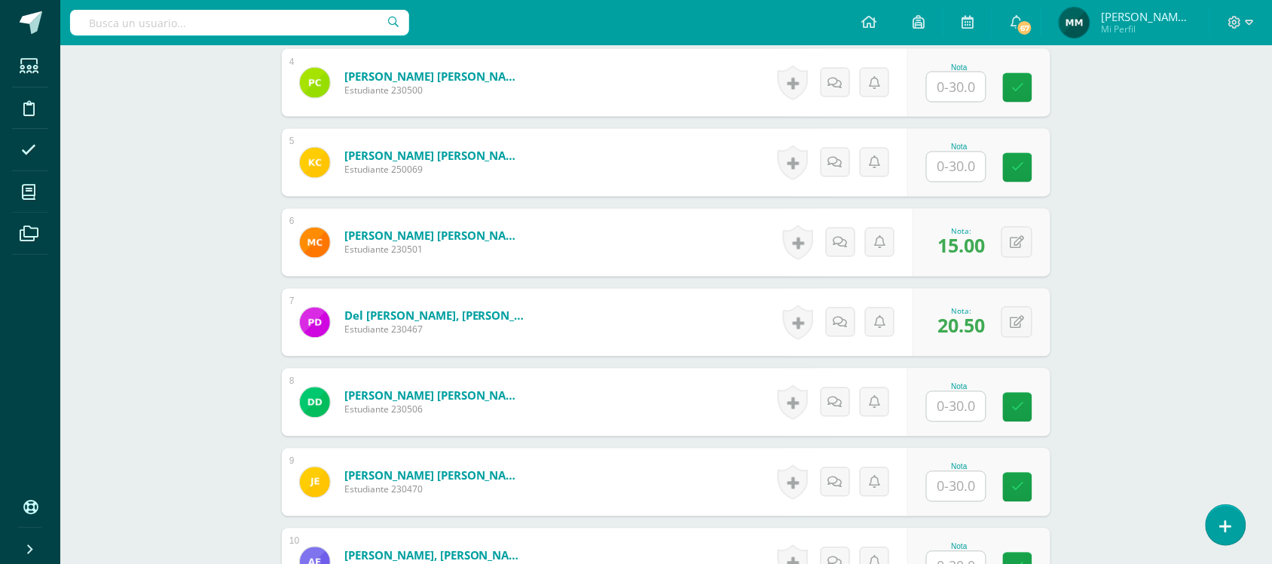
click at [957, 88] on input "text" at bounding box center [956, 86] width 59 height 29
type input "21.5"
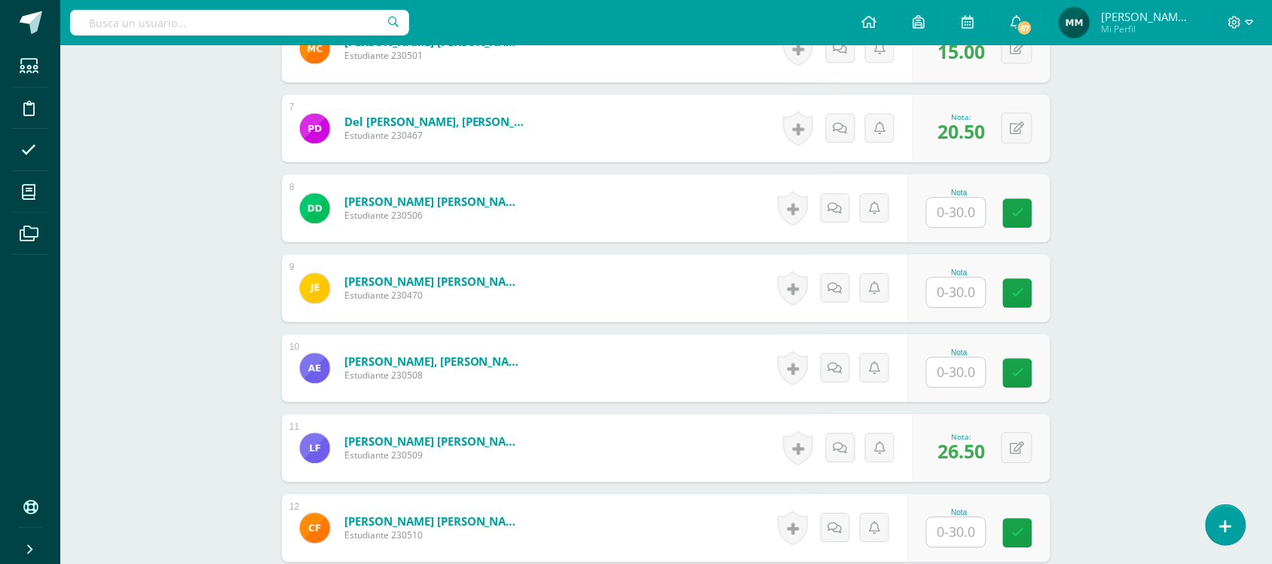
scroll to position [948, 0]
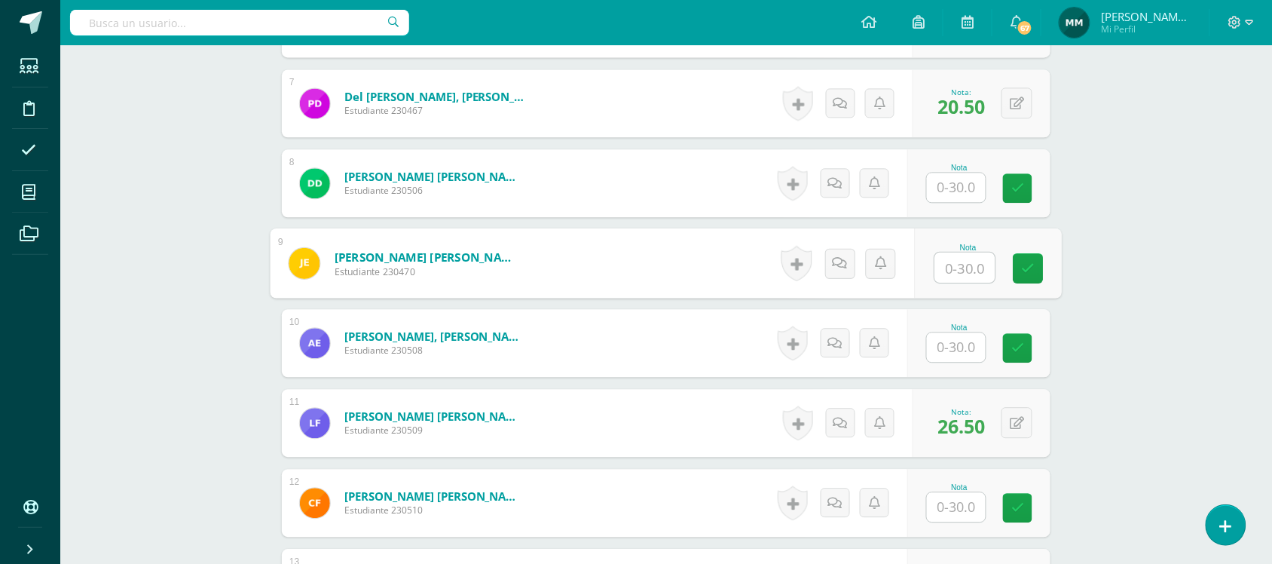
click at [950, 259] on input "text" at bounding box center [965, 268] width 60 height 30
type input "26.5"
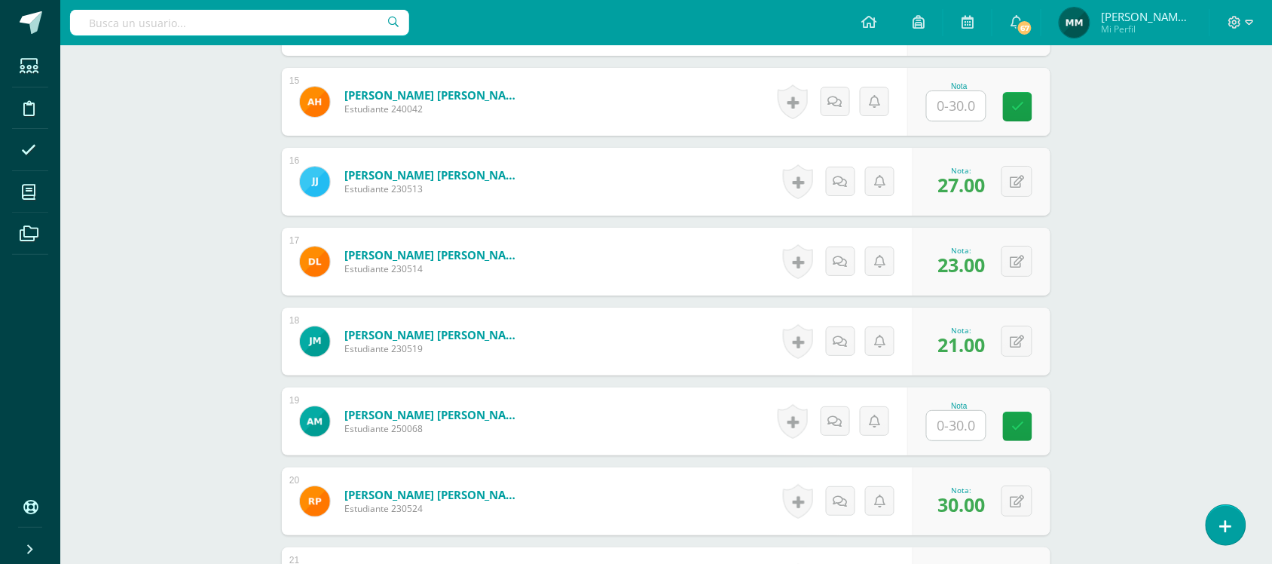
scroll to position [1591, 0]
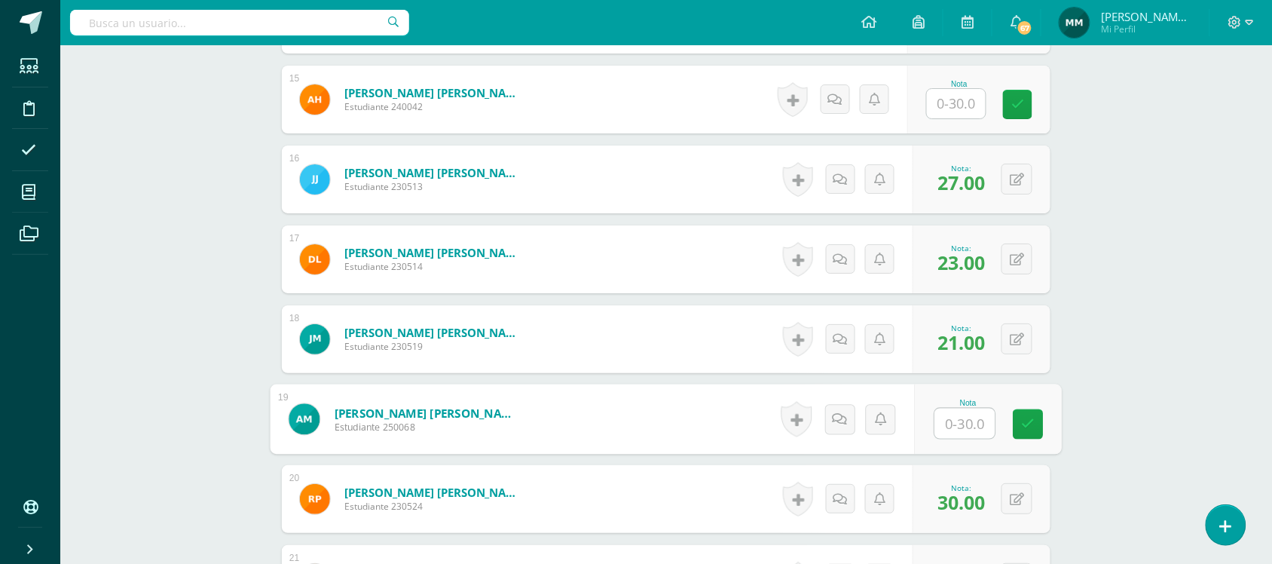
click at [970, 421] on input "text" at bounding box center [965, 424] width 60 height 30
type input "4"
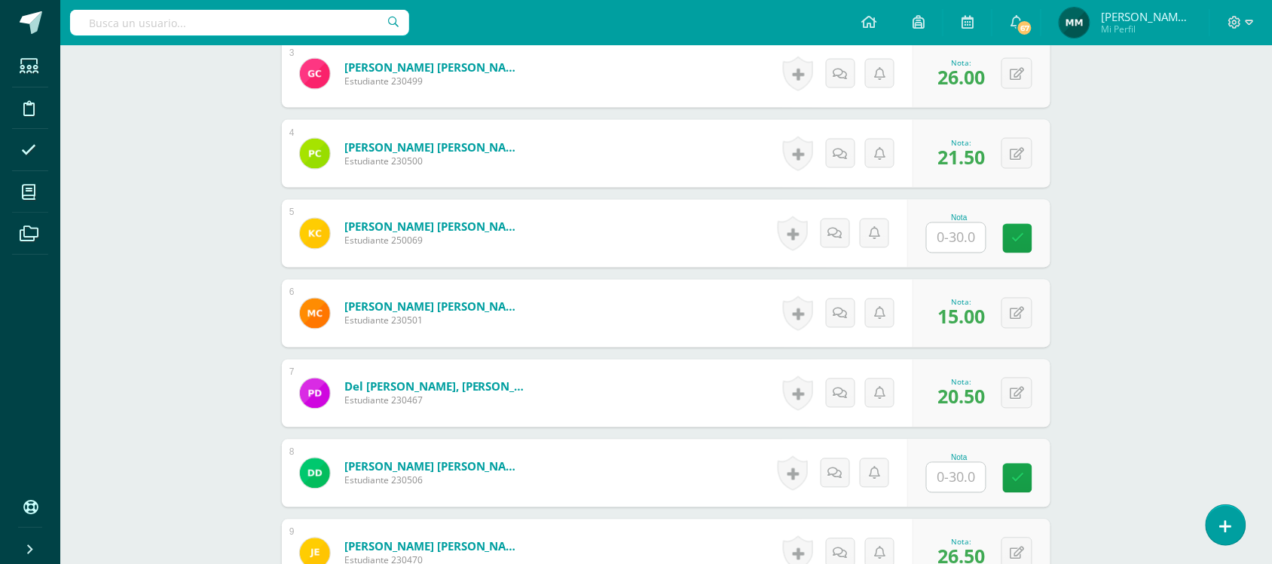
scroll to position [654, 0]
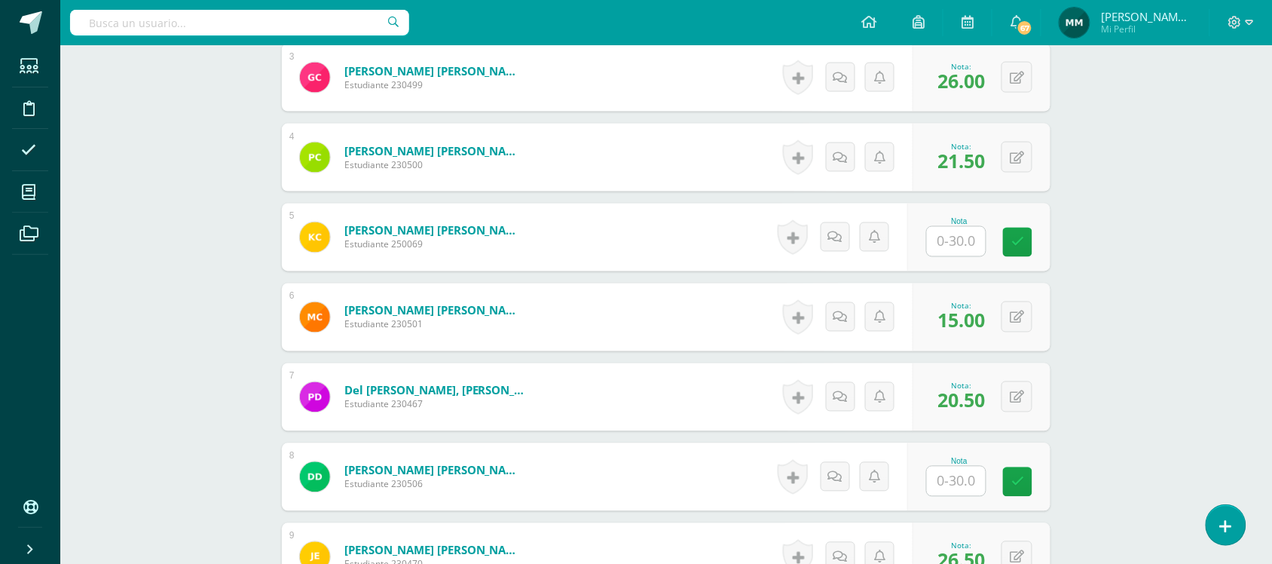
click at [970, 250] on input "text" at bounding box center [956, 241] width 59 height 29
type input "23.5"
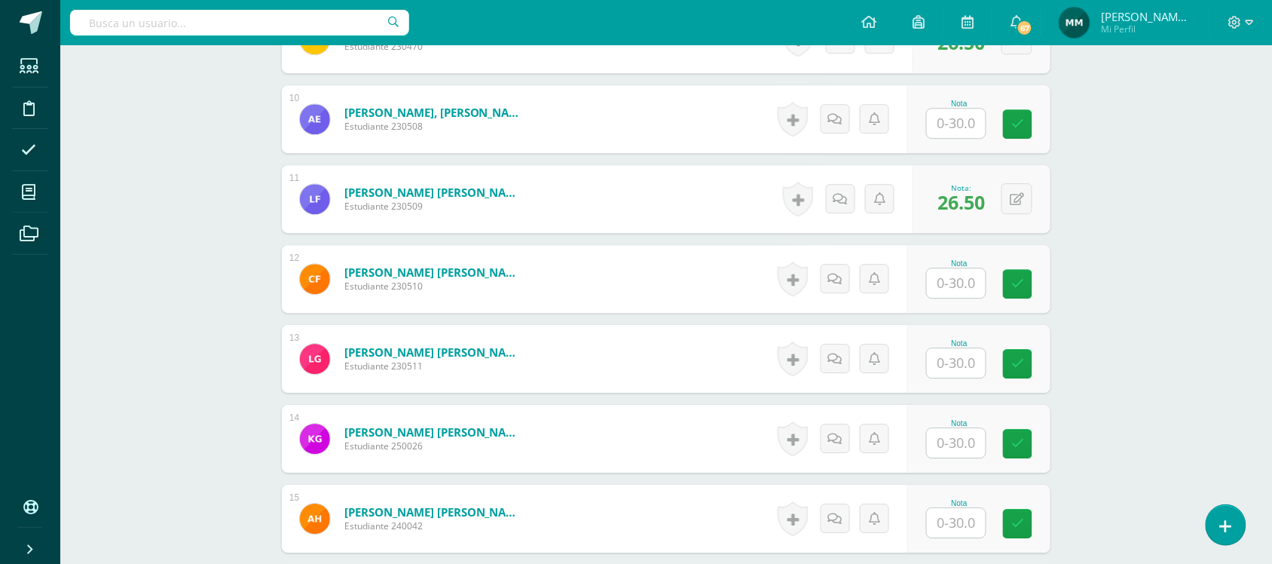
scroll to position [1173, 0]
click at [960, 351] on input "text" at bounding box center [965, 362] width 60 height 30
type input "14"
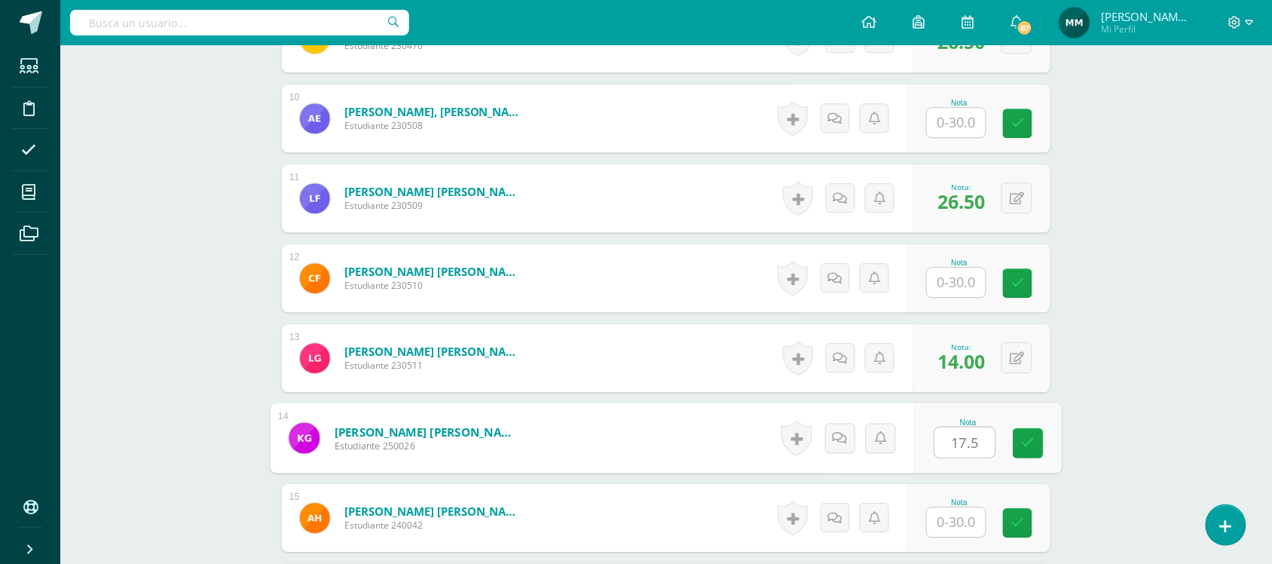
type input "17.5"
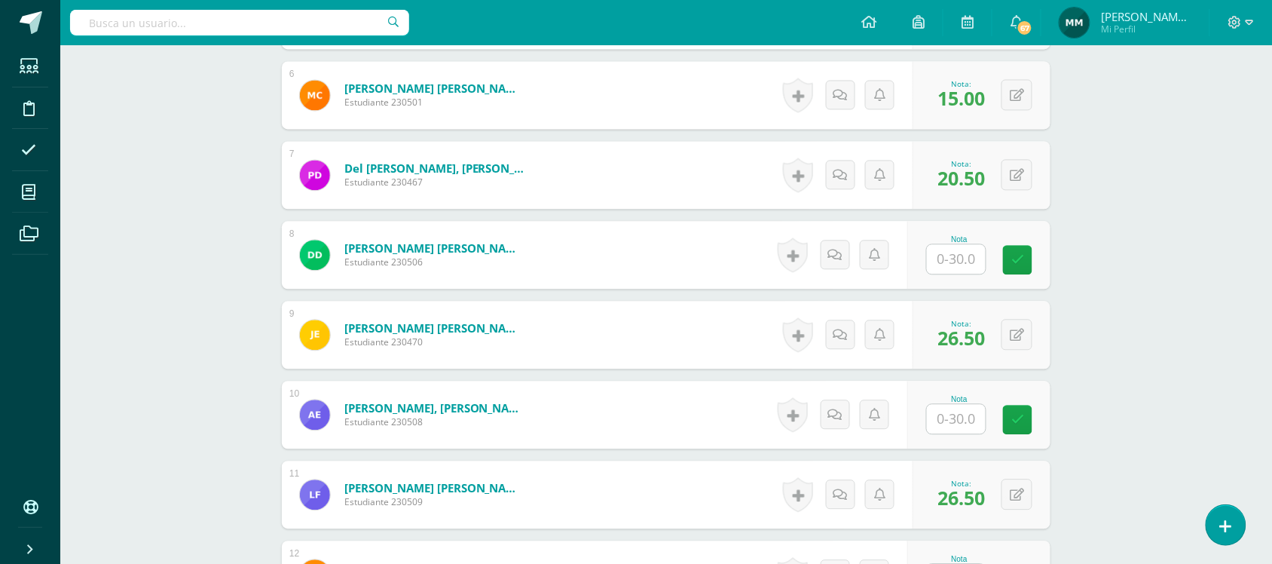
scroll to position [774, 0]
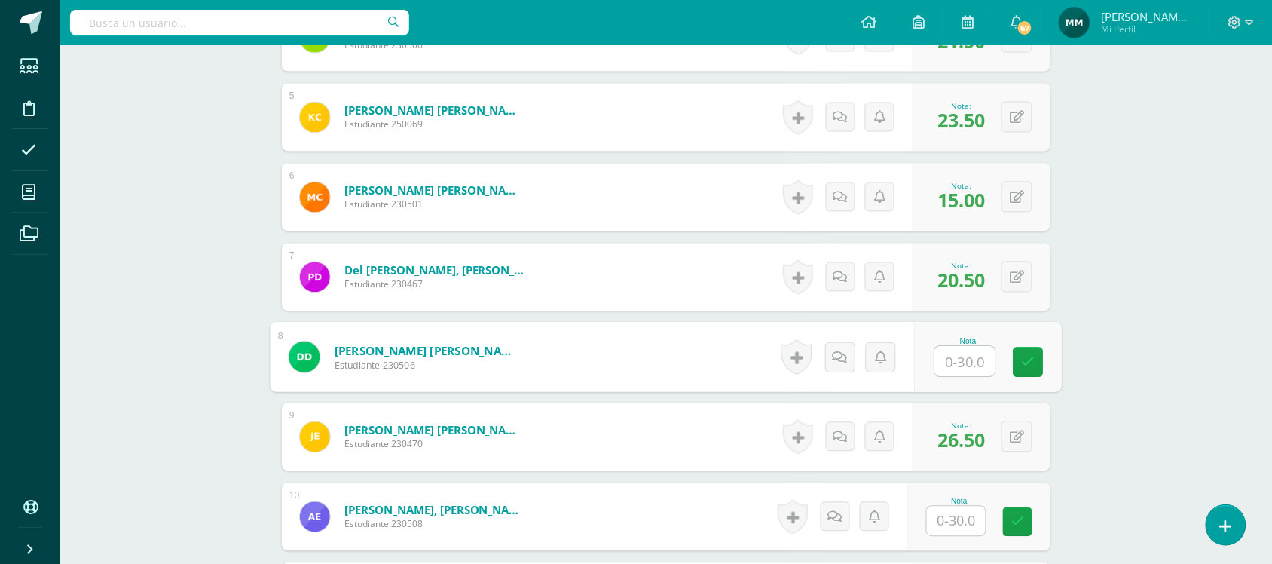
click at [959, 360] on input "text" at bounding box center [965, 362] width 60 height 30
type input "11.5"
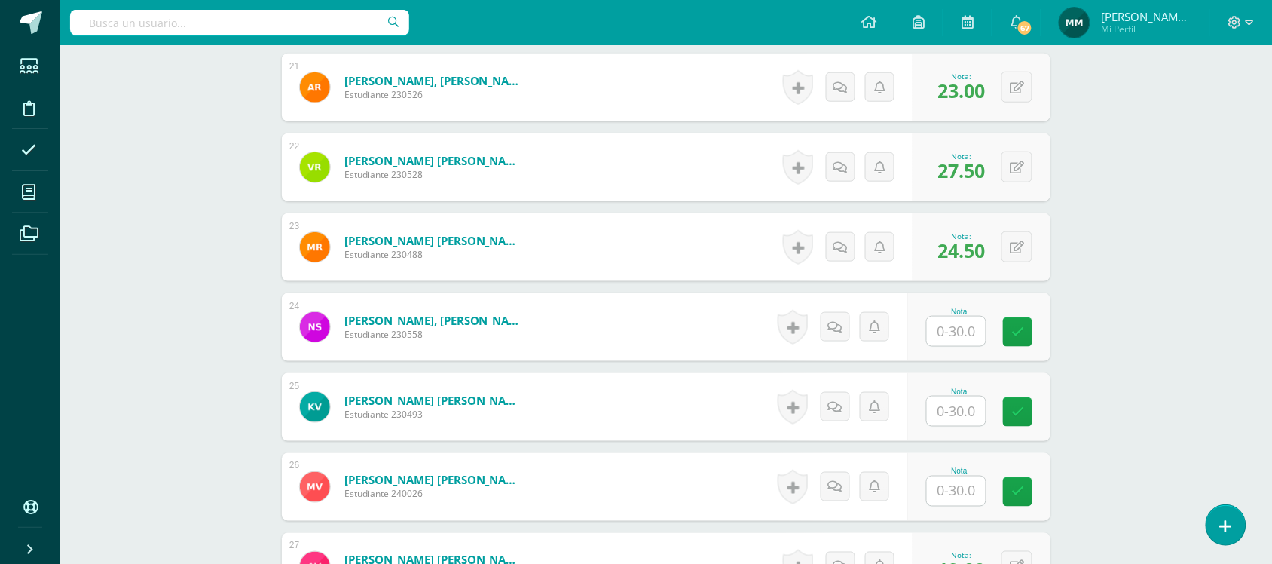
scroll to position [2085, 0]
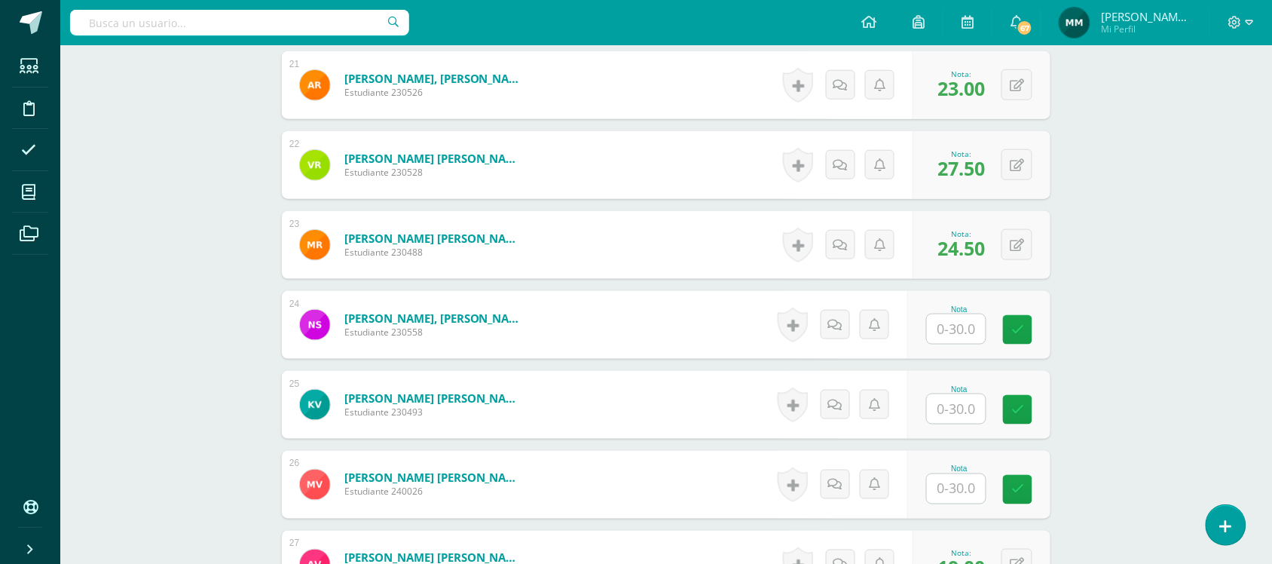
click at [950, 329] on input "text" at bounding box center [956, 328] width 59 height 29
type input "13.5"
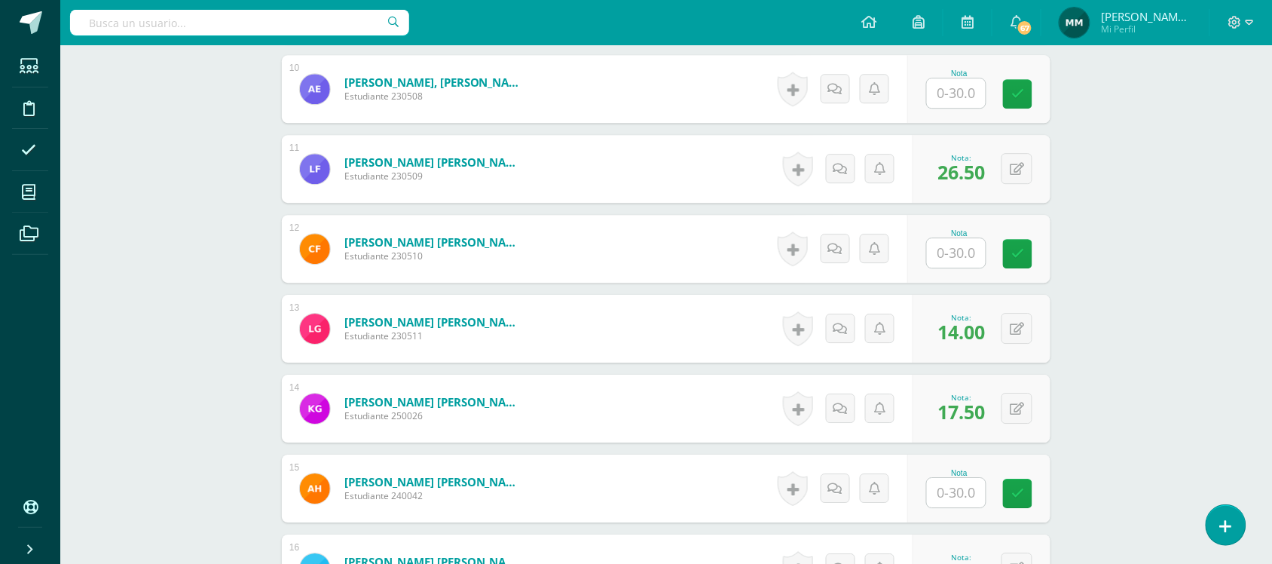
scroll to position [1119, 0]
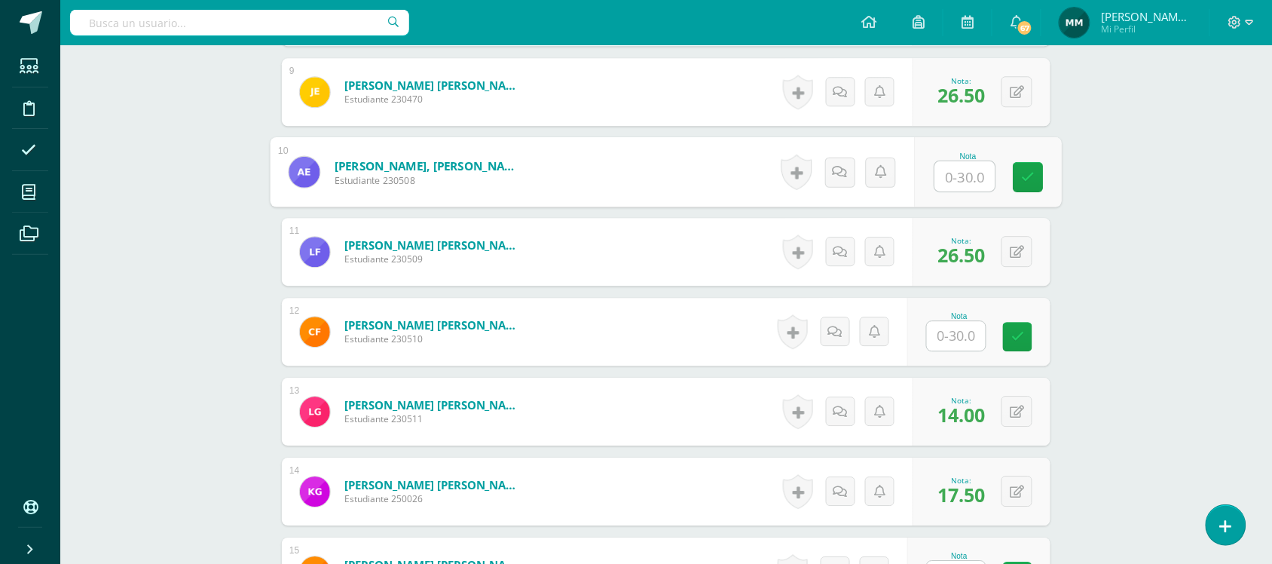
click at [967, 172] on input "text" at bounding box center [965, 176] width 60 height 30
type input "18"
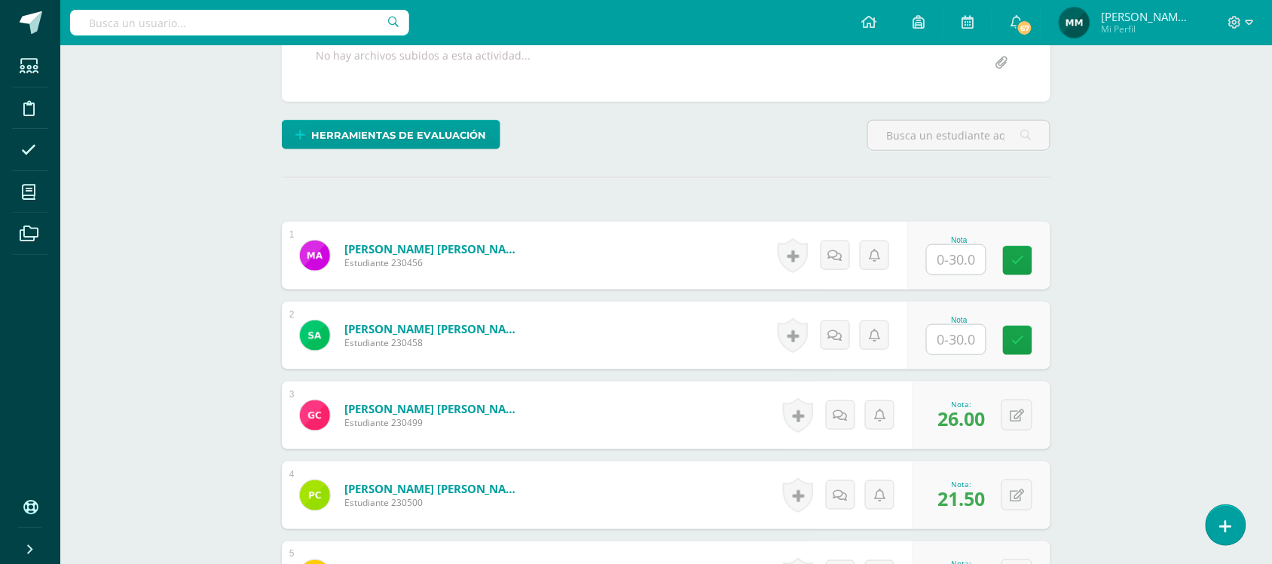
scroll to position [315, 0]
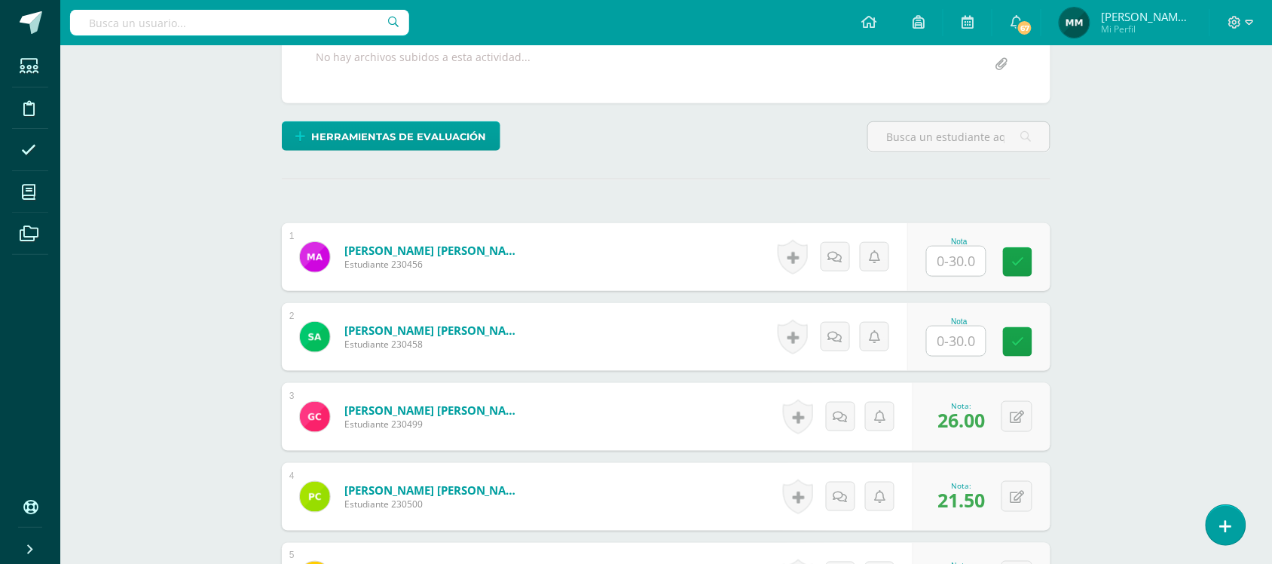
click at [941, 230] on div "Nota" at bounding box center [979, 257] width 143 height 68
click at [941, 251] on input "text" at bounding box center [965, 261] width 60 height 30
type input "12"
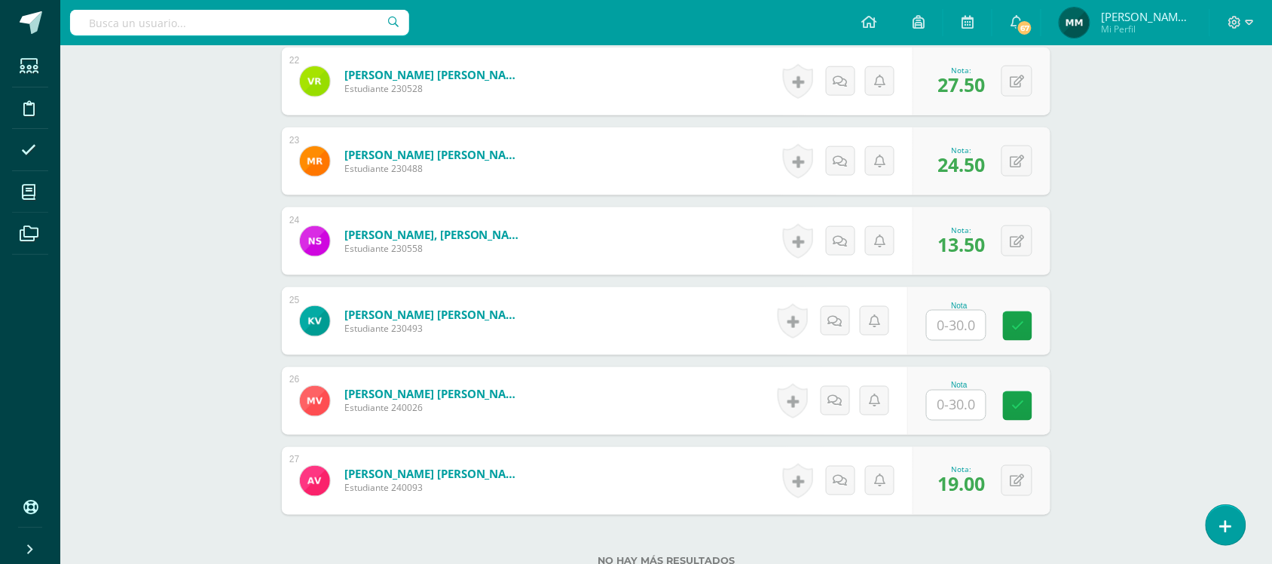
scroll to position [2228, 0]
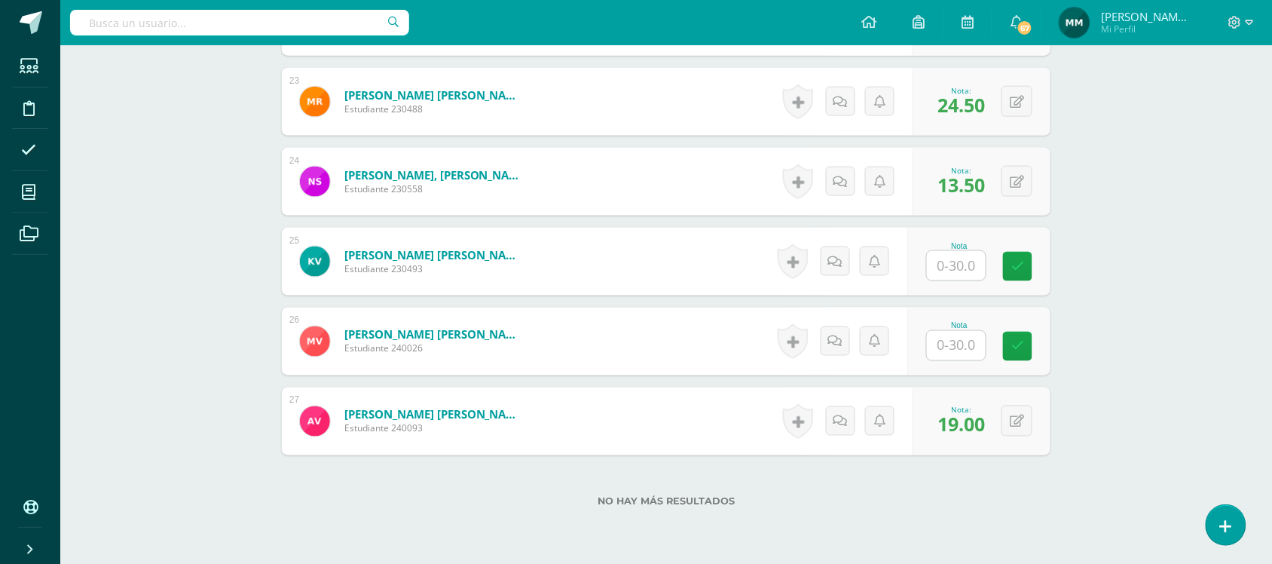
click at [965, 339] on input "text" at bounding box center [956, 345] width 59 height 29
type input "10"
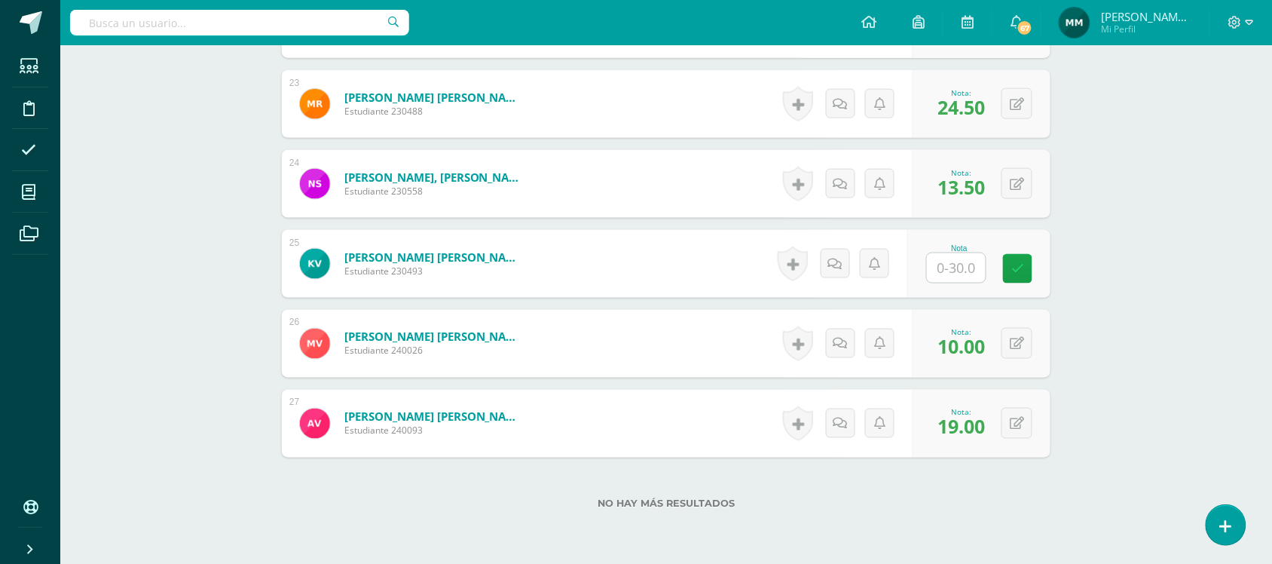
scroll to position [2225, 0]
click at [960, 286] on div "Nota" at bounding box center [979, 265] width 143 height 68
click at [960, 279] on input "text" at bounding box center [965, 269] width 60 height 30
type input "28"
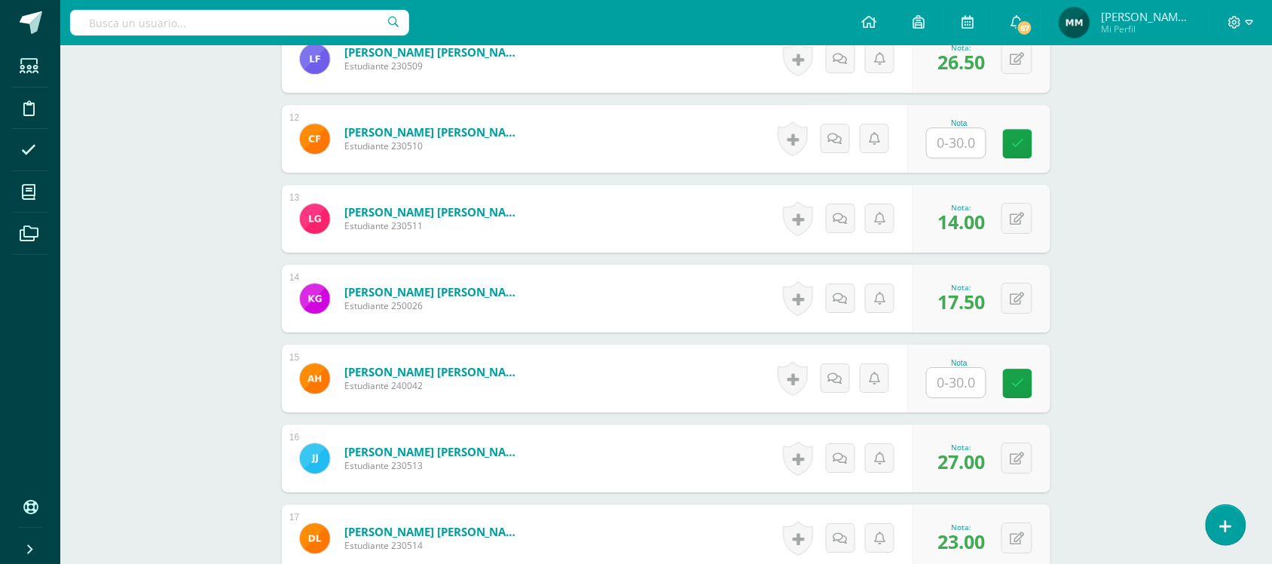
scroll to position [1257, 0]
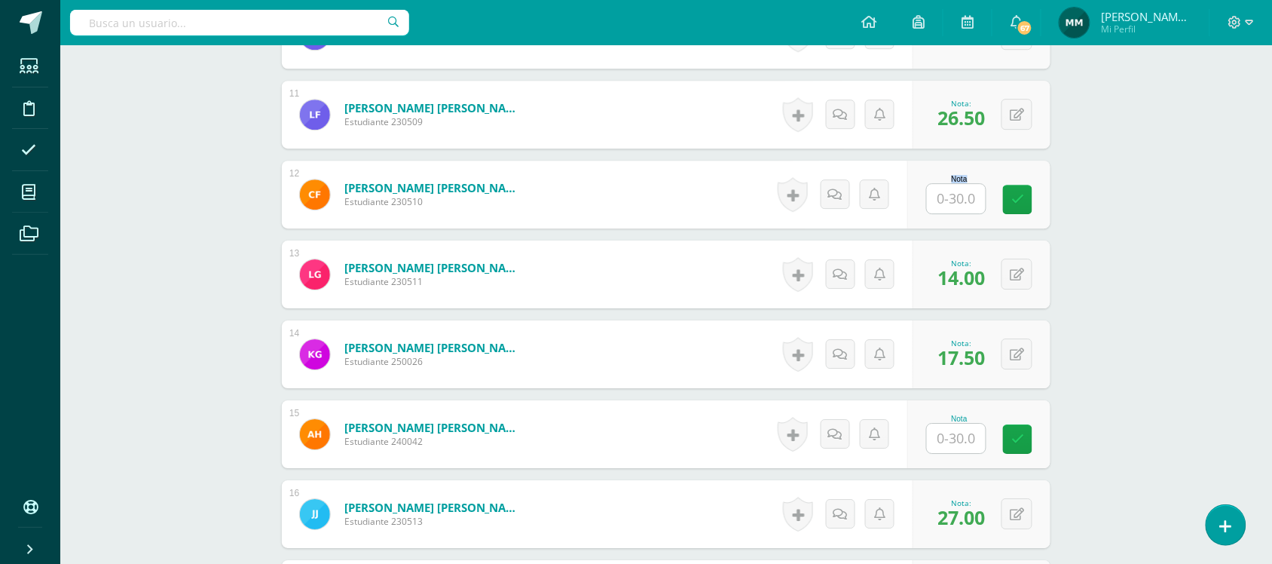
drag, startPoint x: 963, startPoint y: 164, endPoint x: 943, endPoint y: 186, distance: 30.4
click at [943, 186] on div "Nota" at bounding box center [979, 195] width 143 height 68
click at [935, 221] on div "Nota" at bounding box center [979, 195] width 143 height 68
click at [940, 208] on input "text" at bounding box center [956, 198] width 59 height 29
type input "27.5"
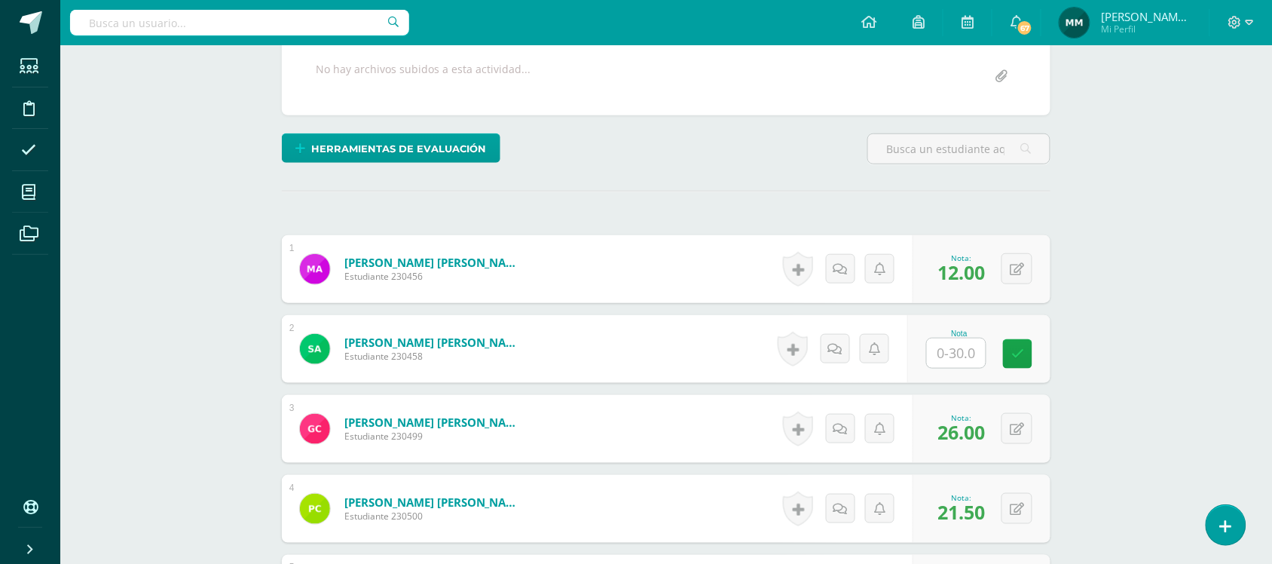
scroll to position [302, 0]
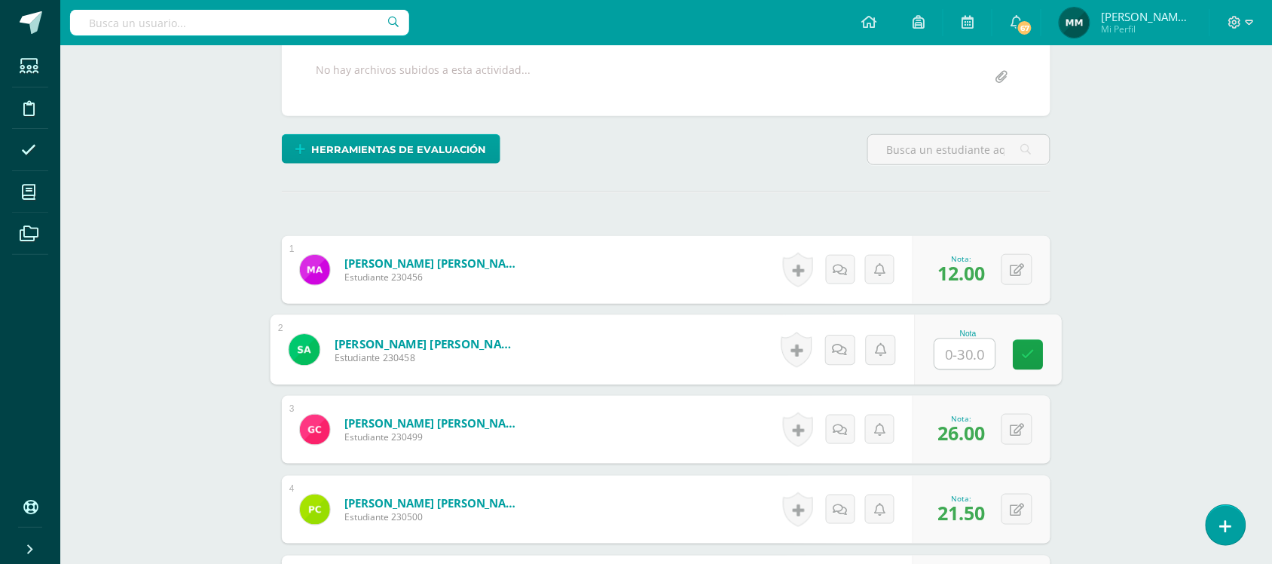
click at [946, 357] on input "text" at bounding box center [965, 354] width 60 height 30
type input "12"
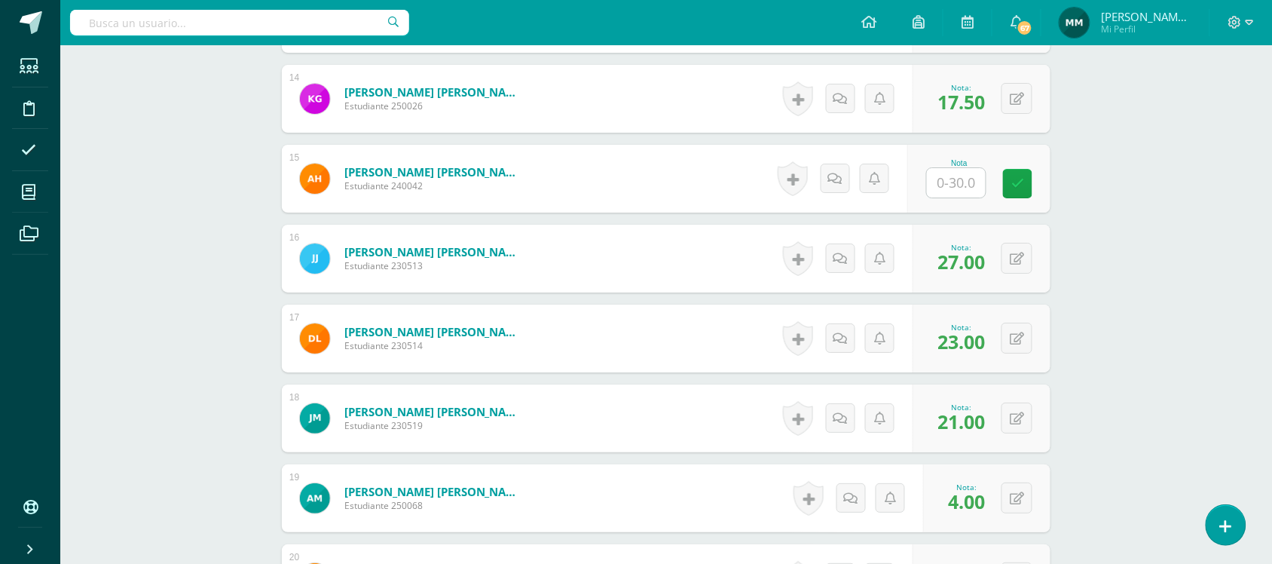
scroll to position [1513, 0]
click at [959, 167] on div at bounding box center [956, 182] width 60 height 31
click at [954, 177] on input "text" at bounding box center [956, 181] width 59 height 29
type input "10"
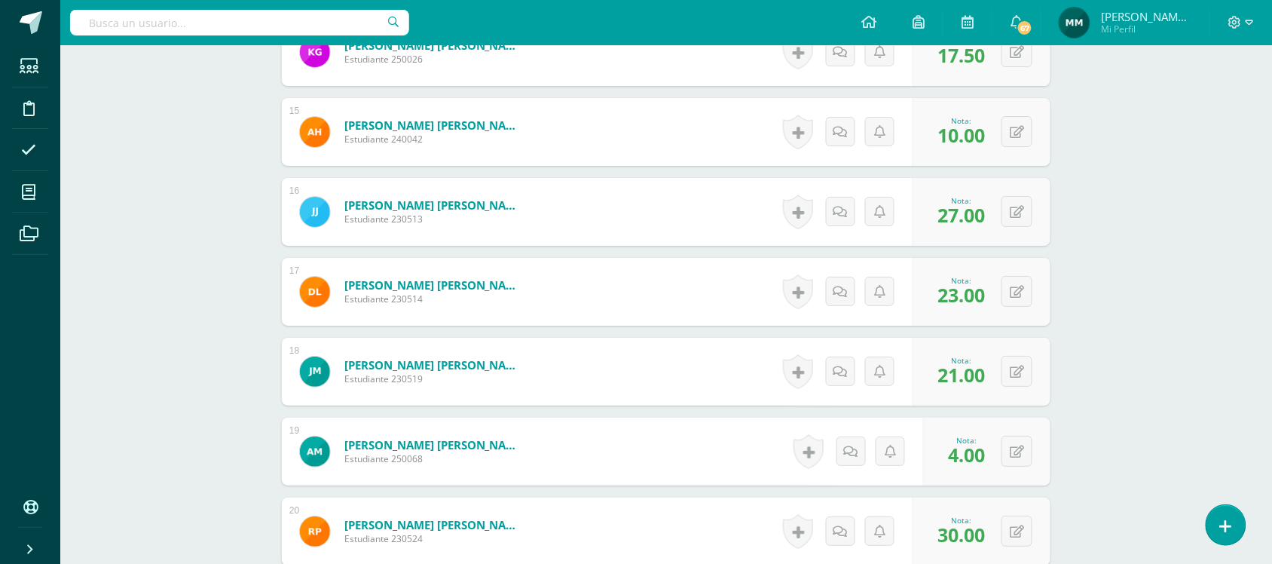
scroll to position [1560, 0]
click at [1015, 370] on icon at bounding box center [1017, 370] width 14 height 13
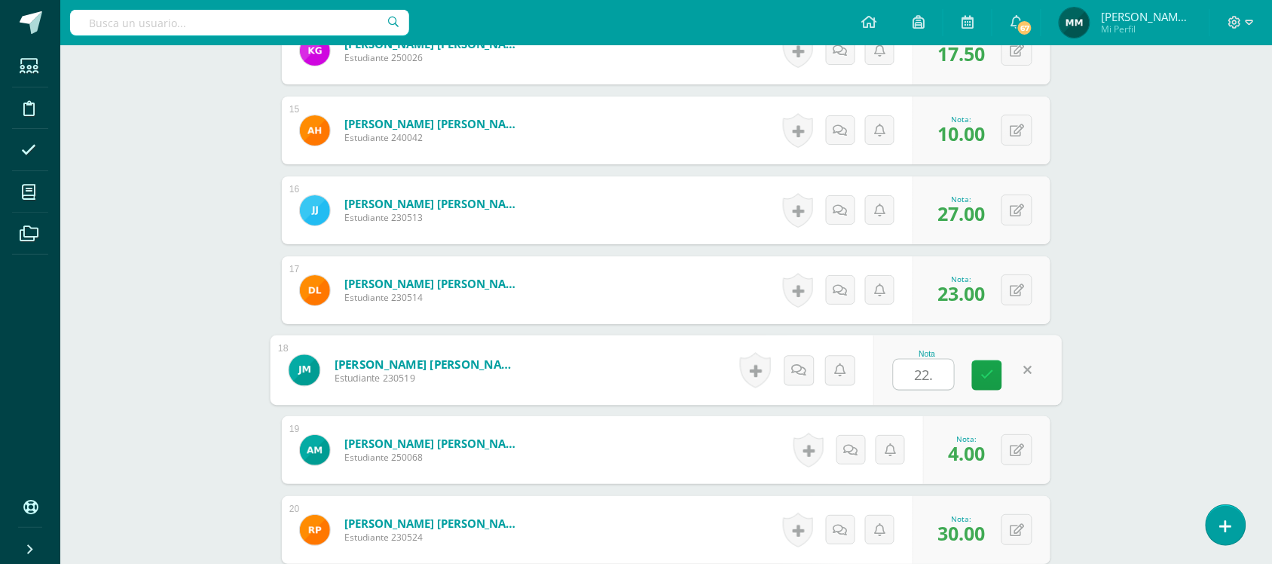
type input "22.5"
